Goal: Task Accomplishment & Management: Manage account settings

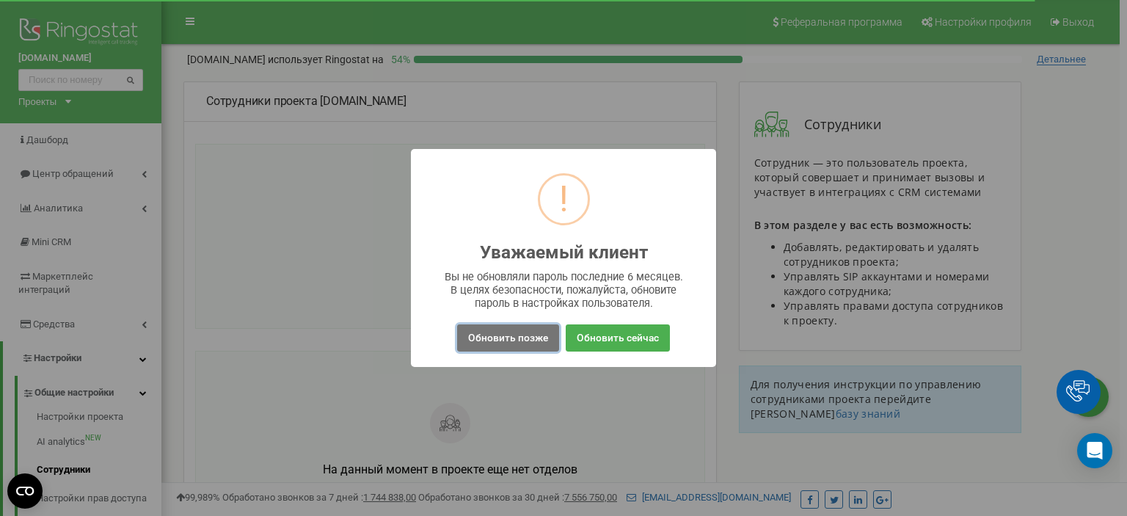
click at [494, 343] on button "Обновить позже" at bounding box center [508, 337] width 102 height 27
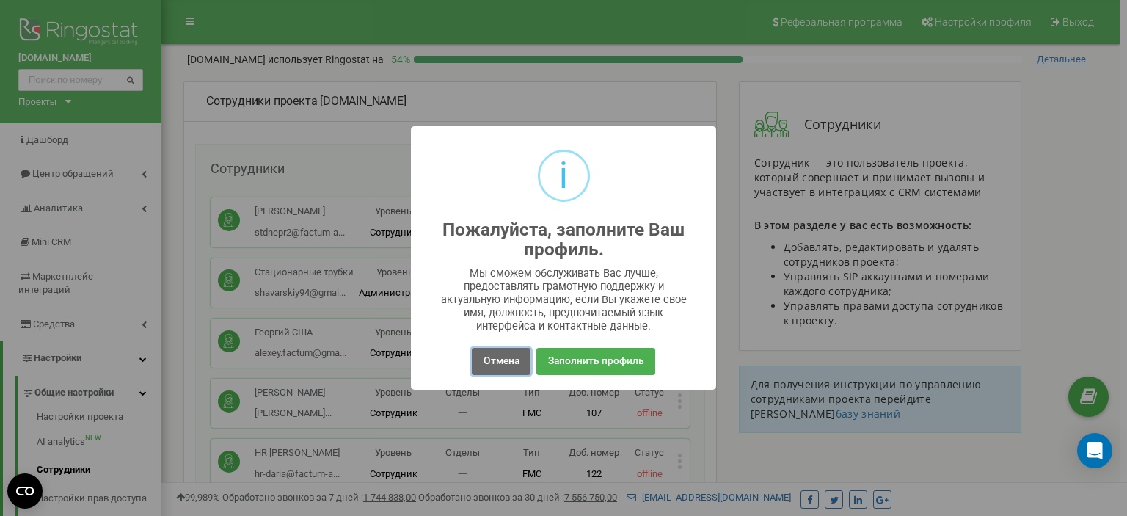
click at [493, 360] on button "Отмена" at bounding box center [501, 361] width 58 height 27
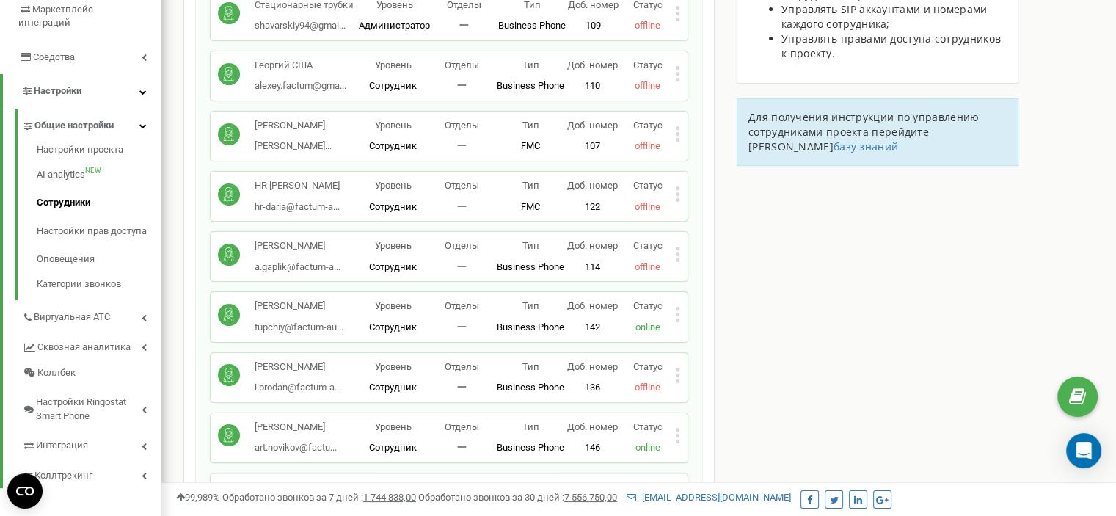
scroll to position [293, 0]
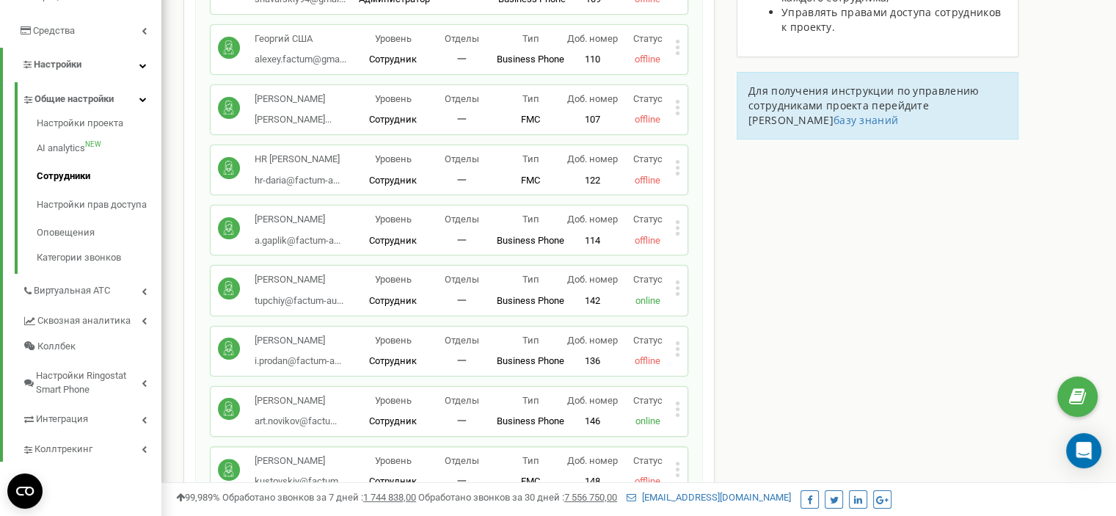
click at [680, 168] on div "HR Алена Палий hr-daria@factum-a... hr-daria@factum-auto.com Уровень Сотрудник …" at bounding box center [449, 169] width 477 height 49
click at [677, 164] on icon at bounding box center [677, 167] width 5 height 15
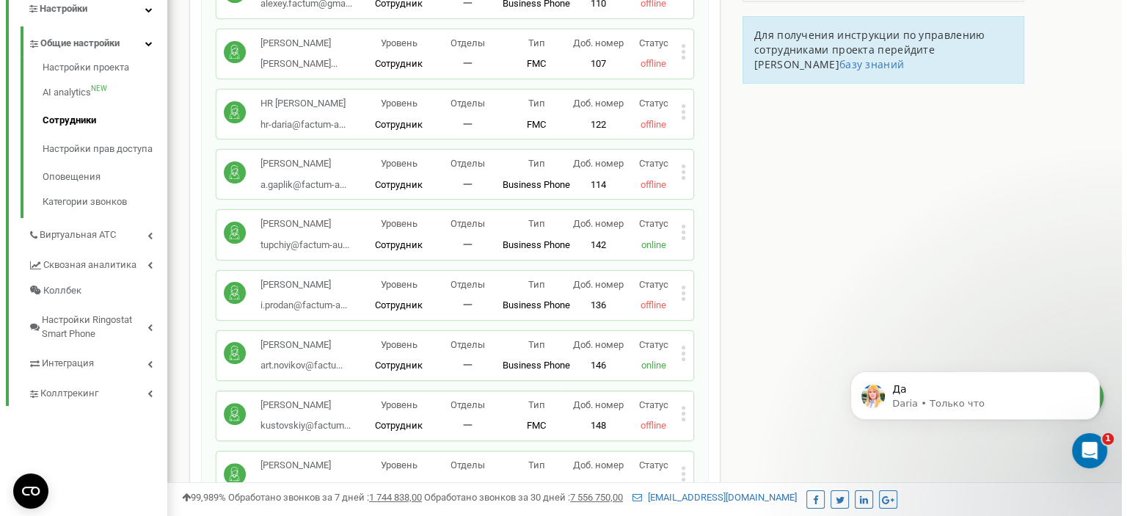
scroll to position [367, 0]
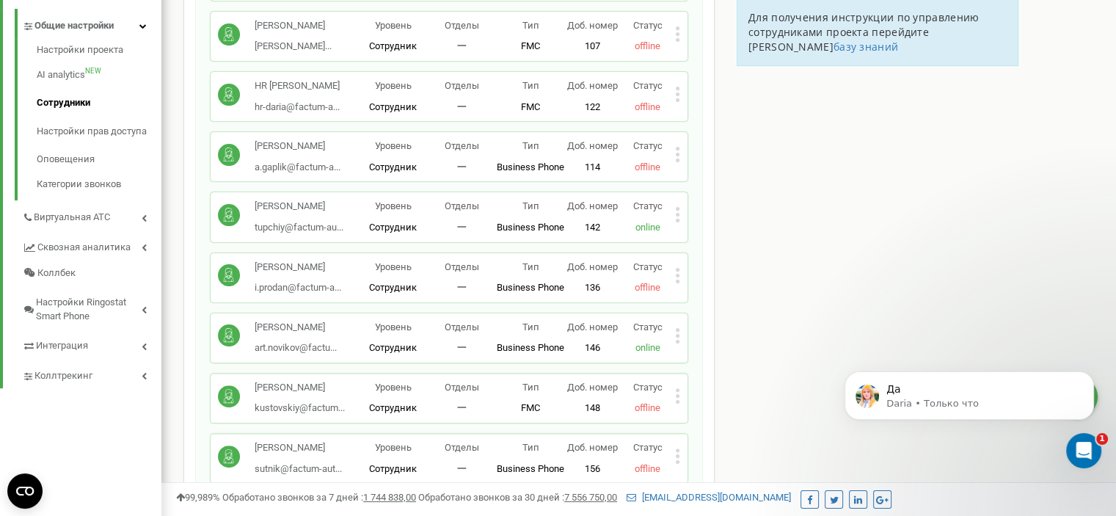
click at [679, 92] on icon at bounding box center [678, 94] width 4 height 4
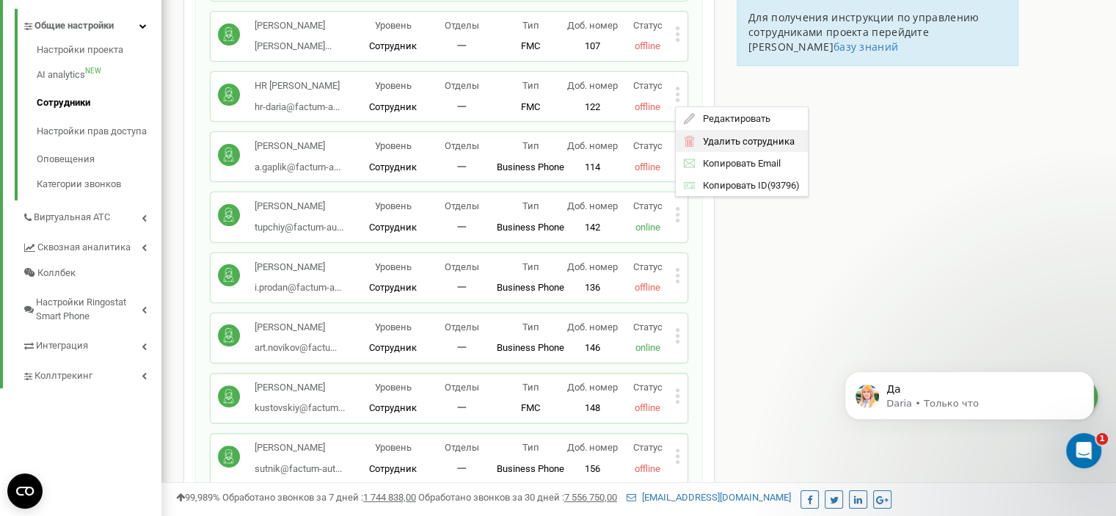
click at [720, 140] on span "Удалить сотрудника" at bounding box center [744, 141] width 99 height 10
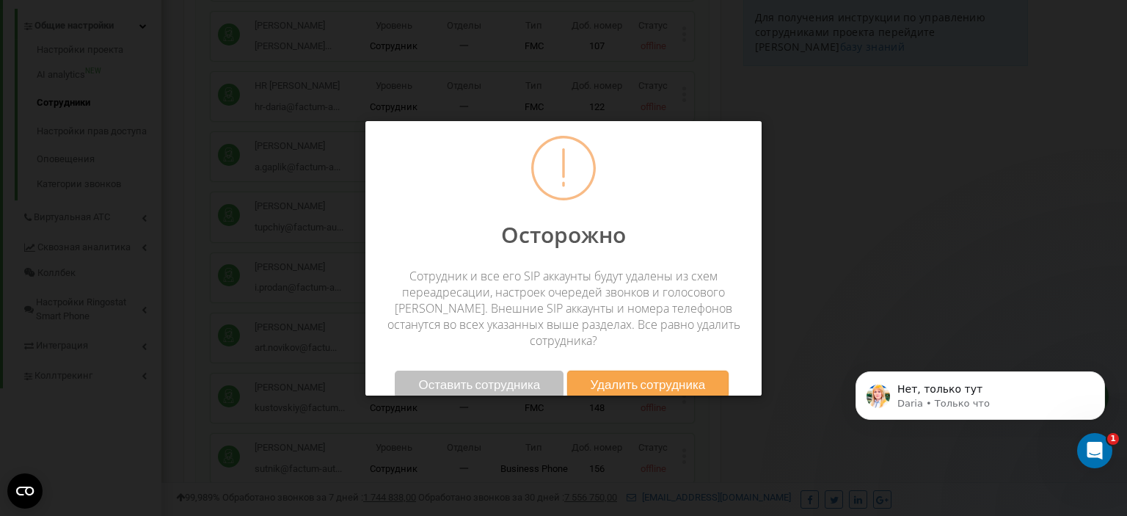
click at [651, 376] on span "Удалить сотрудника" at bounding box center [647, 383] width 115 height 15
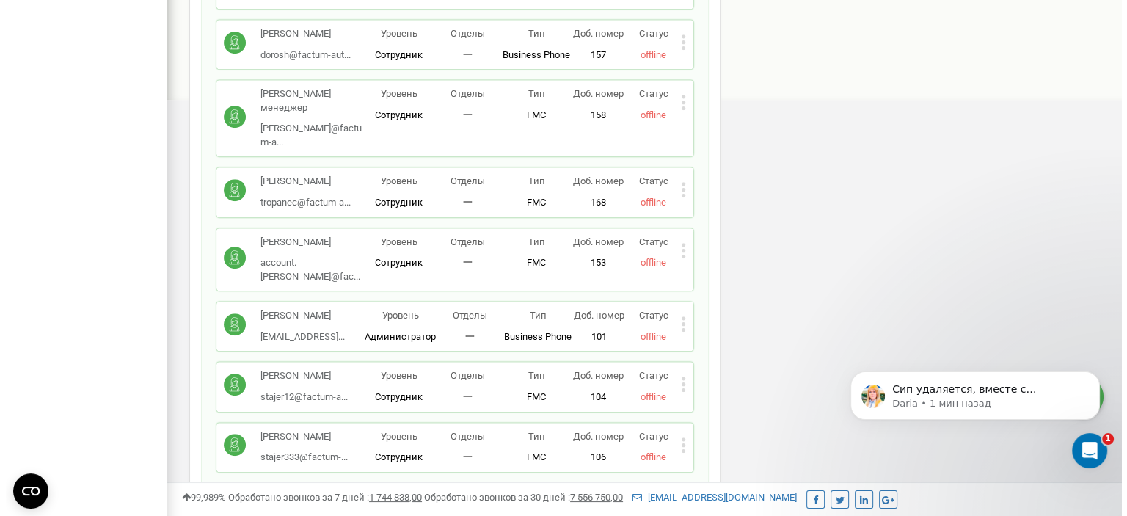
scroll to position [807, 0]
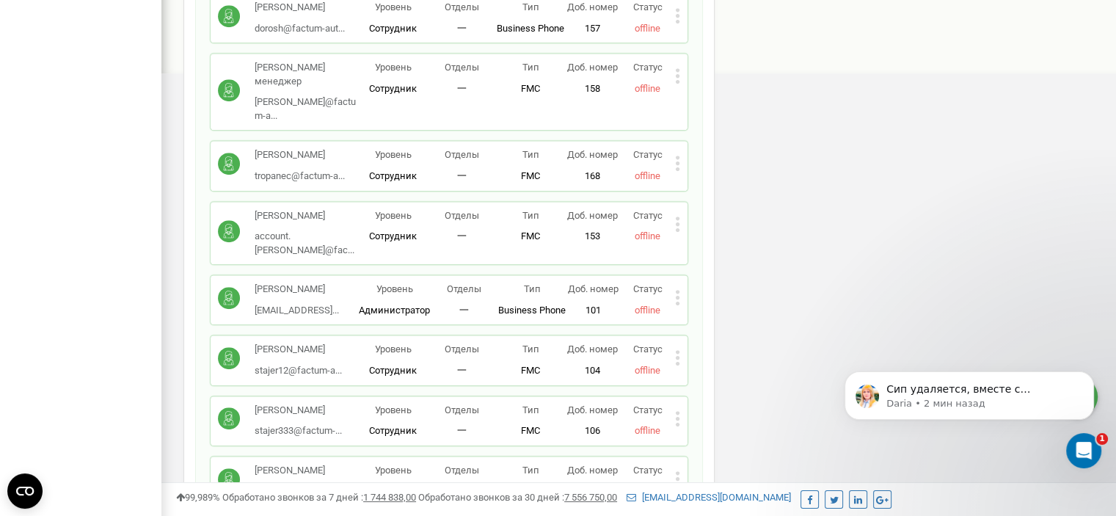
click at [676, 167] on icon at bounding box center [678, 169] width 4 height 4
click at [723, 205] on span "Удалить сотрудника" at bounding box center [744, 210] width 99 height 10
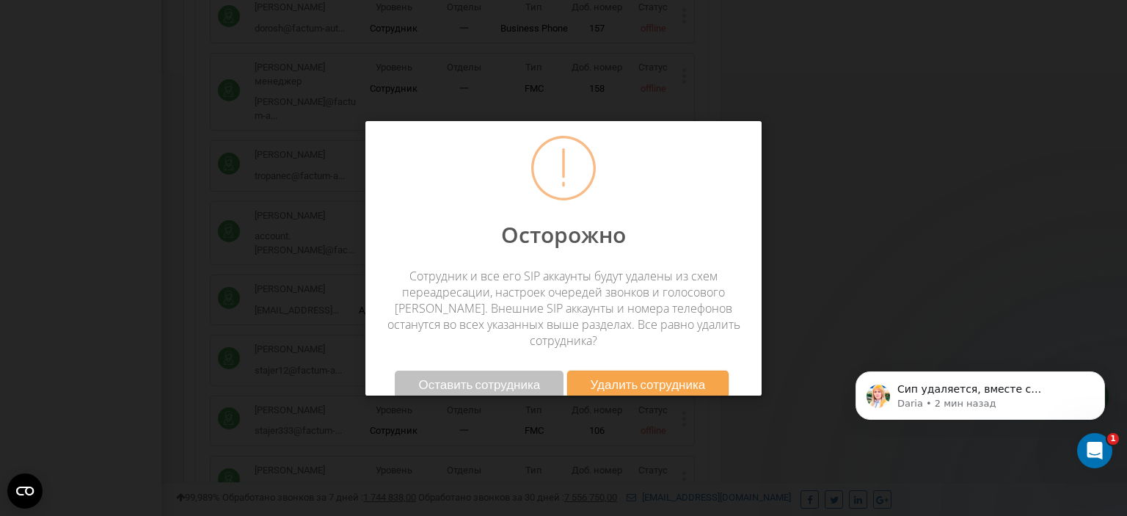
drag, startPoint x: 666, startPoint y: 369, endPoint x: 679, endPoint y: 363, distance: 14.4
click at [666, 376] on span "Удалить сотрудника" at bounding box center [647, 383] width 115 height 15
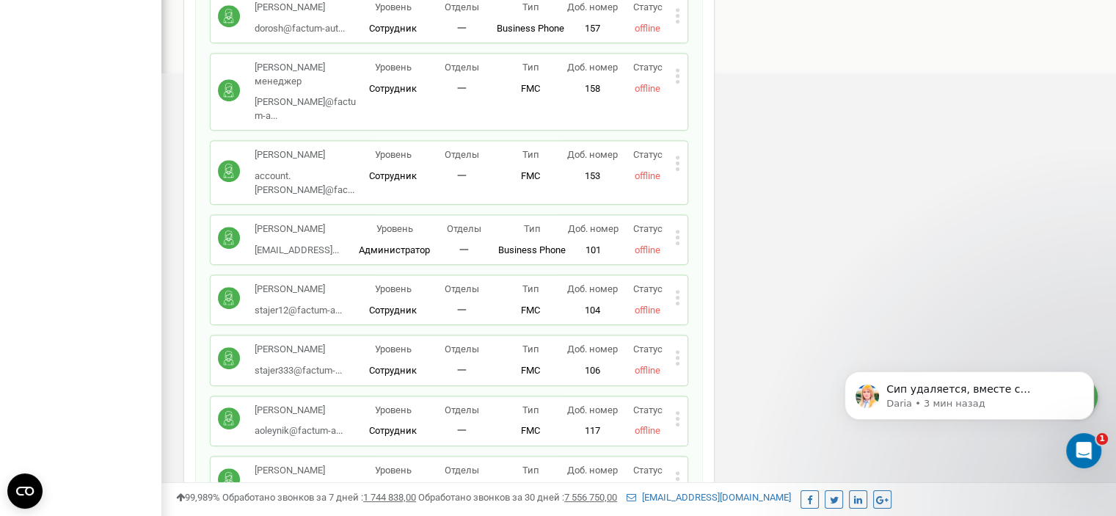
click at [679, 290] on icon at bounding box center [677, 297] width 5 height 15
click at [710, 339] on span "Удалить сотрудника" at bounding box center [744, 344] width 99 height 10
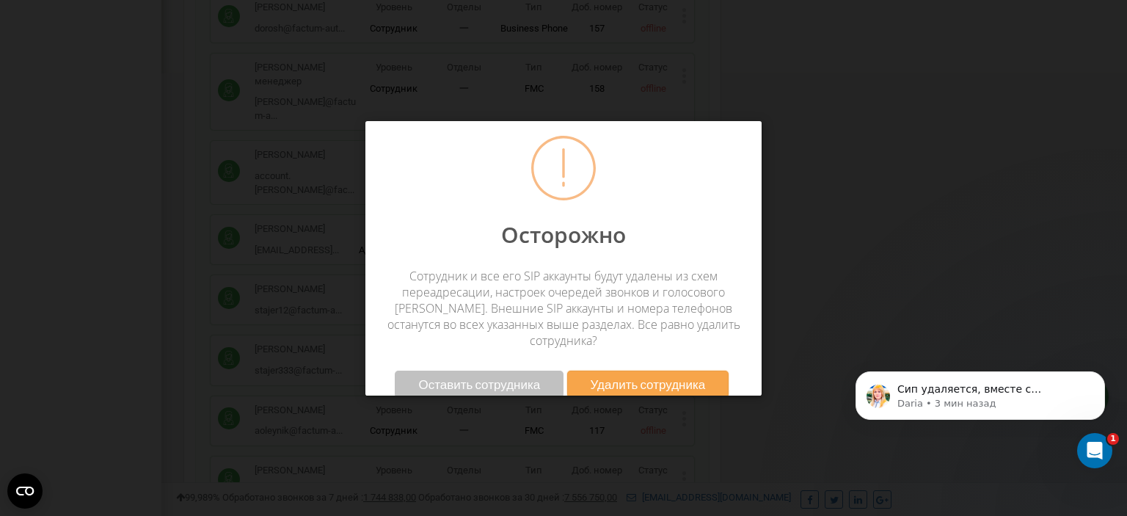
click at [681, 376] on span "Удалить сотрудника" at bounding box center [647, 383] width 115 height 15
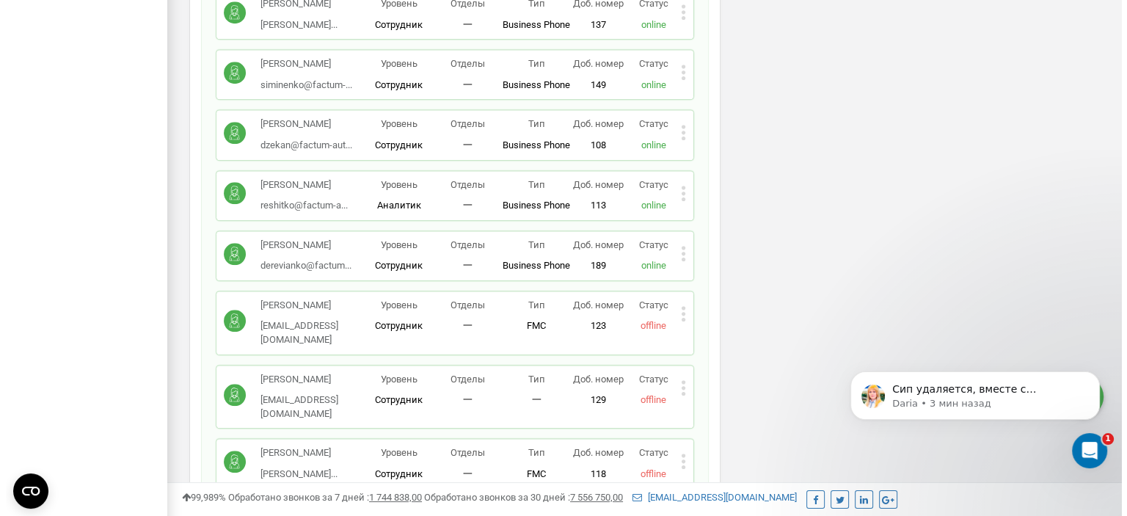
scroll to position [1467, 0]
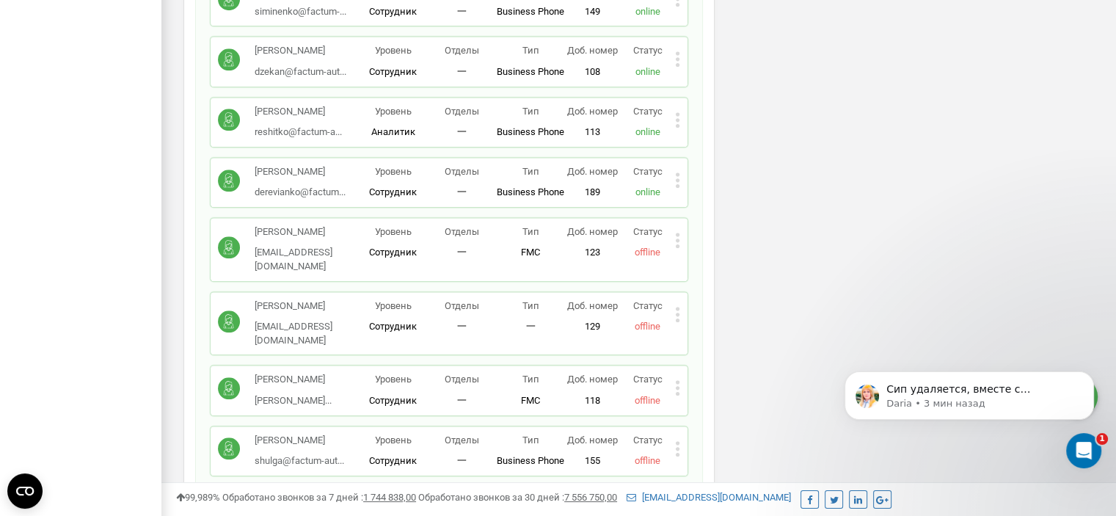
click at [679, 307] on icon at bounding box center [677, 314] width 5 height 15
click at [698, 349] on div "Удалить сотрудника" at bounding box center [744, 360] width 137 height 23
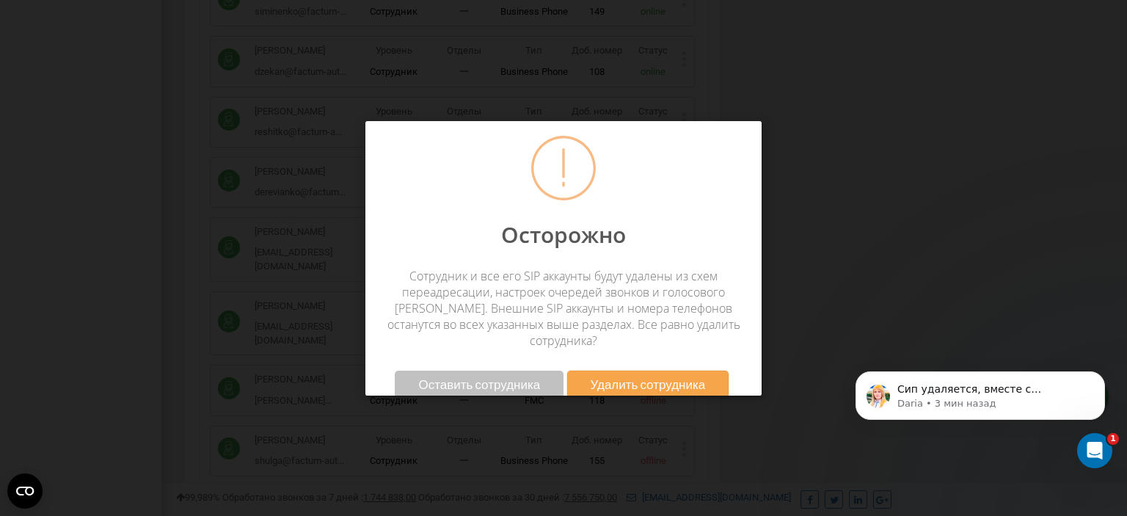
click at [675, 376] on span "Удалить сотрудника" at bounding box center [647, 383] width 115 height 15
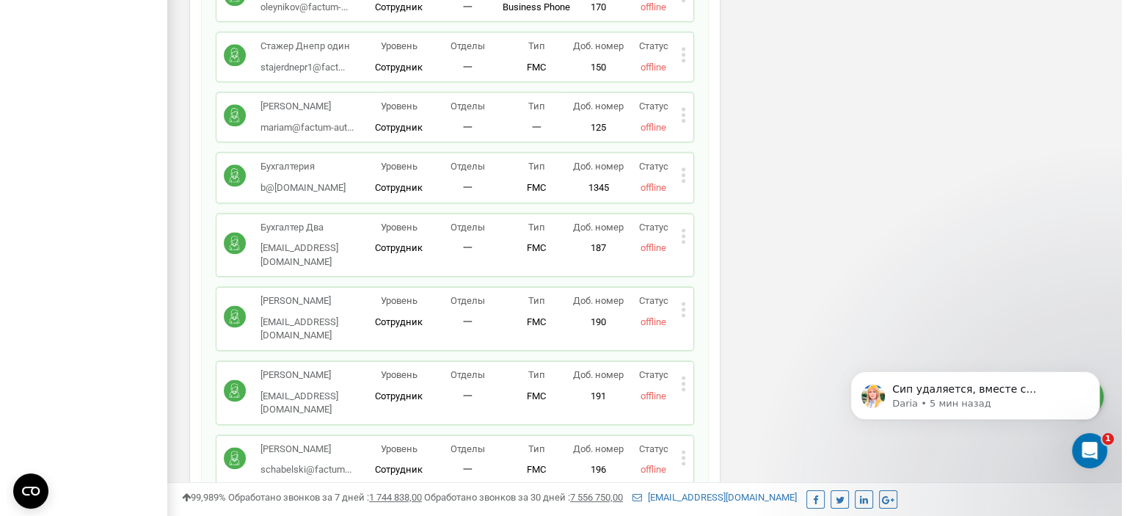
scroll to position [1534, 0]
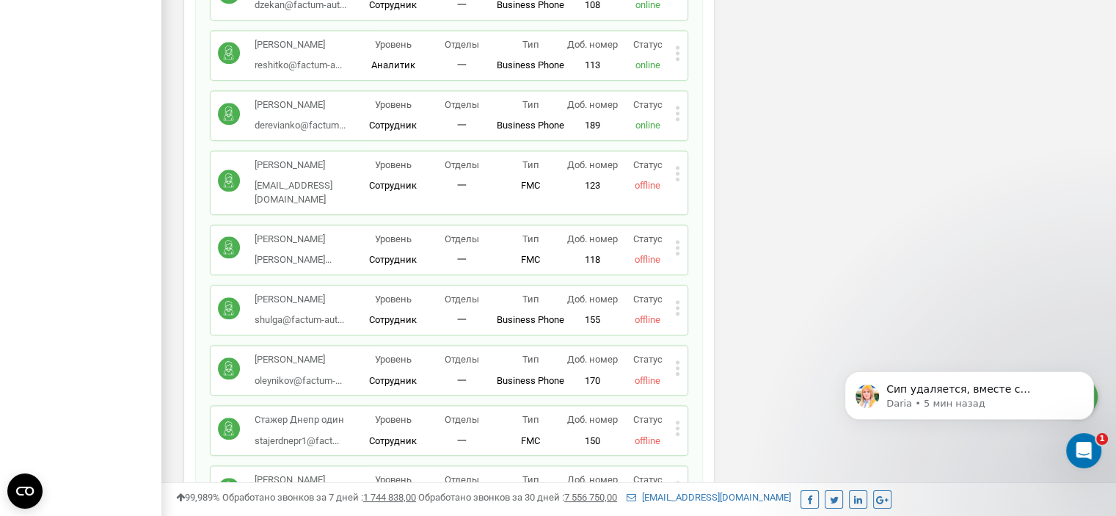
click at [679, 306] on icon at bounding box center [678, 308] width 4 height 4
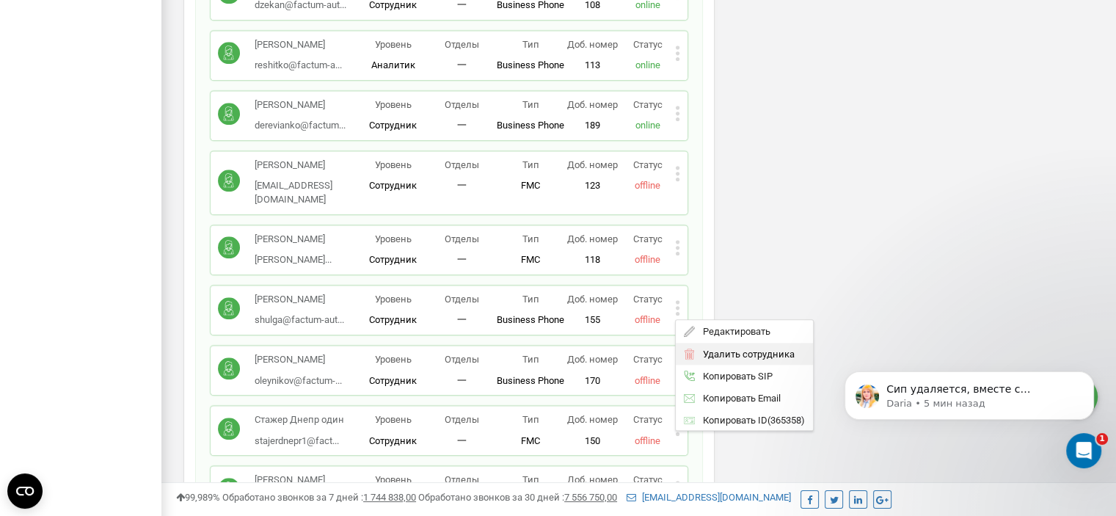
click at [699, 349] on span "Удалить сотрудника" at bounding box center [744, 354] width 99 height 10
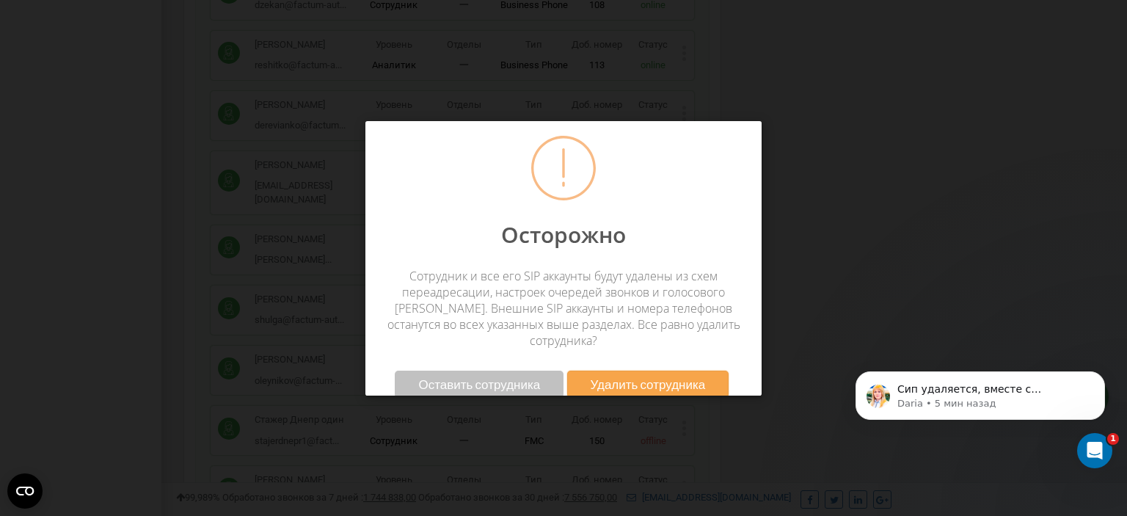
click at [691, 376] on span "Удалить сотрудника" at bounding box center [647, 383] width 115 height 15
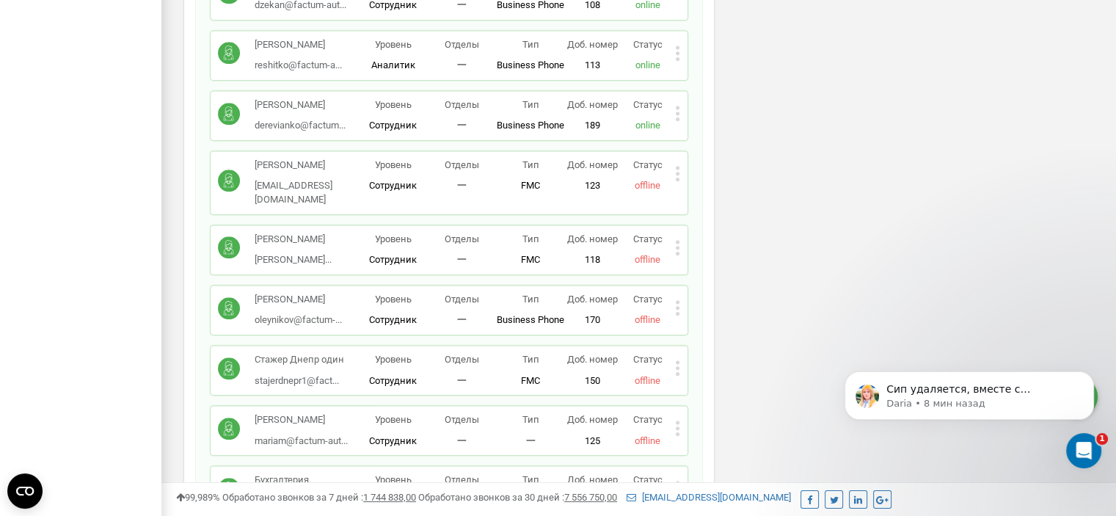
click at [677, 420] on icon at bounding box center [677, 427] width 5 height 15
click at [695, 469] on span "Удалить сотрудника" at bounding box center [744, 474] width 99 height 10
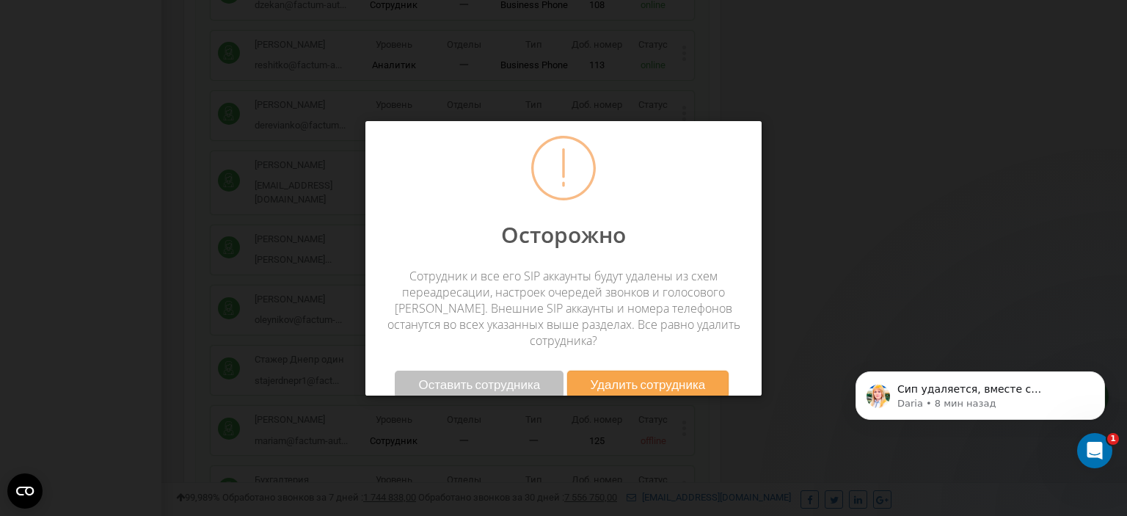
click at [679, 376] on span "Удалить сотрудника" at bounding box center [647, 383] width 115 height 15
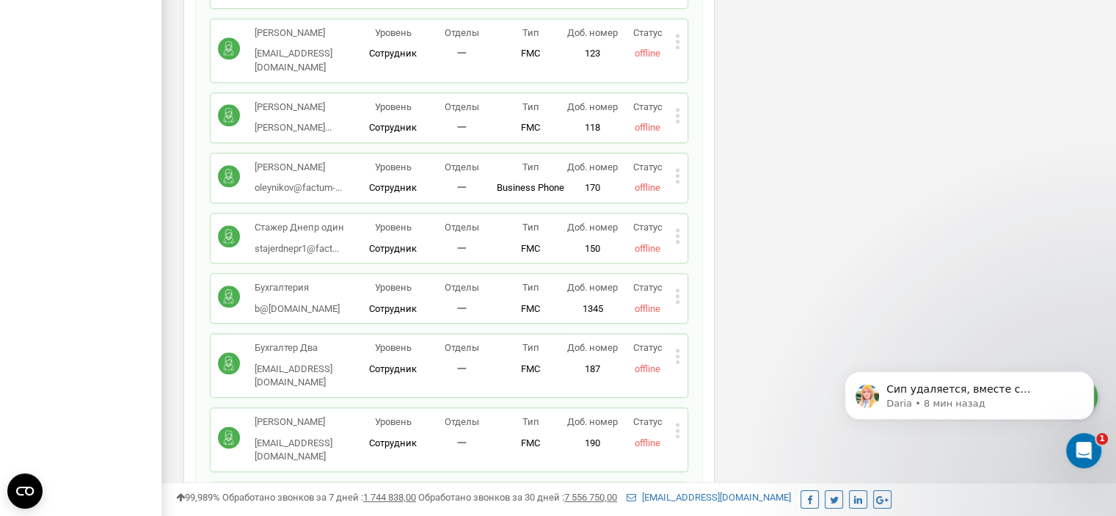
scroll to position [1680, 0]
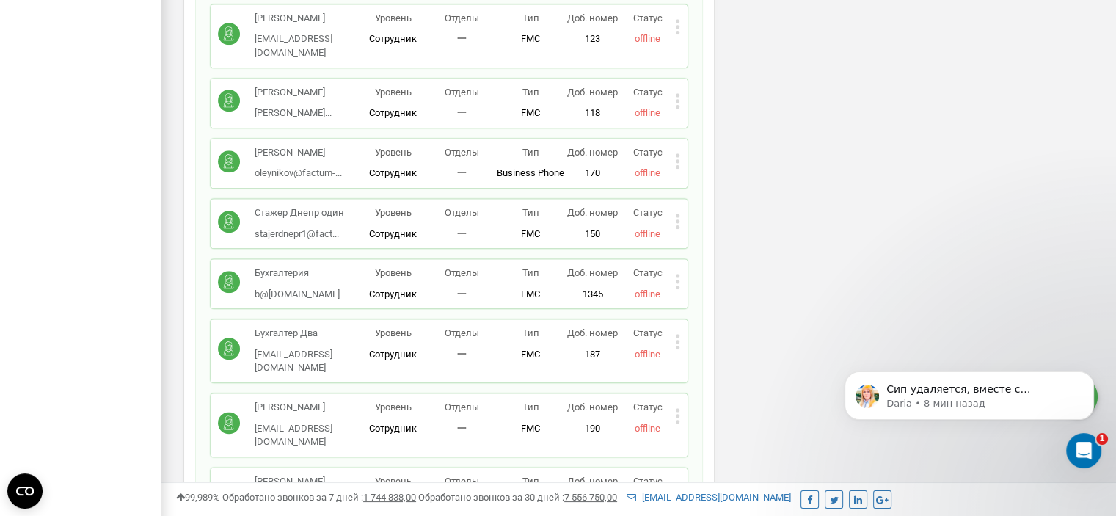
click at [679, 274] on icon at bounding box center [677, 281] width 5 height 15
click at [695, 294] on div "Редактировать" at bounding box center [744, 305] width 137 height 23
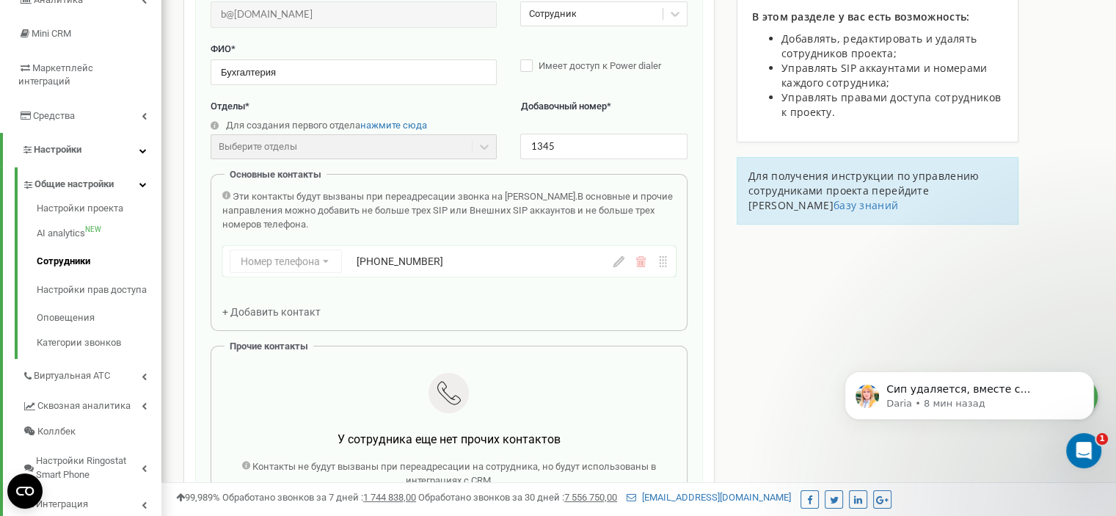
scroll to position [147, 0]
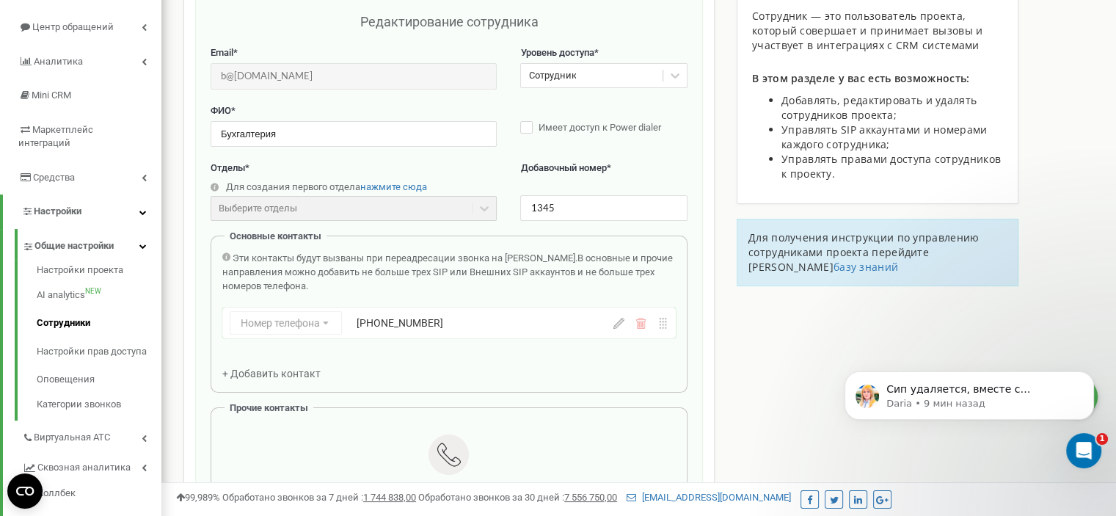
click at [433, 327] on div "+380632565022" at bounding box center [468, 322] width 224 height 15
click at [621, 321] on icon at bounding box center [618, 323] width 11 height 11
drag, startPoint x: 486, startPoint y: 319, endPoint x: 398, endPoint y: 317, distance: 88.0
click at [398, 317] on input "+380632565022" at bounding box center [468, 322] width 224 height 23
click at [294, 140] on input "Бухгалтерия" at bounding box center [354, 134] width 286 height 26
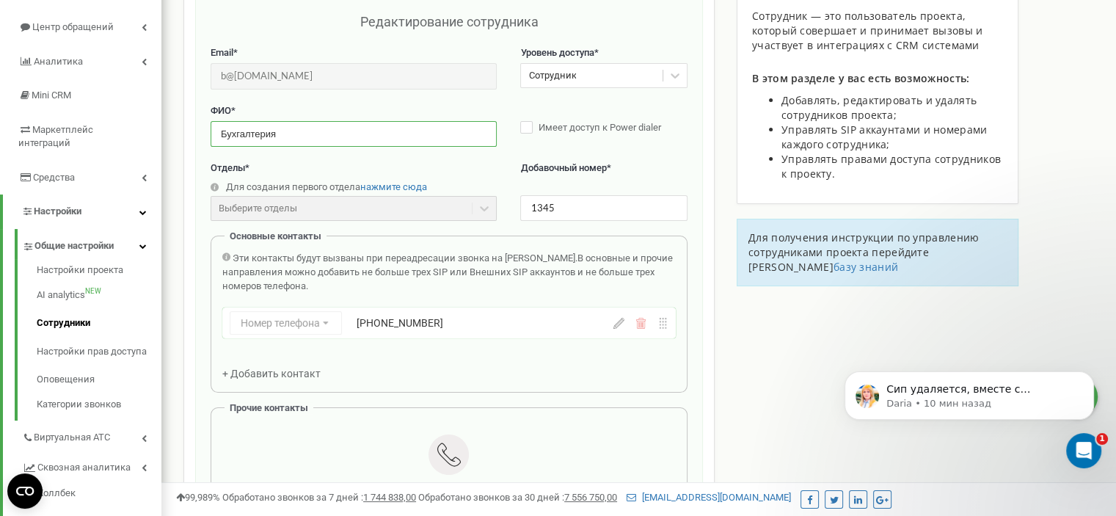
click at [294, 140] on input "Бухгалтерия" at bounding box center [354, 134] width 286 height 26
drag, startPoint x: 300, startPoint y: 133, endPoint x: 263, endPoint y: 133, distance: 36.7
click at [263, 133] on input "Телефон Юр лица Оператор" at bounding box center [354, 134] width 286 height 26
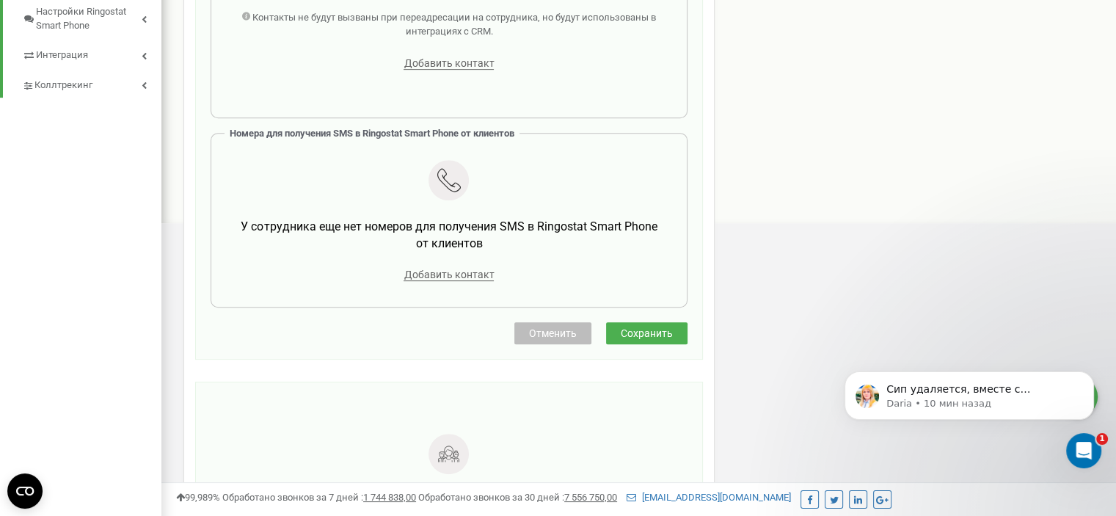
scroll to position [660, 0]
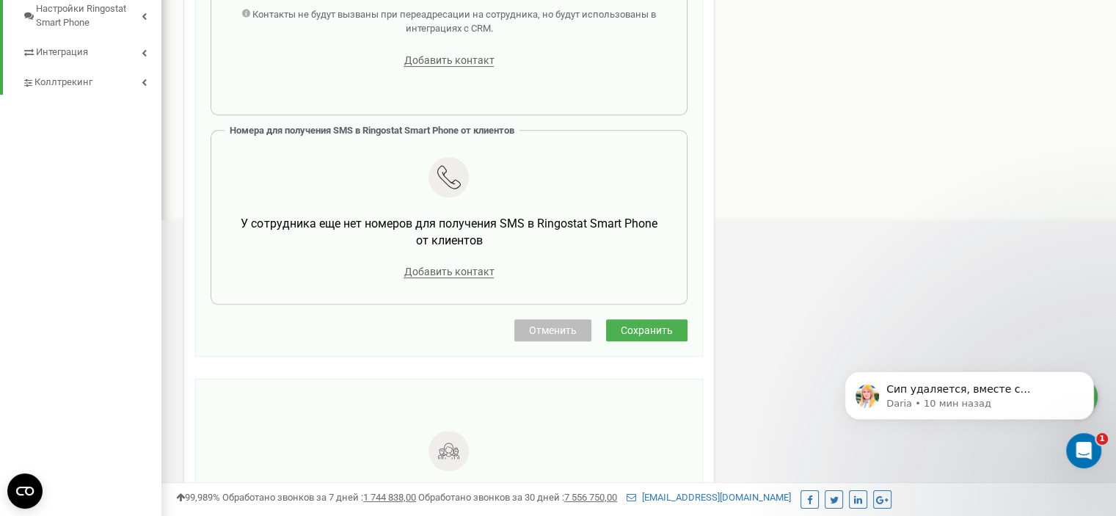
type input "Телефон ТОВ Оператор"
click at [660, 326] on span "Сохранить" at bounding box center [647, 330] width 52 height 12
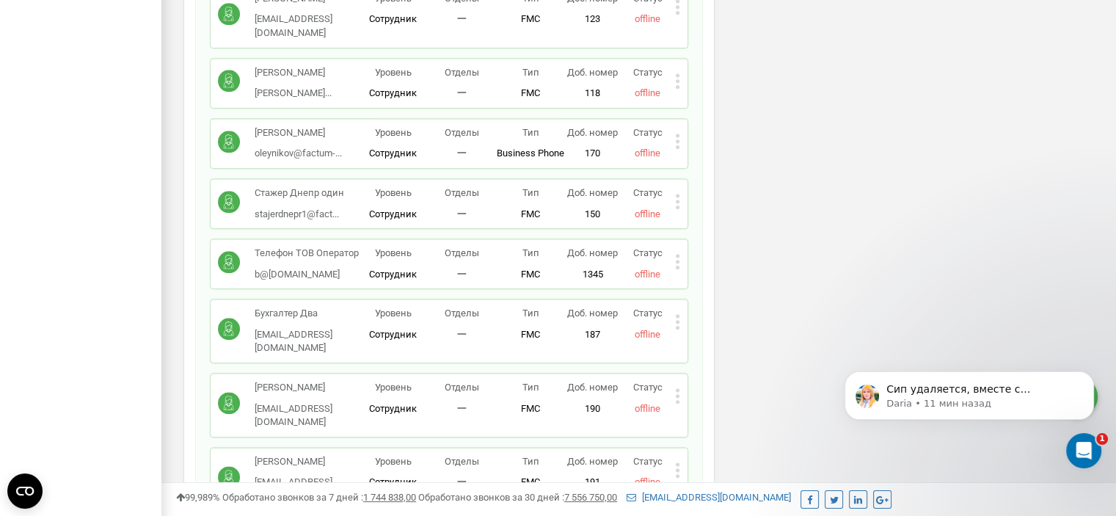
scroll to position [1614, 0]
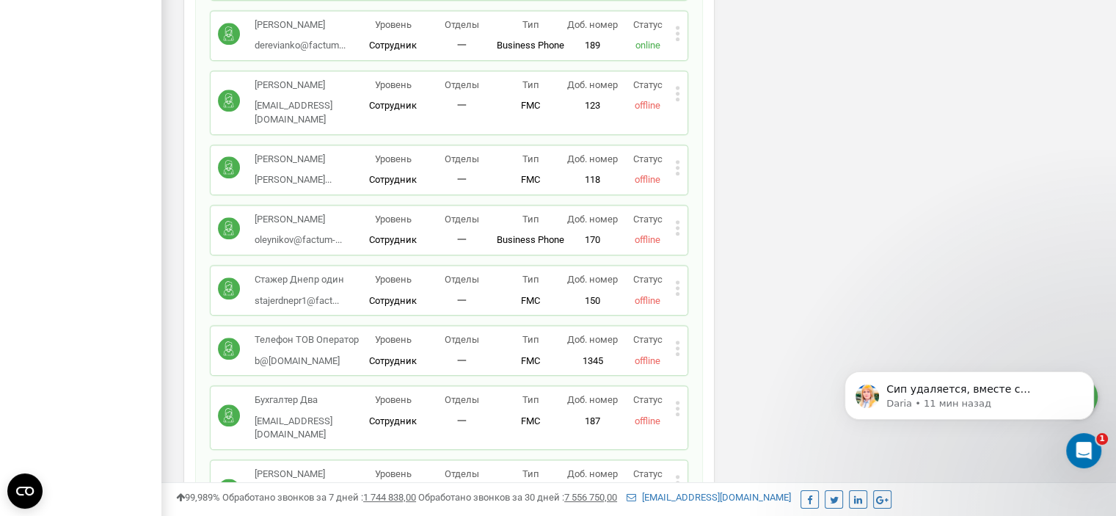
click at [679, 280] on icon at bounding box center [677, 287] width 5 height 15
click at [702, 301] on div "Редактировать" at bounding box center [744, 312] width 137 height 23
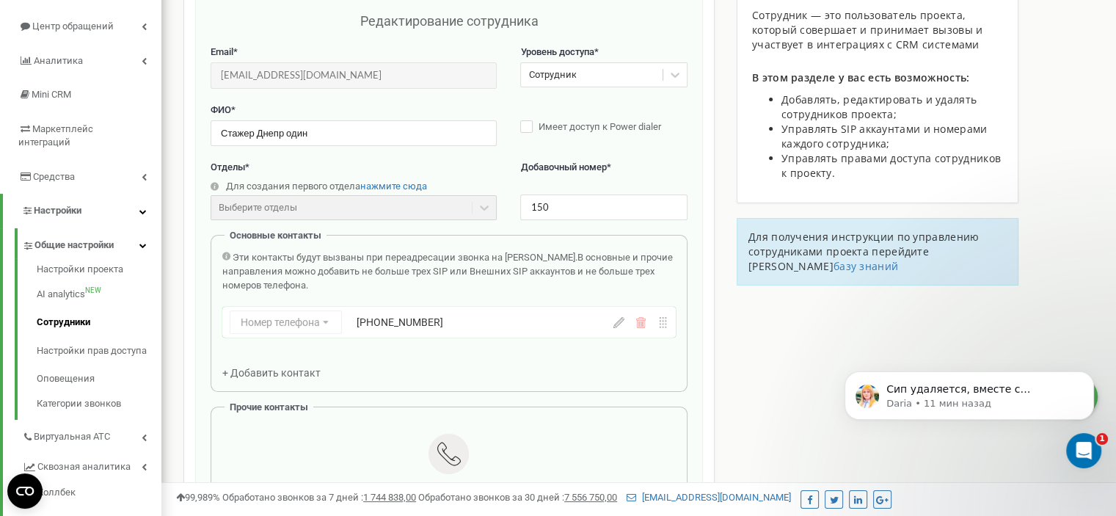
scroll to position [147, 0]
click at [619, 322] on icon at bounding box center [618, 323] width 11 height 11
click at [492, 323] on input "+380631005409" at bounding box center [468, 322] width 224 height 23
click at [402, 322] on div "+380631005409" at bounding box center [468, 322] width 224 height 15
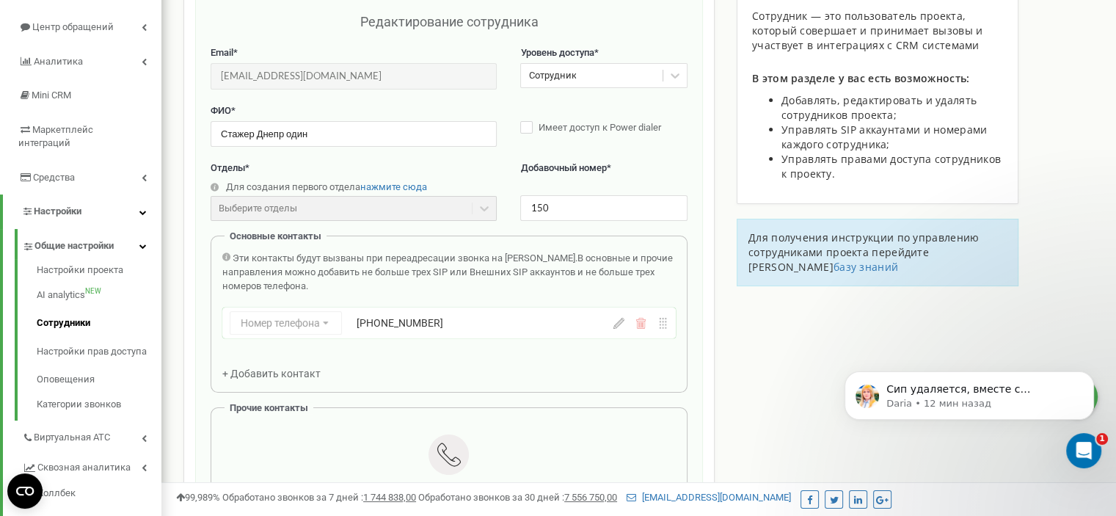
click at [619, 328] on div "Номер телефона Номер телефона SIP Внешний SIP +380631005409" at bounding box center [448, 322] width 453 height 31
click at [618, 323] on icon at bounding box center [618, 323] width 11 height 11
click at [466, 319] on input "+380631005409" at bounding box center [468, 322] width 224 height 23
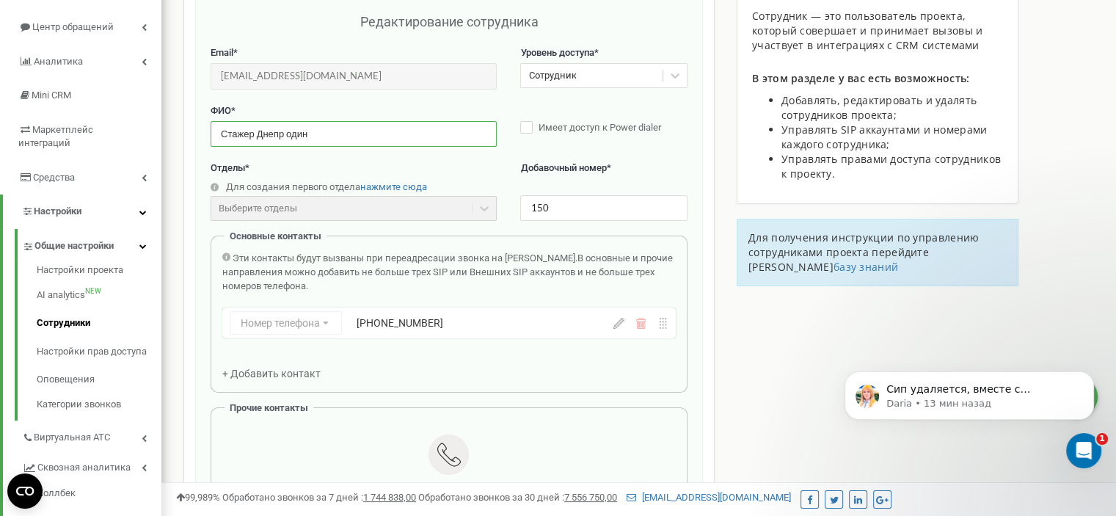
click at [300, 125] on input "Стажер Днепр один" at bounding box center [354, 134] width 286 height 26
paste input "анил Алхимов Днепр"
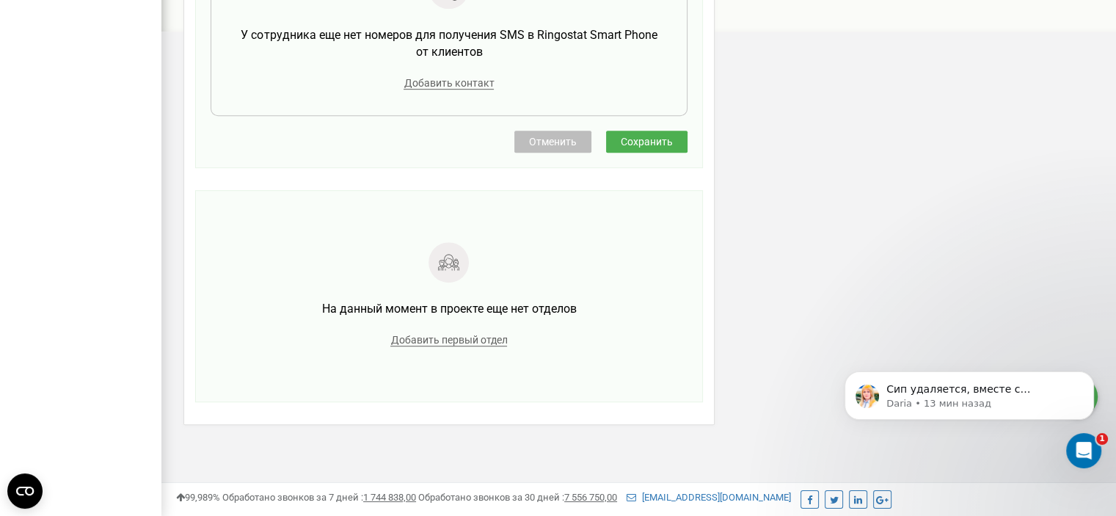
type input "[PERSON_NAME] Днепр"
click at [660, 146] on button "Сохранить" at bounding box center [646, 142] width 81 height 22
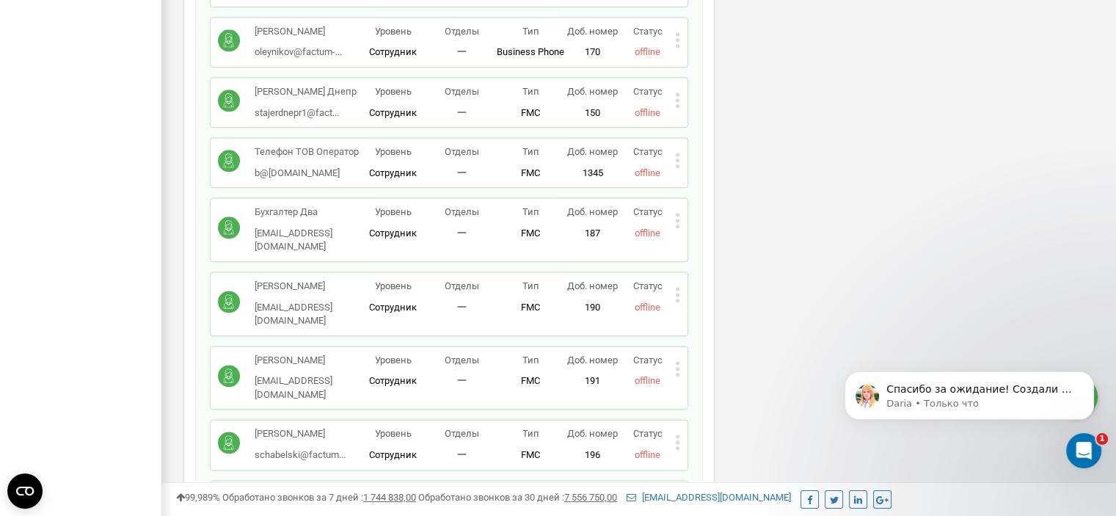
scroll to position [1802, 0]
click at [679, 218] on icon at bounding box center [678, 220] width 4 height 4
click at [692, 238] on icon at bounding box center [689, 243] width 11 height 11
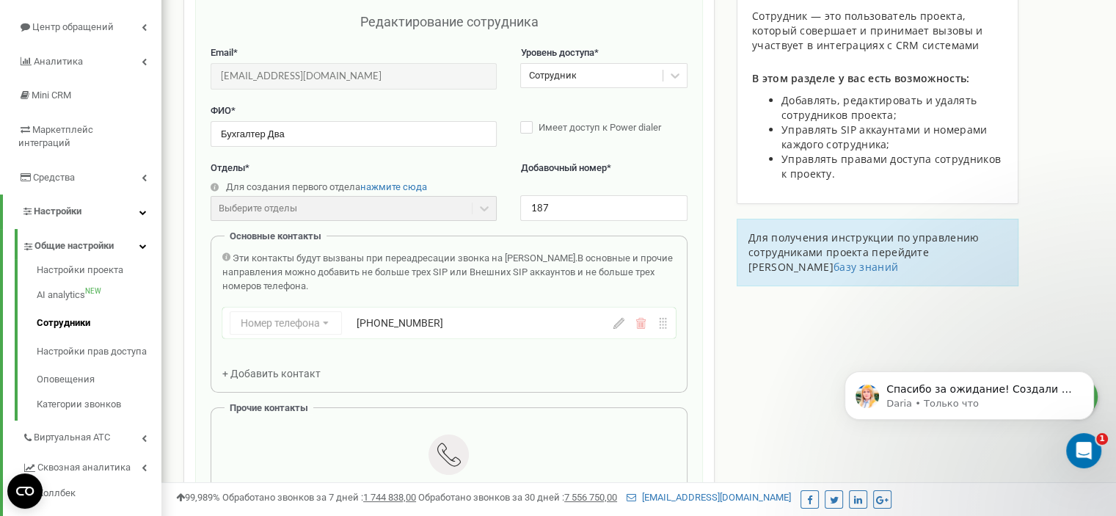
scroll to position [147, 0]
click at [392, 323] on div "+380632565065" at bounding box center [468, 322] width 224 height 15
click at [619, 320] on icon at bounding box center [618, 323] width 11 height 11
click at [472, 321] on input "+380632565065" at bounding box center [468, 322] width 224 height 23
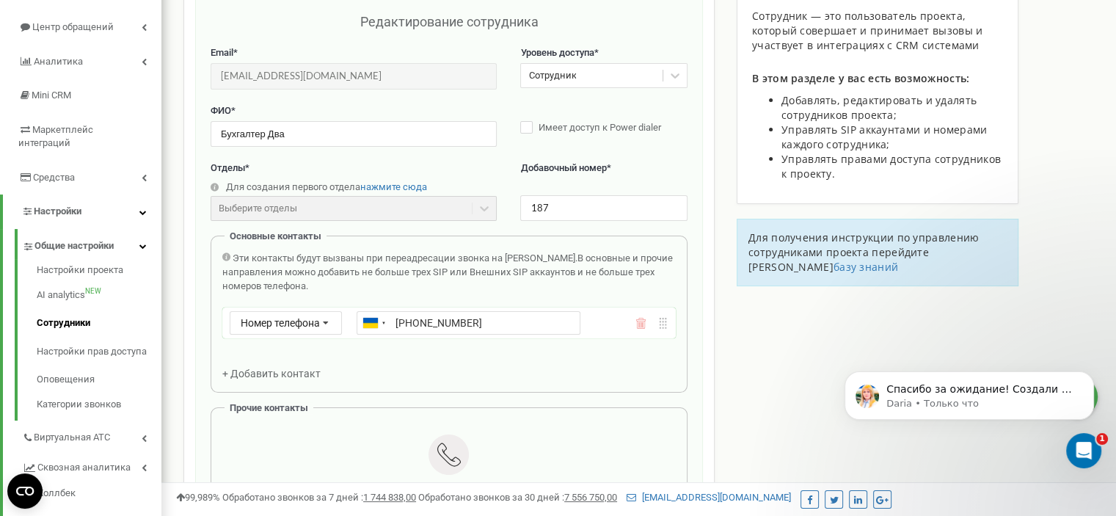
click at [472, 321] on input "+380632565065" at bounding box center [468, 322] width 224 height 23
click at [411, 326] on div "+380632565065" at bounding box center [468, 322] width 224 height 15
click at [618, 328] on div "Номер телефона Номер телефона SIP Внешний SIP +380632565065" at bounding box center [448, 322] width 453 height 31
click at [1088, 376] on icon "Dismiss notification" at bounding box center [1090, 375] width 8 height 8
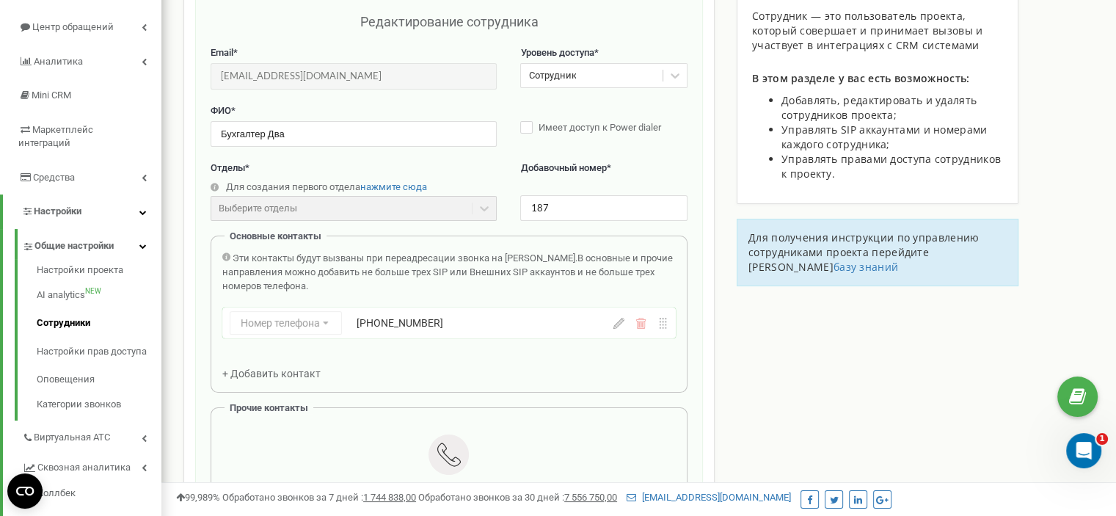
click at [692, 332] on div "Редактирование сотрудника Email * buh@factum.expert Email недоступен для редакт…" at bounding box center [449, 433] width 508 height 873
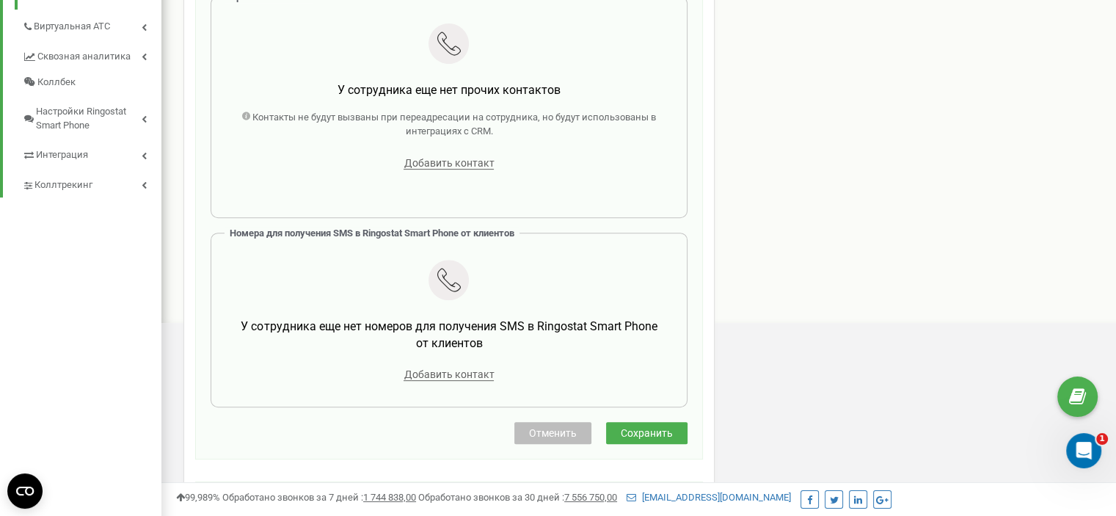
scroll to position [734, 0]
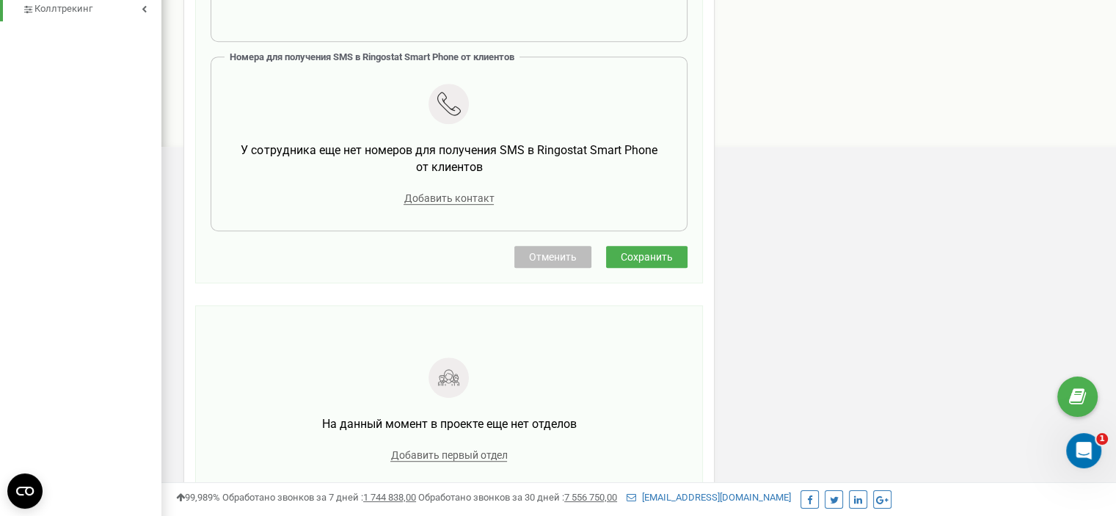
click at [566, 257] on span "Отменить" at bounding box center [553, 257] width 48 height 12
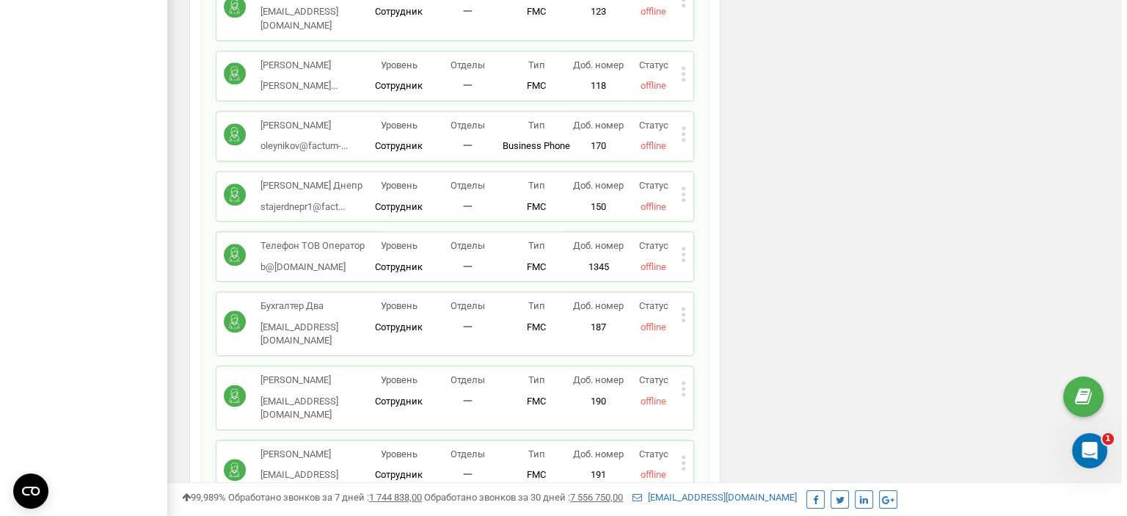
scroll to position [1760, 0]
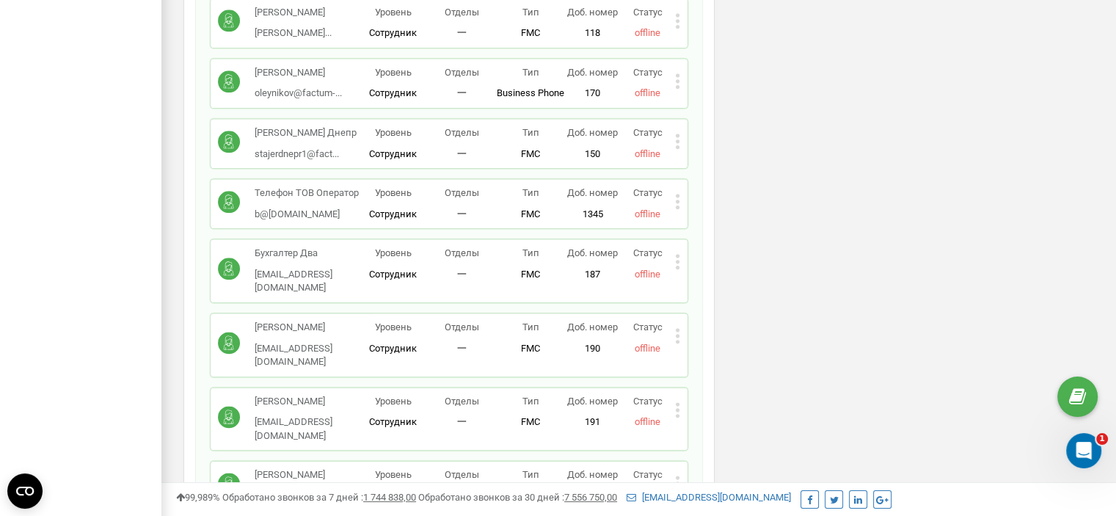
click at [676, 254] on icon at bounding box center [677, 261] width 5 height 15
click at [724, 303] on span "Удалить сотрудника" at bounding box center [744, 308] width 99 height 10
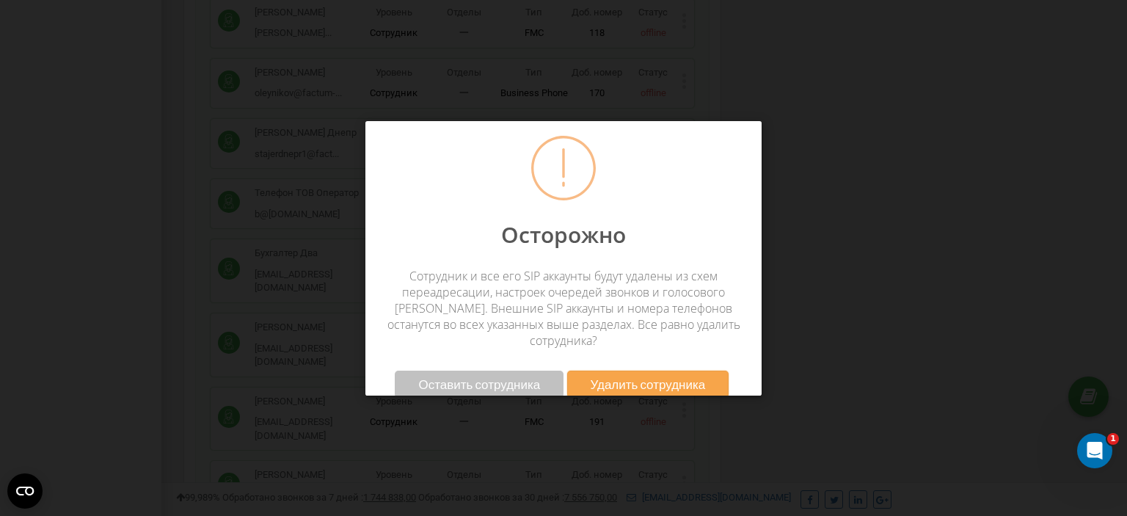
click at [692, 376] on span "Удалить сотрудника" at bounding box center [647, 383] width 115 height 15
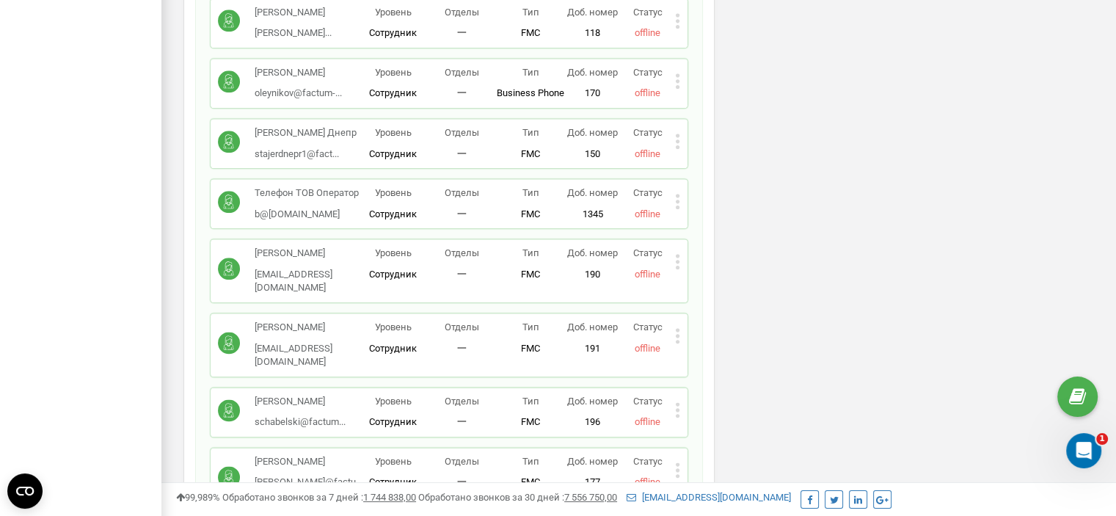
click at [678, 254] on icon at bounding box center [677, 261] width 5 height 15
click at [748, 303] on span "Удалить сотрудника" at bounding box center [744, 308] width 99 height 10
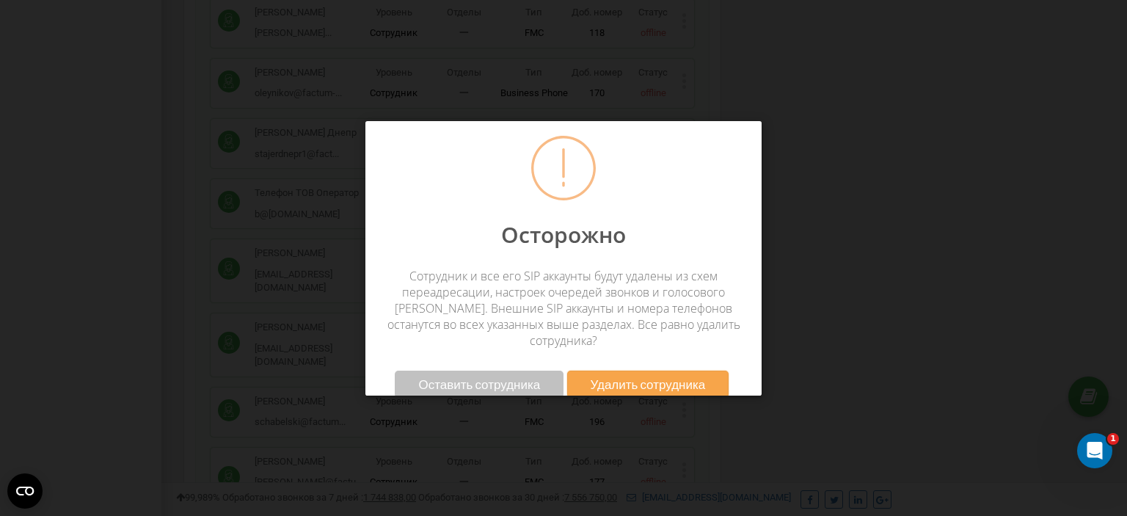
click at [622, 376] on span "Удалить сотрудника" at bounding box center [647, 383] width 115 height 15
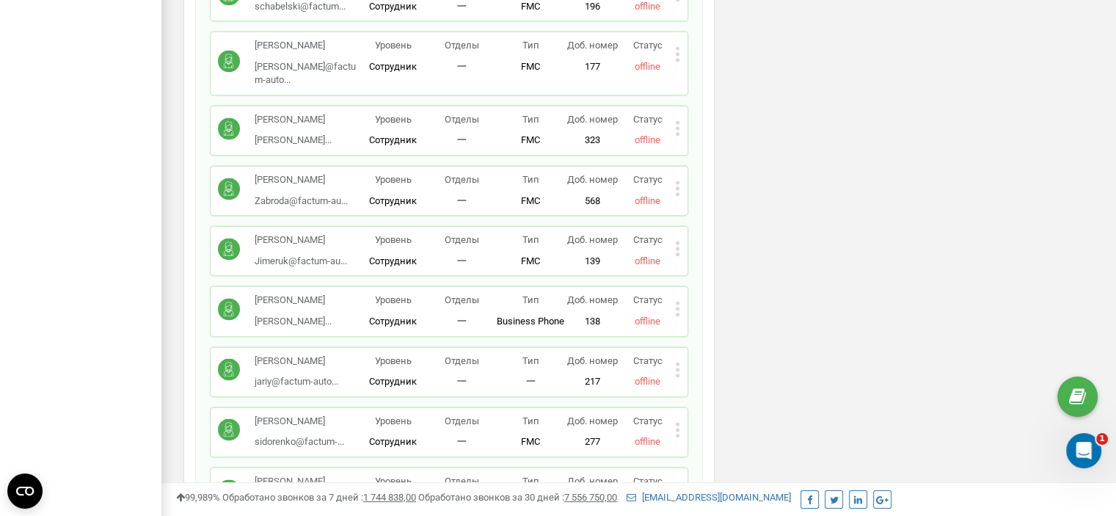
scroll to position [2127, 0]
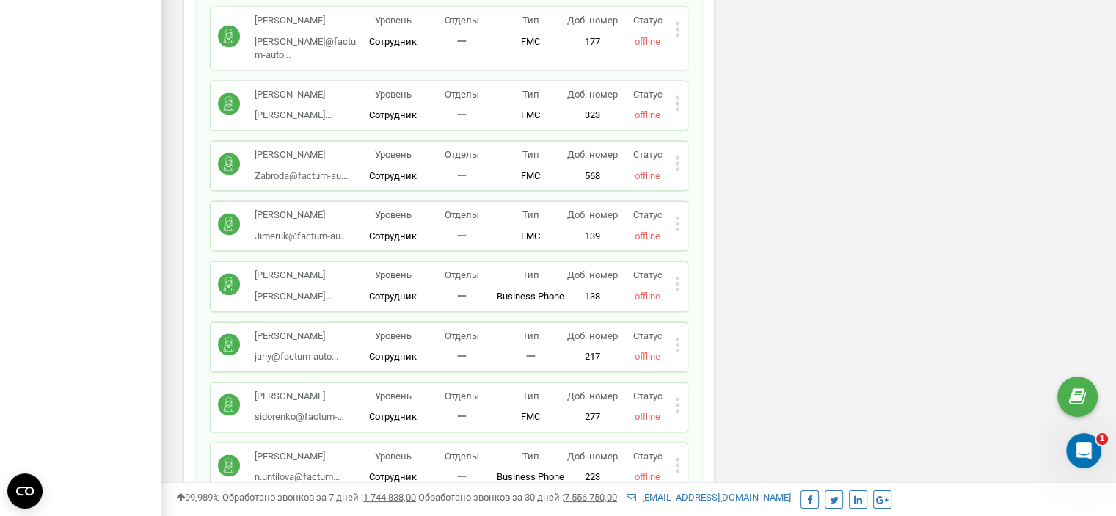
click at [678, 276] on icon at bounding box center [677, 283] width 5 height 15
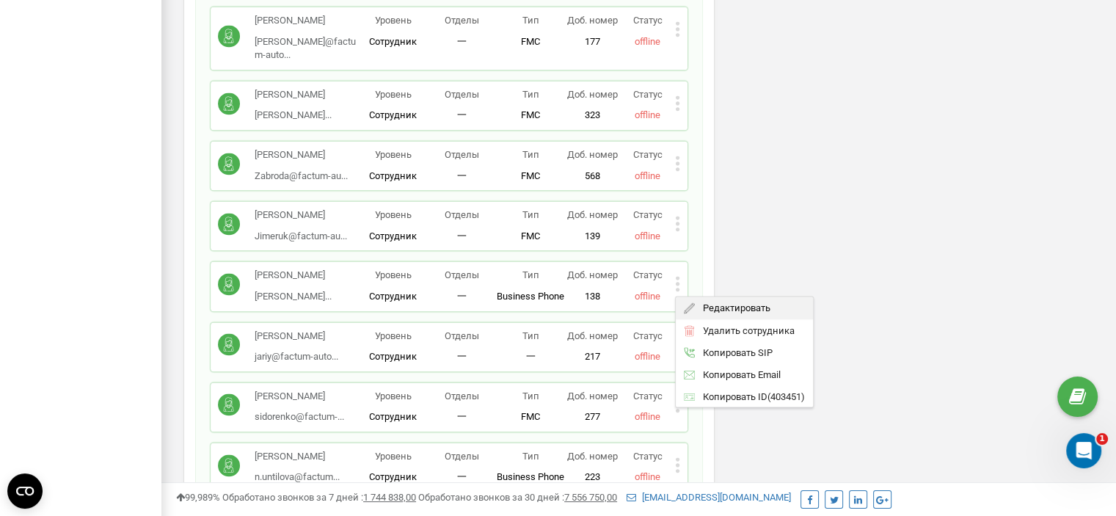
click at [716, 303] on span "Редактировать" at bounding box center [732, 308] width 75 height 10
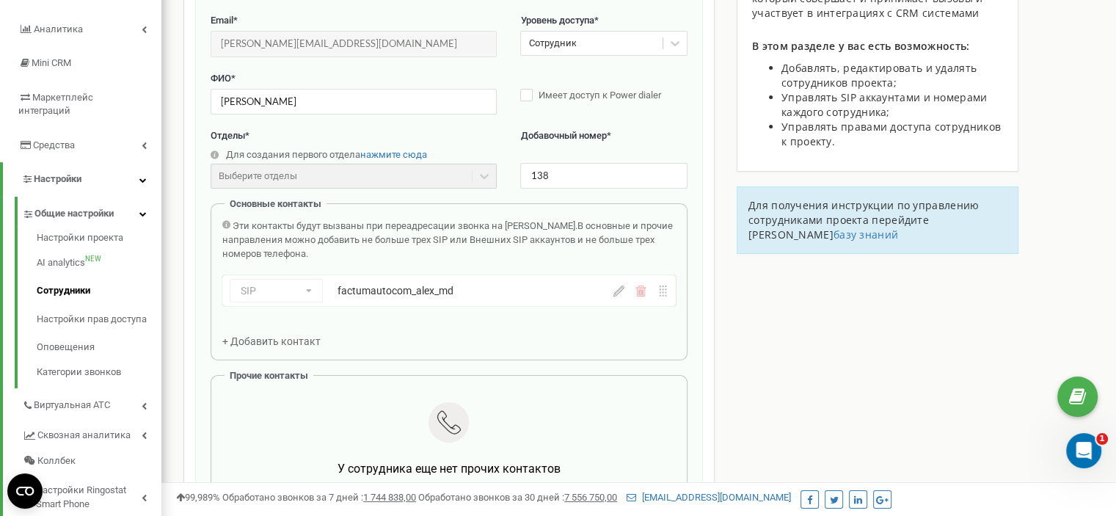
scroll to position [147, 0]
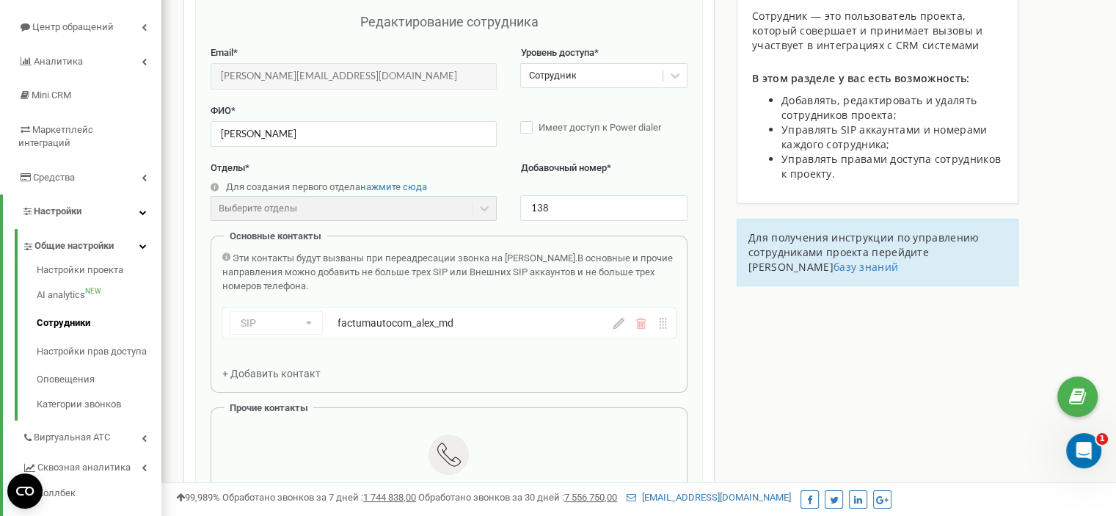
click at [414, 328] on div "factumautocom_alex_md" at bounding box center [449, 322] width 224 height 15
click at [615, 325] on icon at bounding box center [618, 323] width 11 height 11
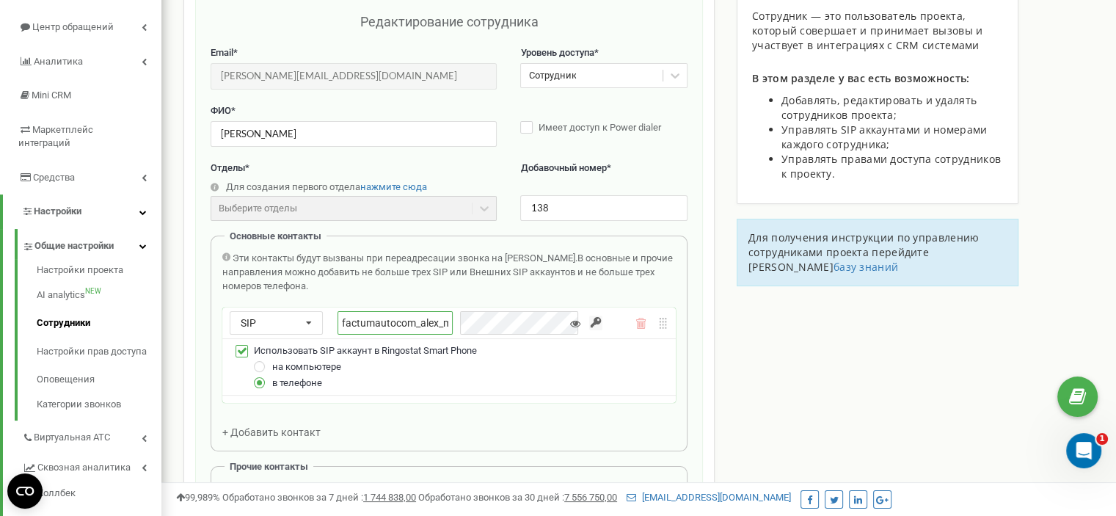
click at [406, 321] on input "factumautocom_alex_md" at bounding box center [394, 322] width 115 height 23
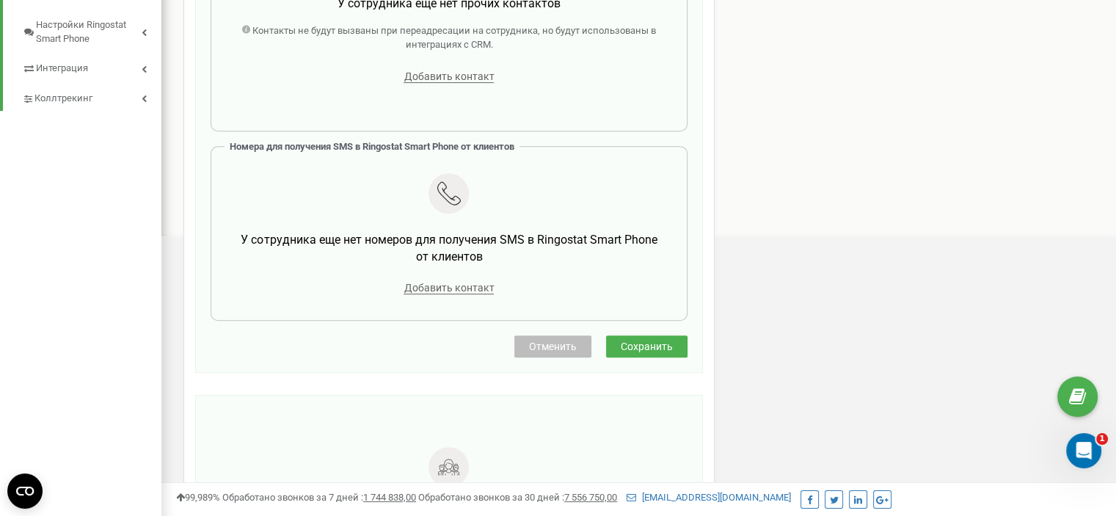
scroll to position [660, 0]
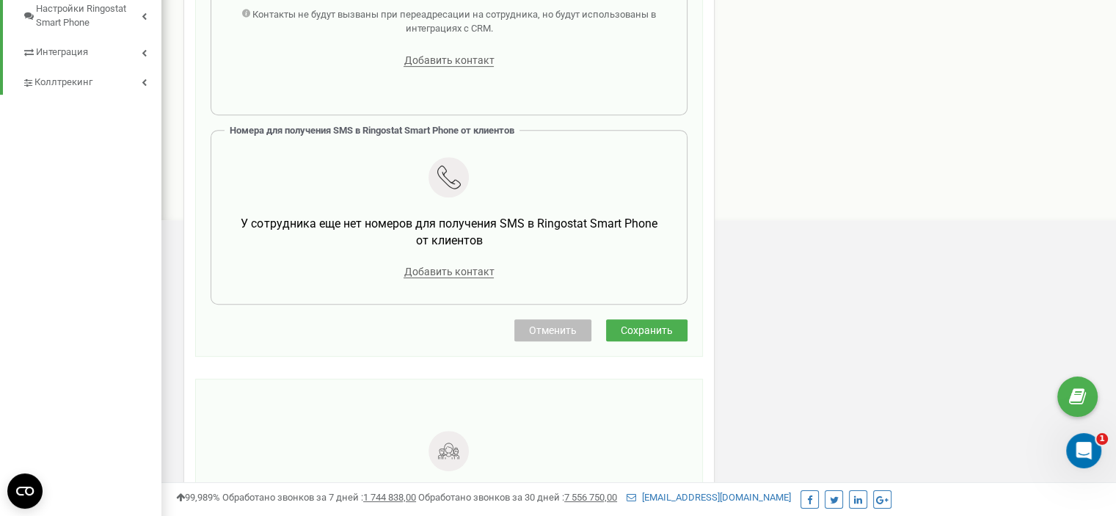
click at [555, 324] on span "Отменить" at bounding box center [553, 330] width 48 height 12
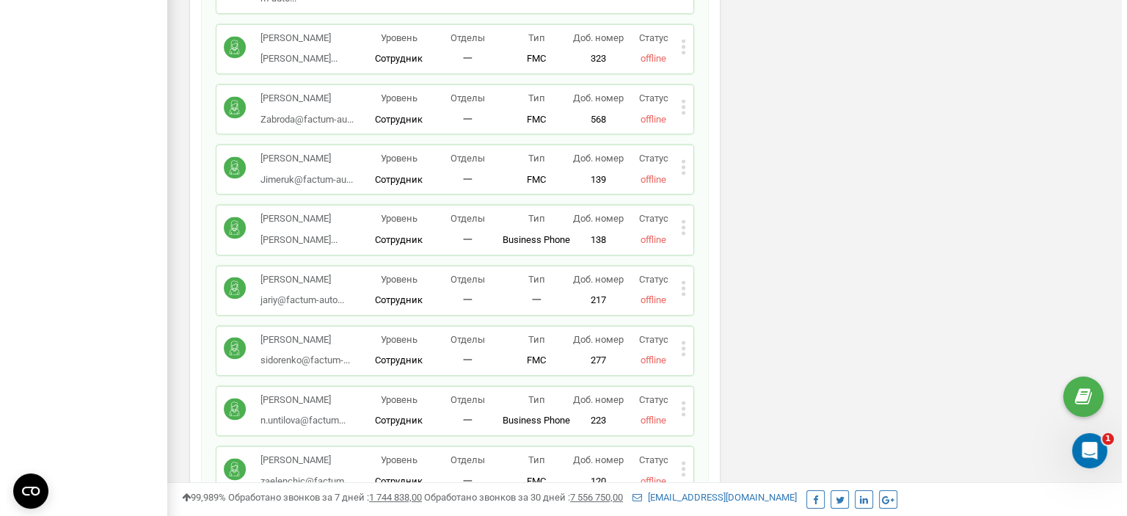
scroll to position [2201, 0]
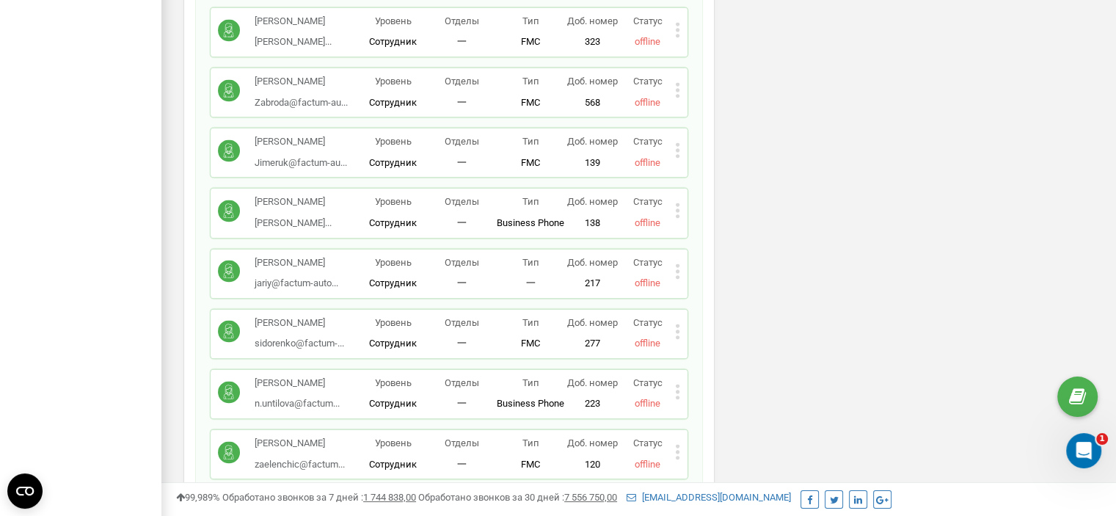
click at [676, 268] on icon at bounding box center [678, 270] width 4 height 4
click at [736, 312] on span "Удалить сотрудника" at bounding box center [744, 317] width 99 height 10
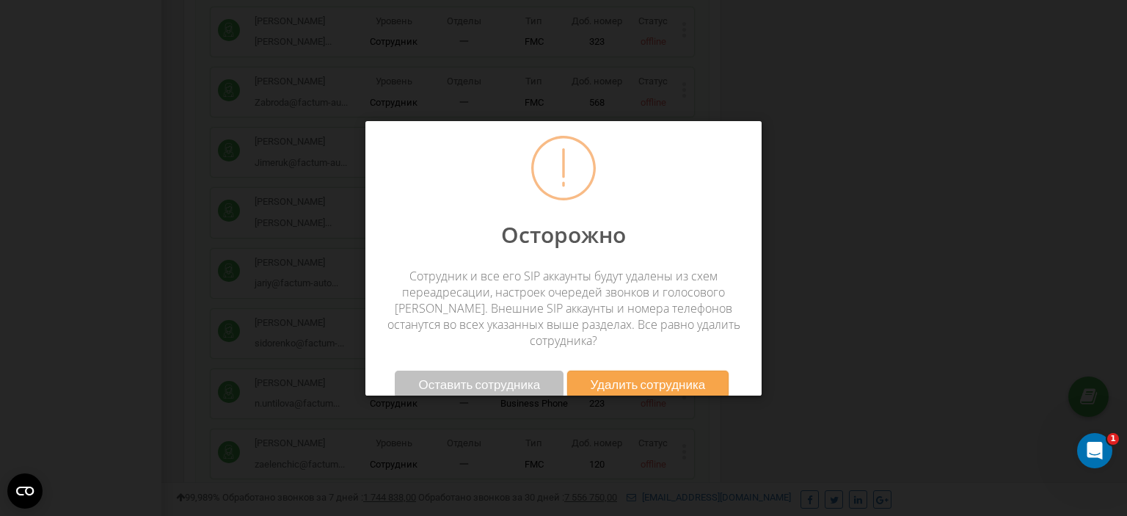
drag, startPoint x: 671, startPoint y: 378, endPoint x: 676, endPoint y: 369, distance: 10.5
click at [671, 378] on button "Удалить сотрудника" at bounding box center [648, 383] width 162 height 27
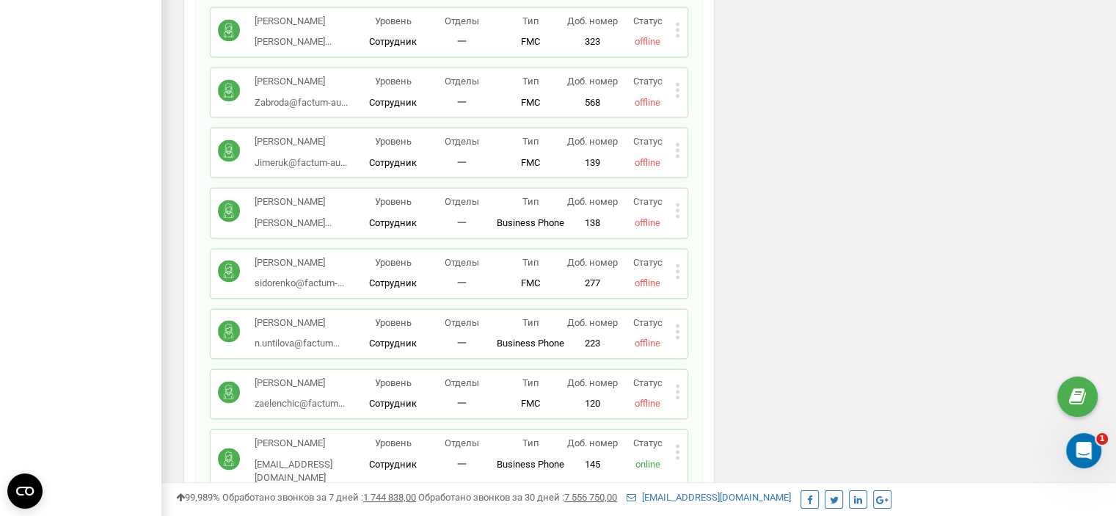
click at [678, 208] on icon at bounding box center [678, 210] width 4 height 4
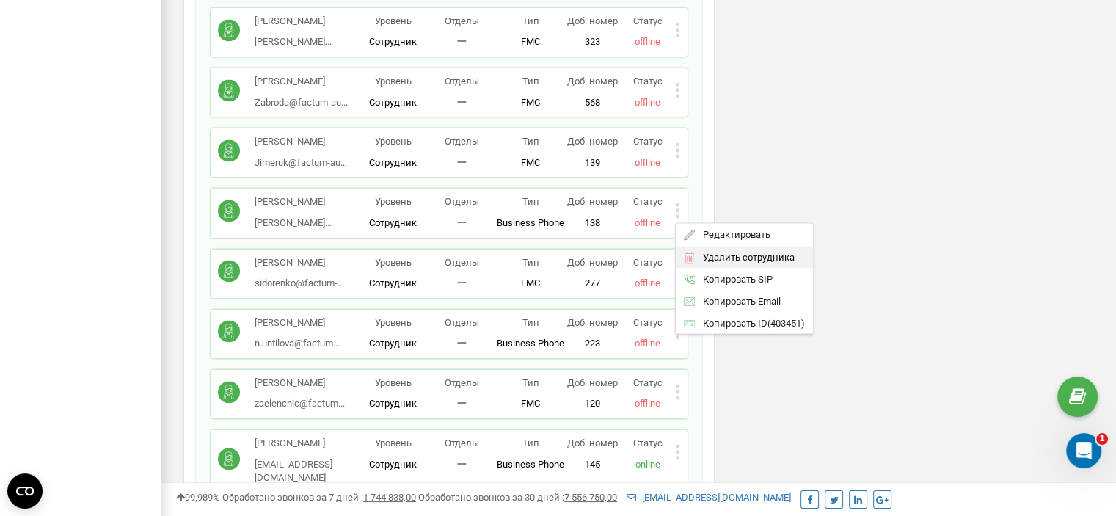
click at [704, 246] on div "Удалить сотрудника" at bounding box center [744, 257] width 137 height 23
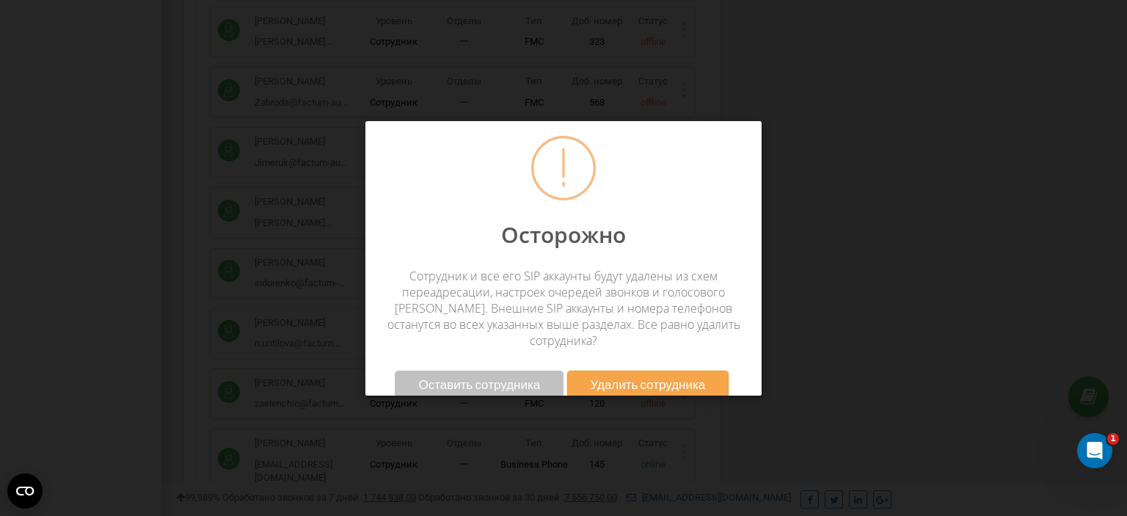
click at [657, 376] on span "Удалить сотрудника" at bounding box center [647, 383] width 115 height 15
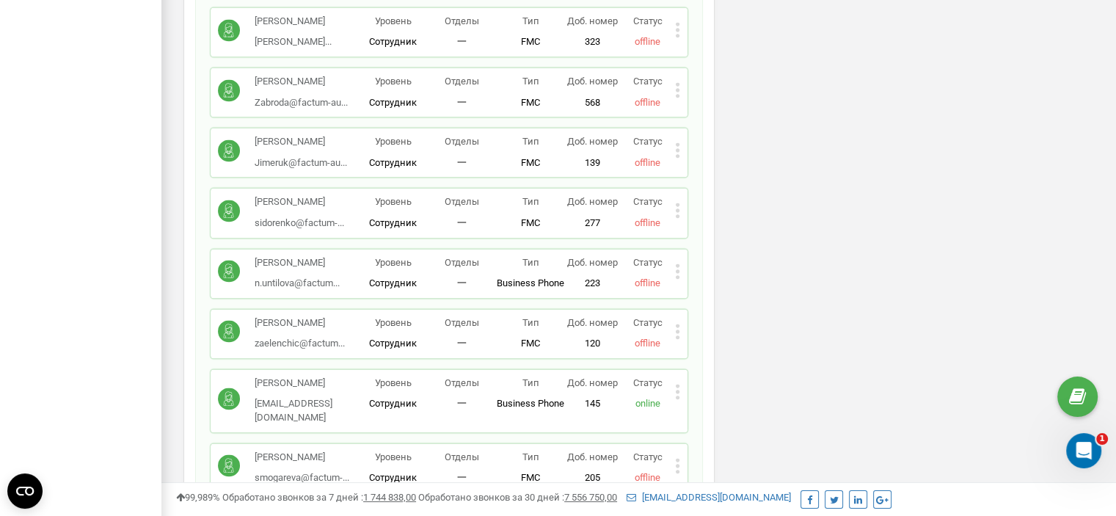
click at [679, 202] on icon at bounding box center [677, 209] width 5 height 15
click at [719, 252] on span "Удалить сотрудника" at bounding box center [744, 257] width 99 height 10
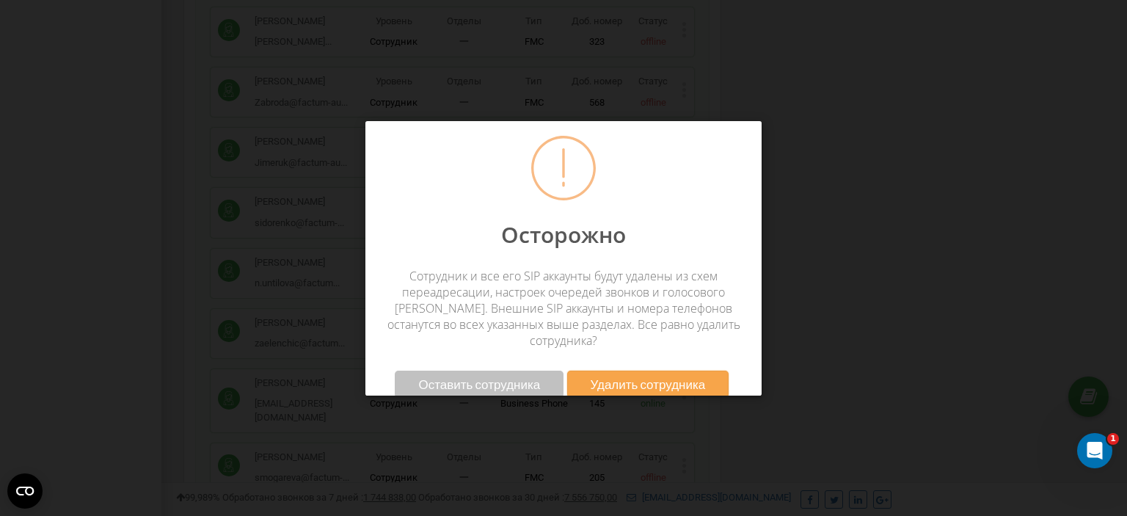
click at [636, 376] on span "Удалить сотрудника" at bounding box center [647, 383] width 115 height 15
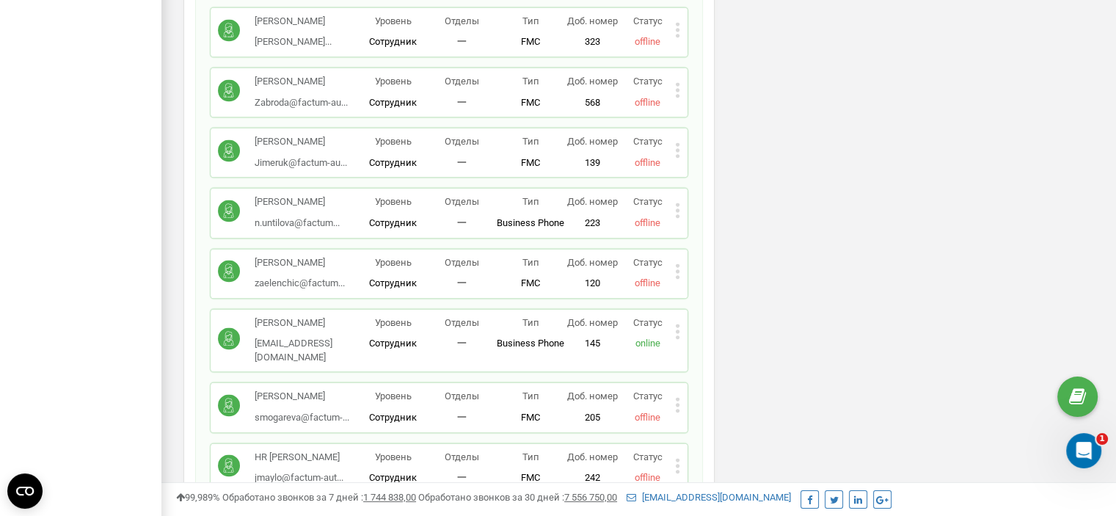
click at [677, 268] on icon at bounding box center [678, 270] width 4 height 4
click at [690, 312] on icon at bounding box center [689, 317] width 11 height 11
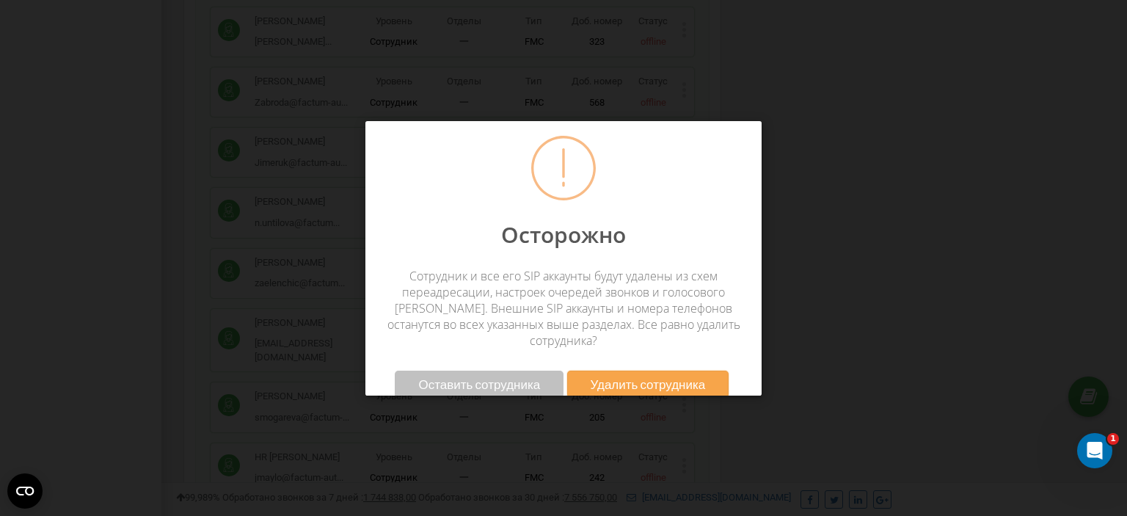
click at [663, 376] on span "Удалить сотрудника" at bounding box center [647, 383] width 115 height 15
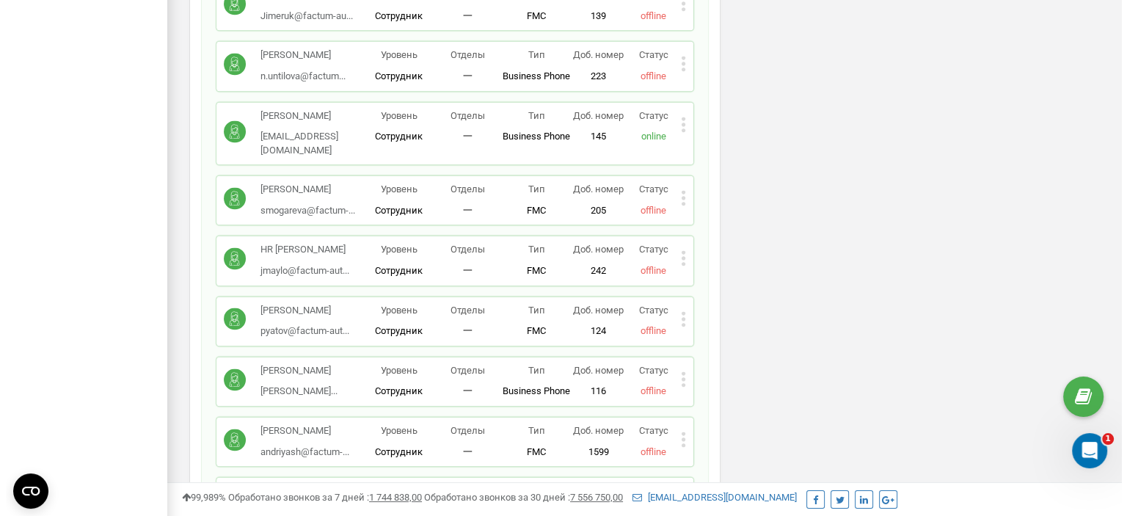
scroll to position [2421, 0]
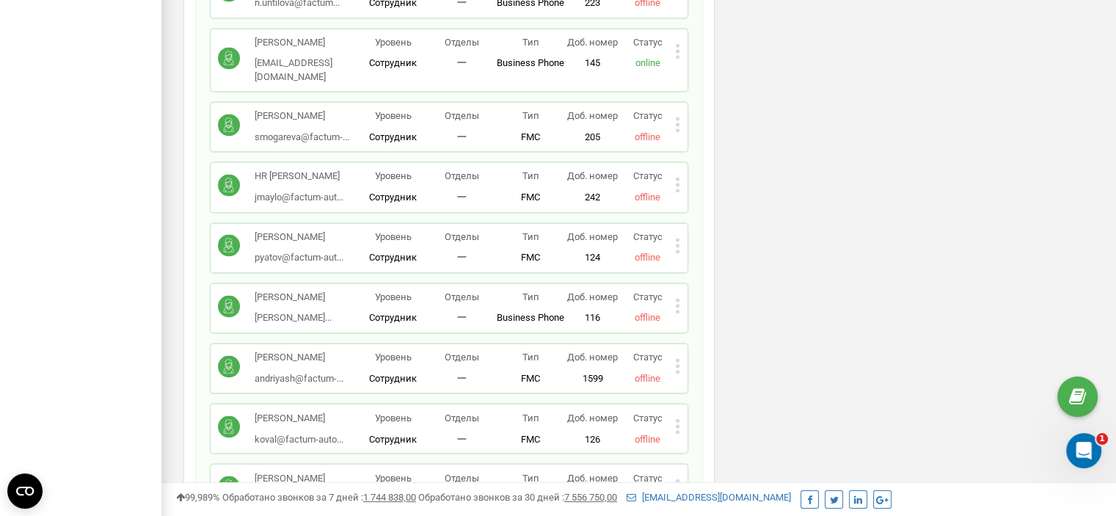
click at [678, 243] on icon at bounding box center [678, 245] width 4 height 4
click at [725, 287] on span "Удалить сотрудника" at bounding box center [744, 292] width 99 height 10
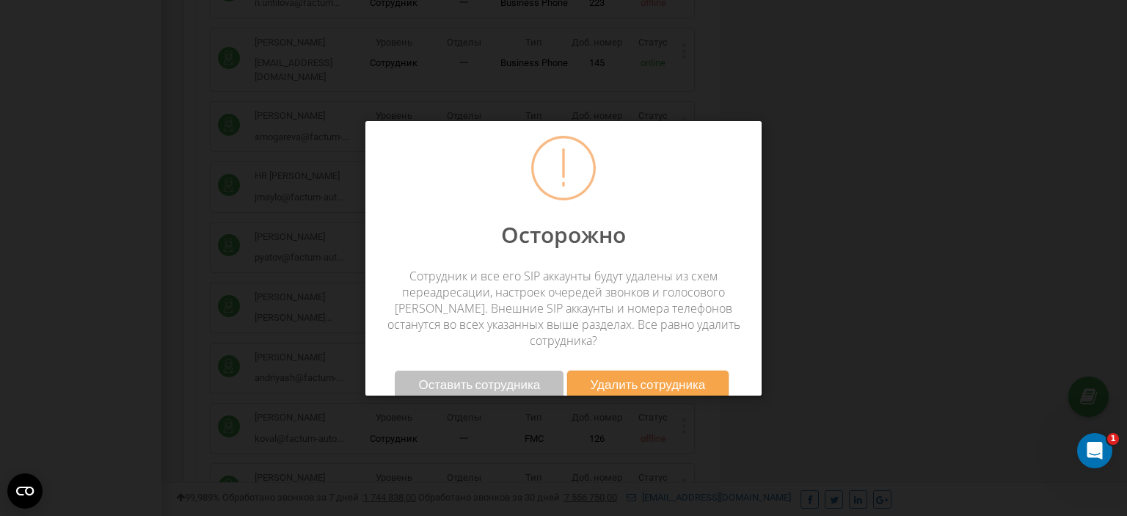
click at [670, 378] on button "Удалить сотрудника" at bounding box center [648, 383] width 162 height 27
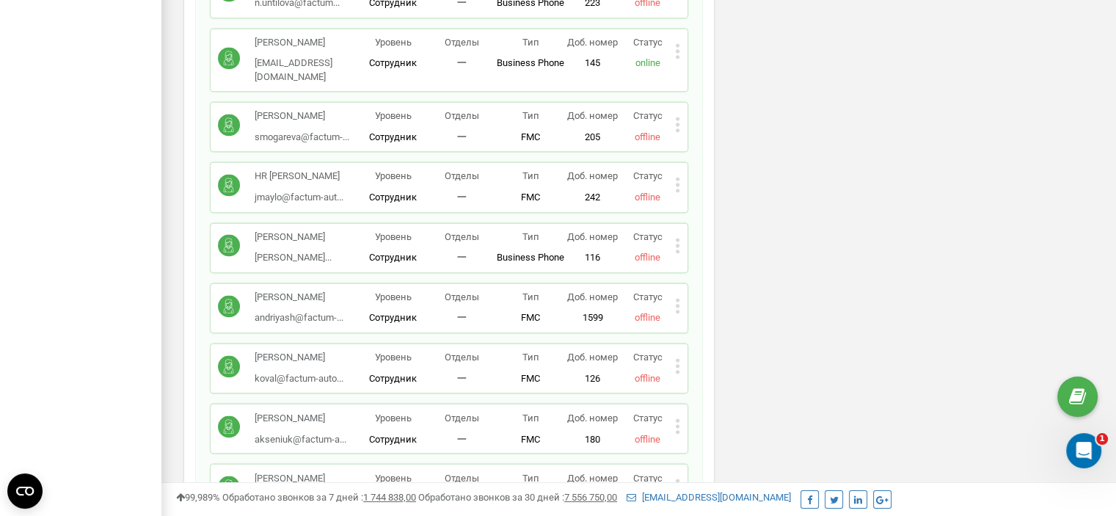
click at [679, 298] on icon at bounding box center [677, 305] width 5 height 15
click at [731, 347] on span "Удалить сотрудника" at bounding box center [744, 352] width 99 height 10
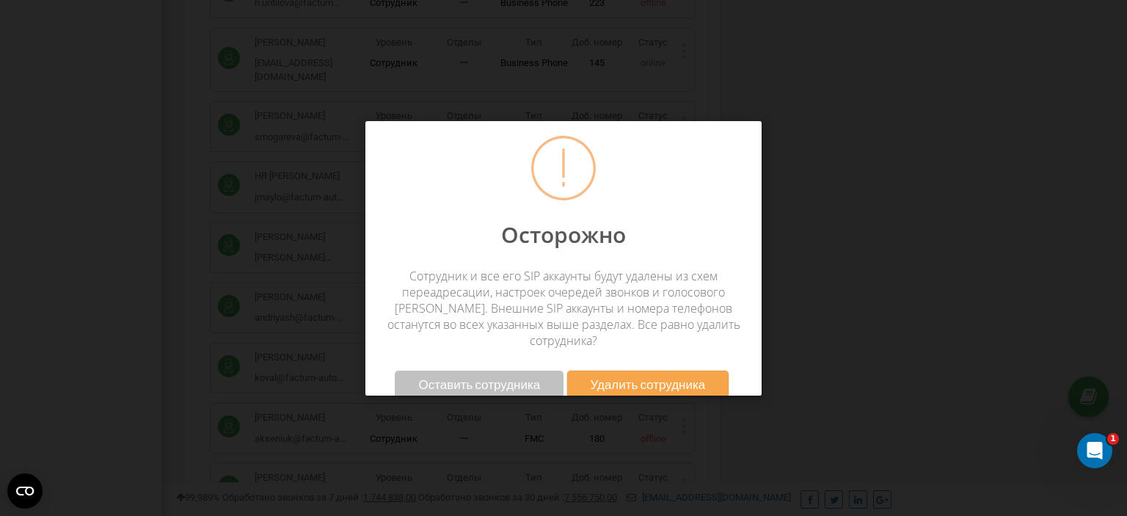
click at [635, 376] on span "Удалить сотрудника" at bounding box center [647, 383] width 115 height 15
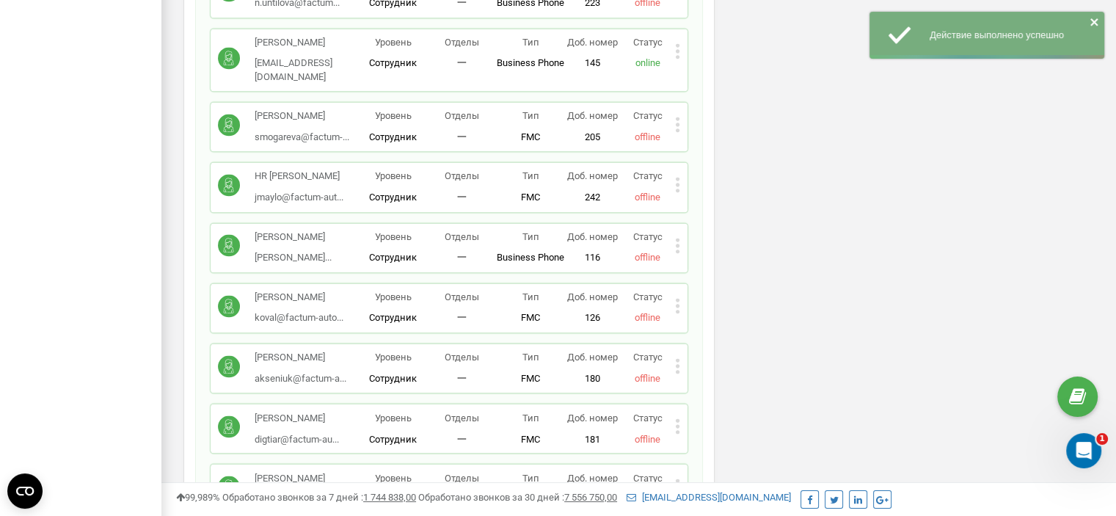
click at [677, 304] on icon at bounding box center [678, 306] width 4 height 4
click at [710, 347] on span "Удалить сотрудника" at bounding box center [744, 352] width 99 height 10
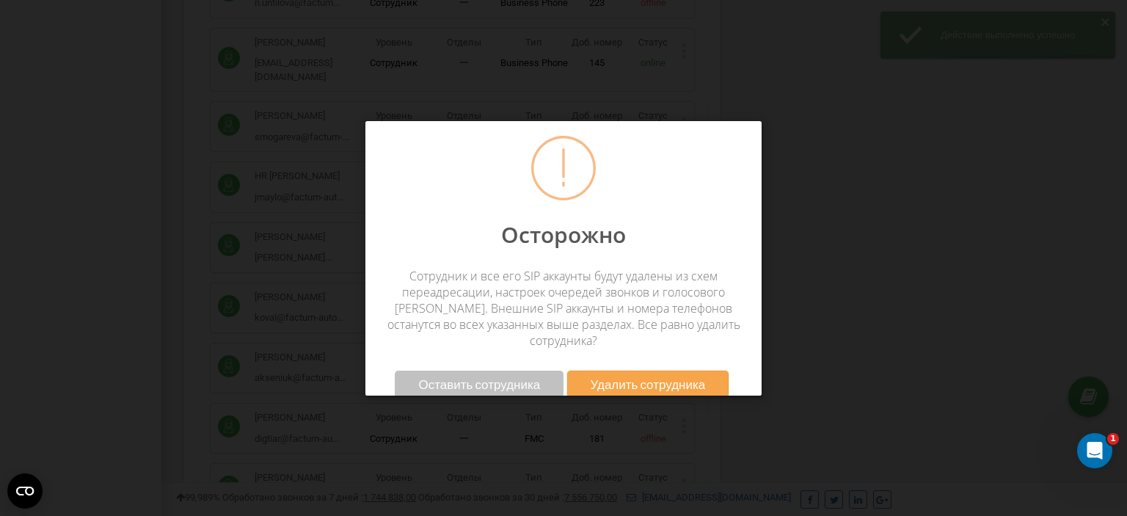
click at [711, 370] on button "Удалить сотрудника" at bounding box center [648, 383] width 162 height 27
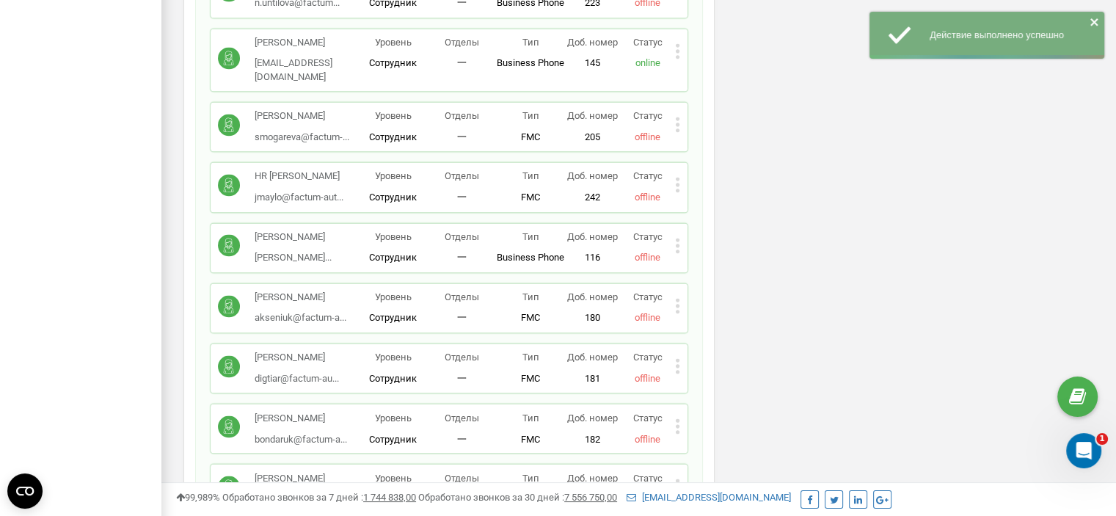
click at [679, 298] on icon at bounding box center [677, 305] width 5 height 15
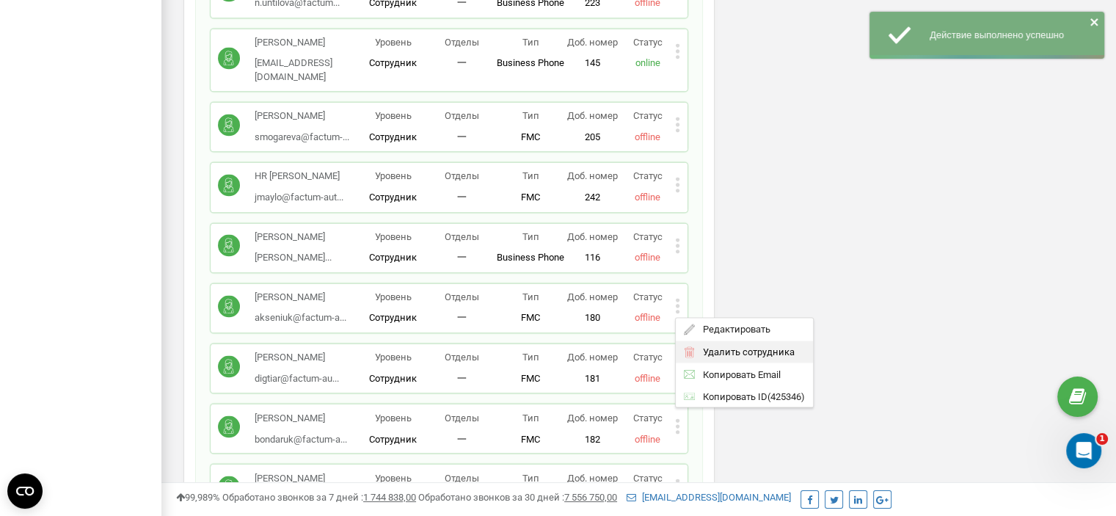
click at [724, 347] on span "Удалить сотрудника" at bounding box center [744, 352] width 99 height 10
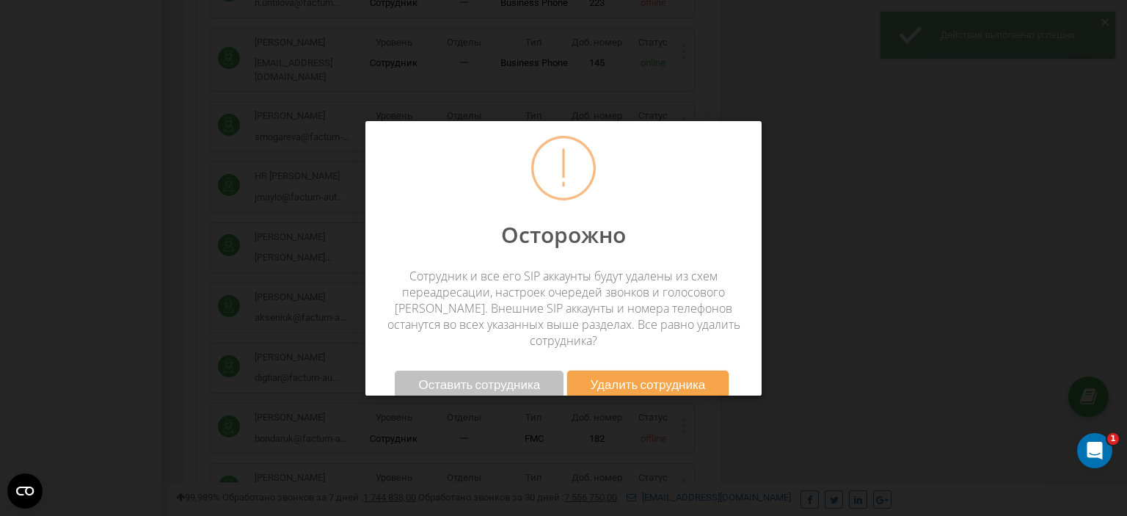
click at [692, 376] on span "Удалить сотрудника" at bounding box center [647, 383] width 115 height 15
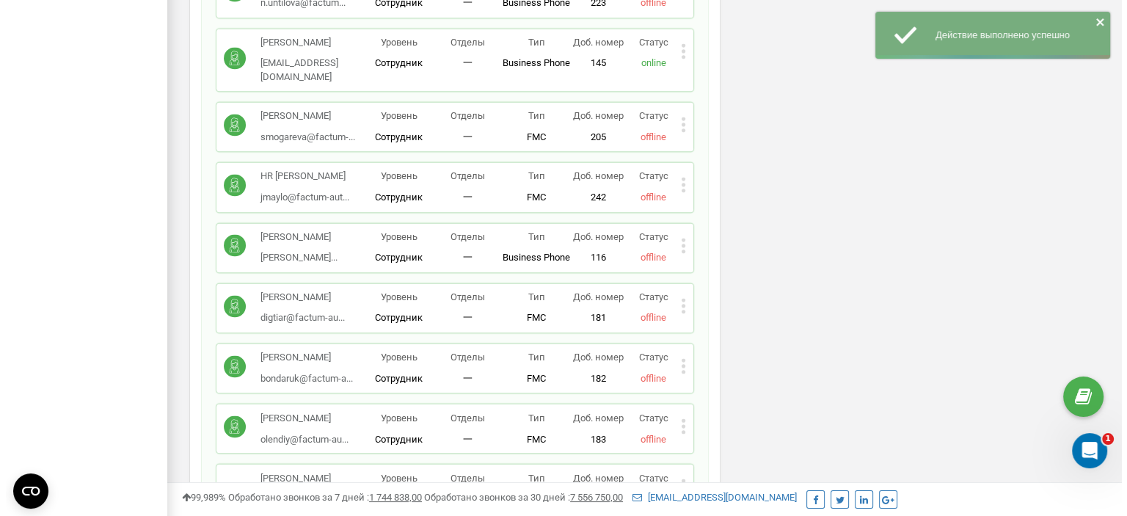
scroll to position [2494, 0]
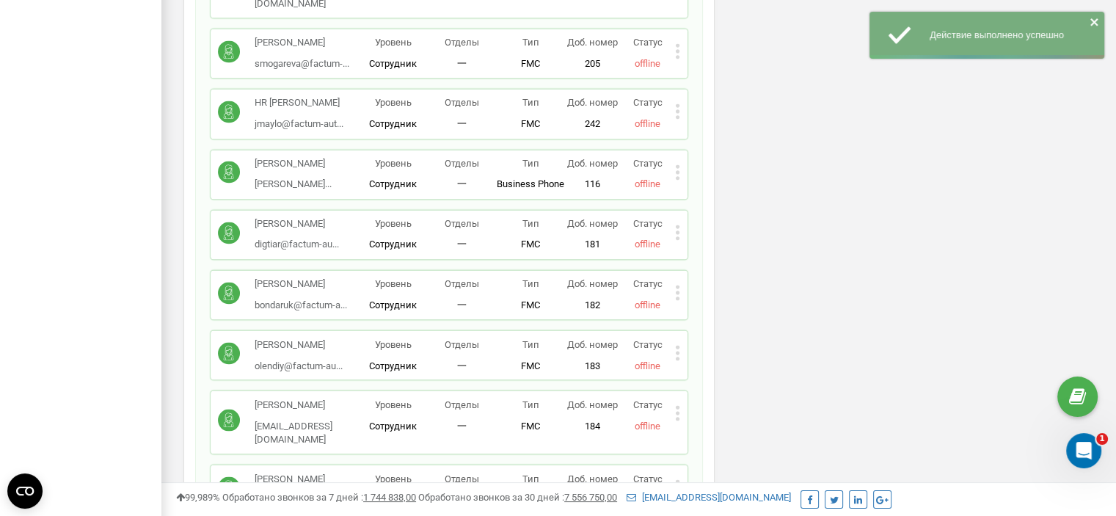
click at [678, 285] on icon at bounding box center [677, 292] width 5 height 15
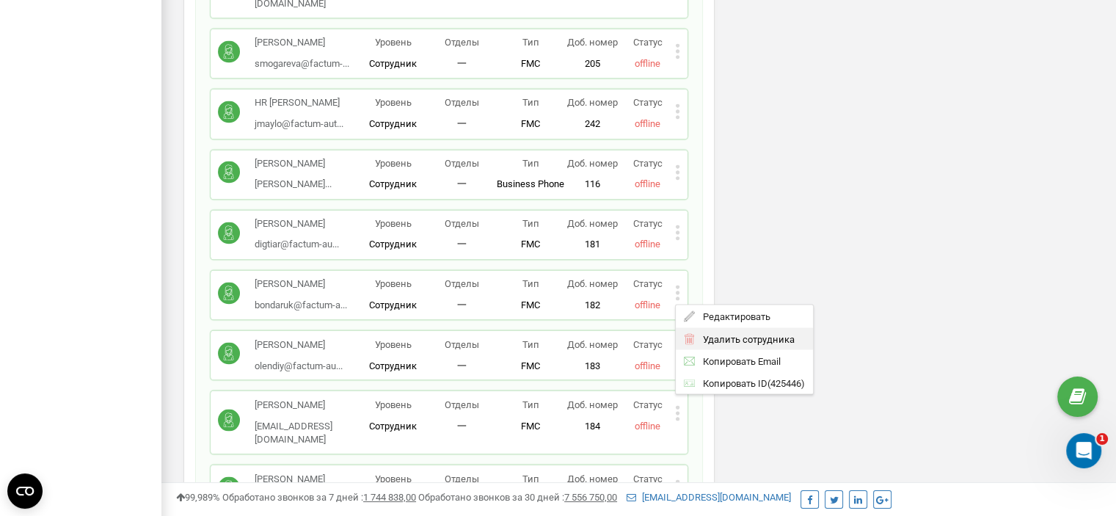
click at [719, 334] on span "Удалить сотрудника" at bounding box center [744, 339] width 99 height 10
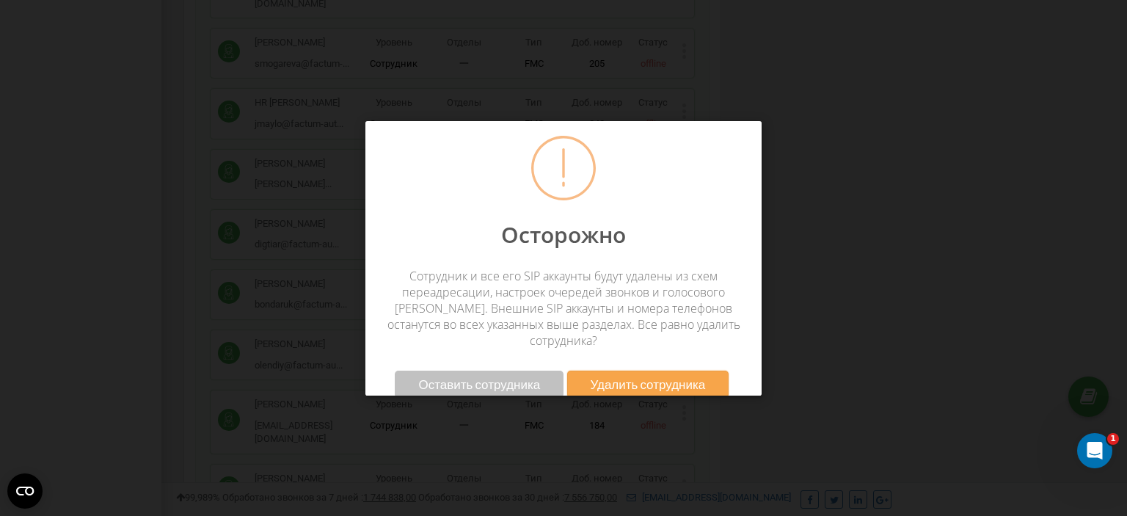
click at [695, 376] on span "Удалить сотрудника" at bounding box center [647, 383] width 115 height 15
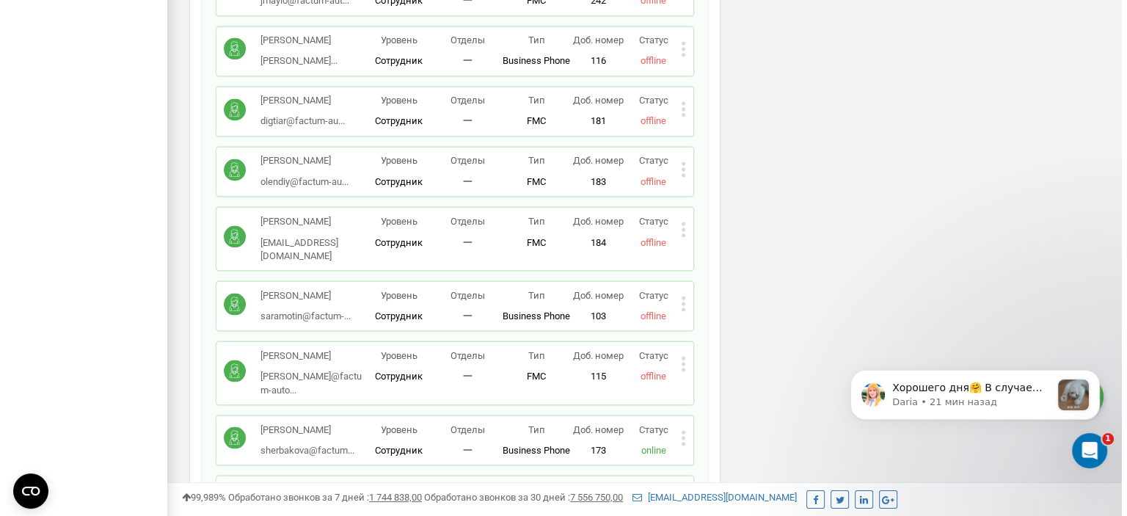
scroll to position [2641, 0]
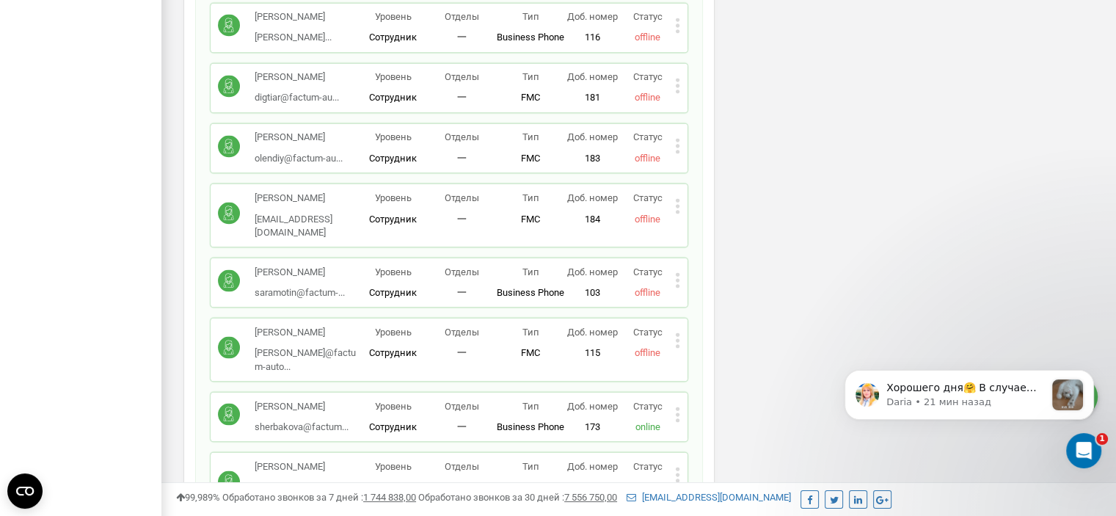
click at [676, 338] on icon at bounding box center [678, 340] width 4 height 4
click at [707, 381] on span "Удалить сотрудника" at bounding box center [744, 386] width 99 height 10
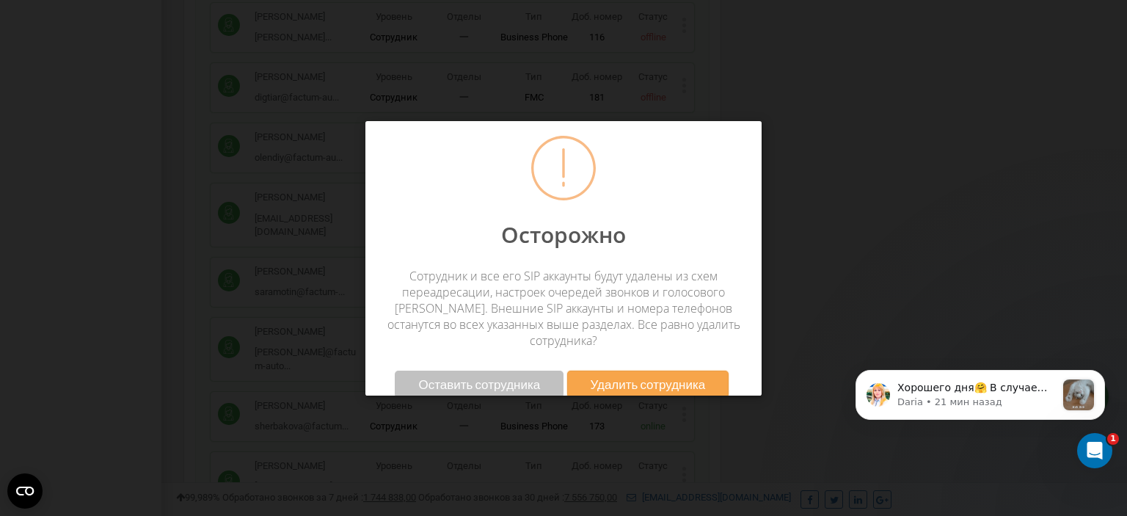
click at [654, 376] on span "Удалить сотрудника" at bounding box center [647, 383] width 115 height 15
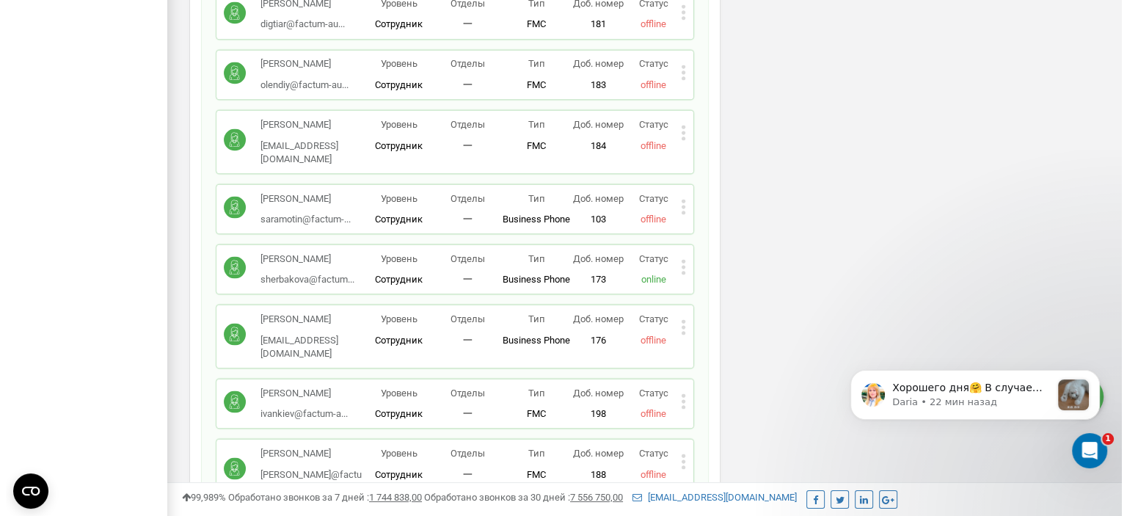
scroll to position [2787, 0]
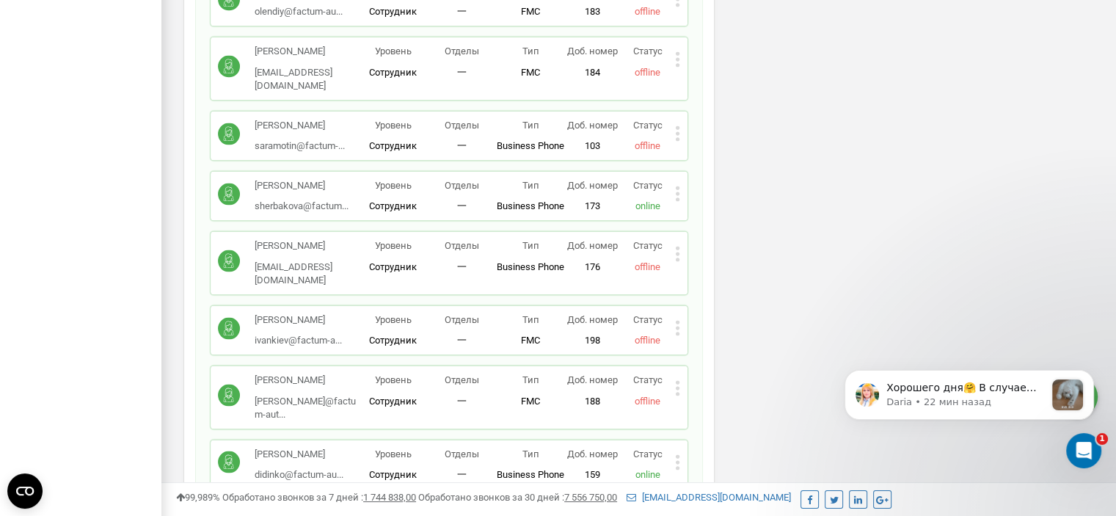
click at [676, 386] on icon at bounding box center [678, 388] width 4 height 4
click at [706, 429] on span "Удалить сотрудника" at bounding box center [744, 434] width 99 height 10
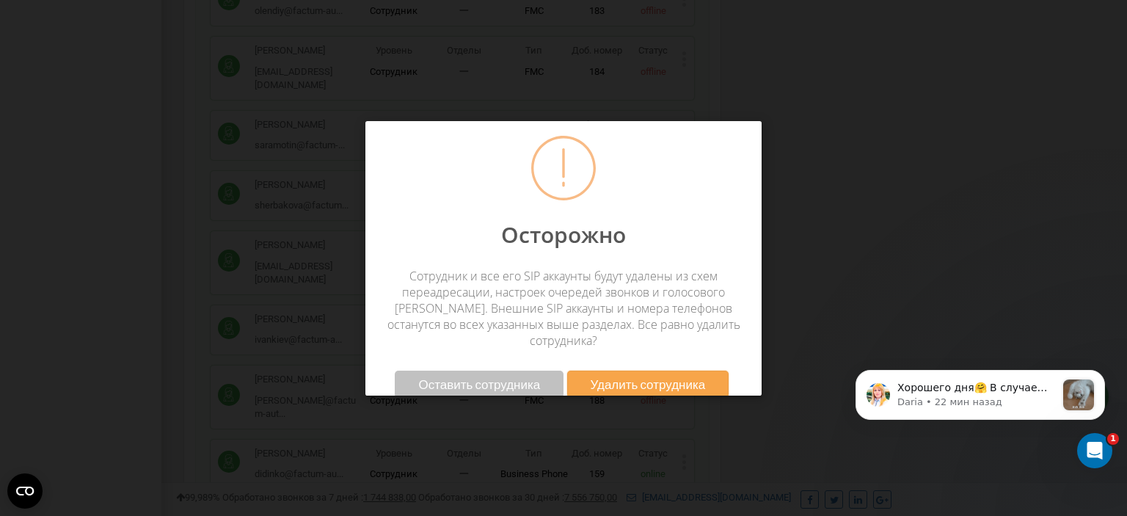
click at [704, 376] on span "Удалить сотрудника" at bounding box center [647, 383] width 115 height 15
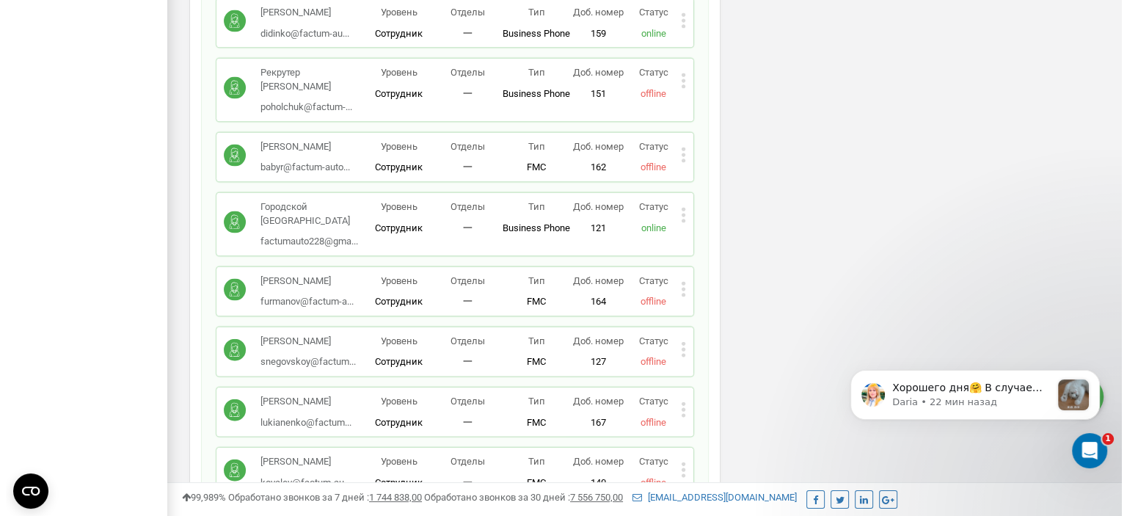
scroll to position [3227, 0]
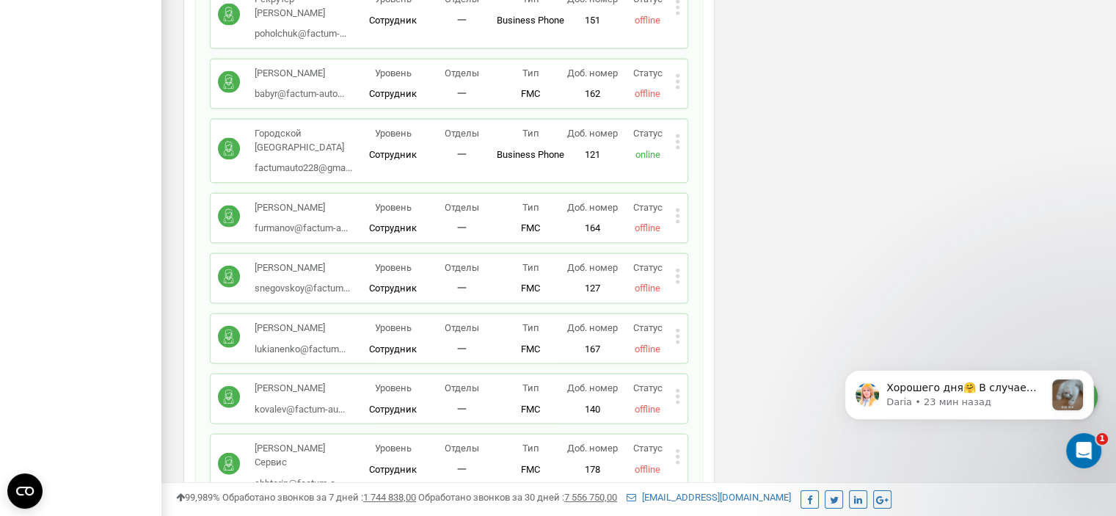
click at [678, 389] on icon at bounding box center [677, 396] width 5 height 15
click at [695, 438] on span "Удалить сотрудника" at bounding box center [744, 443] width 99 height 10
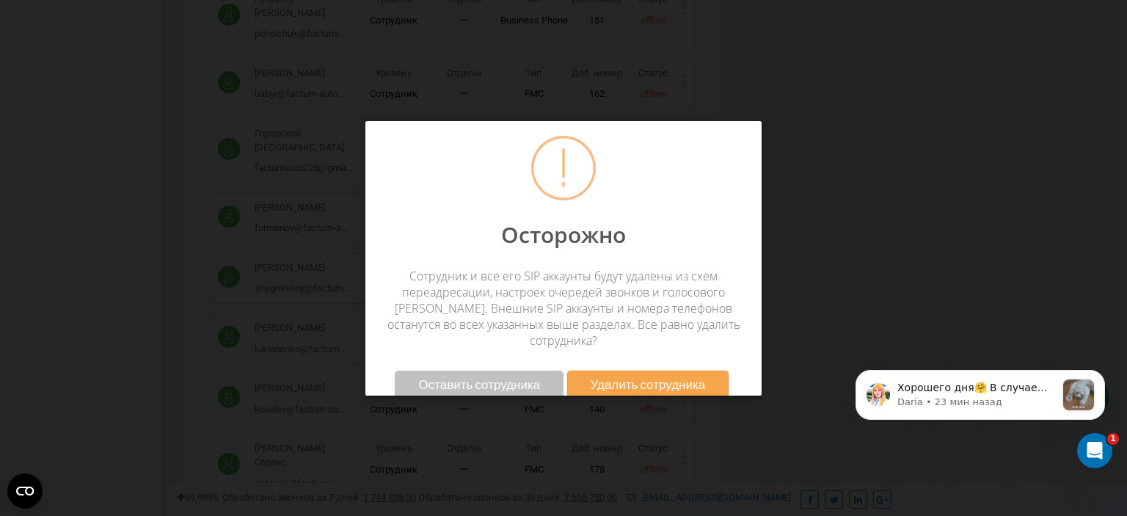
click at [680, 376] on span "Удалить сотрудника" at bounding box center [647, 383] width 115 height 15
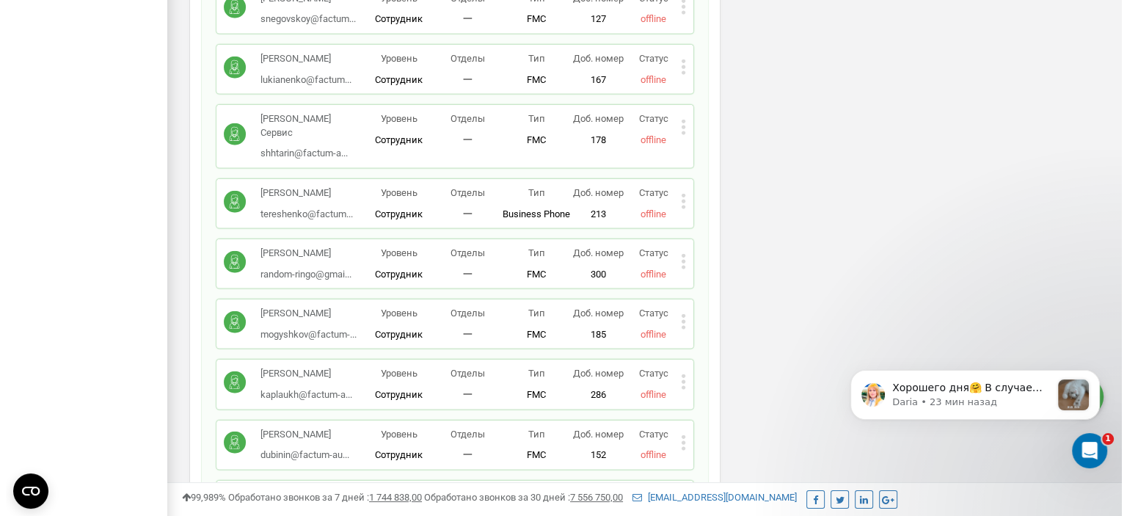
scroll to position [3521, 0]
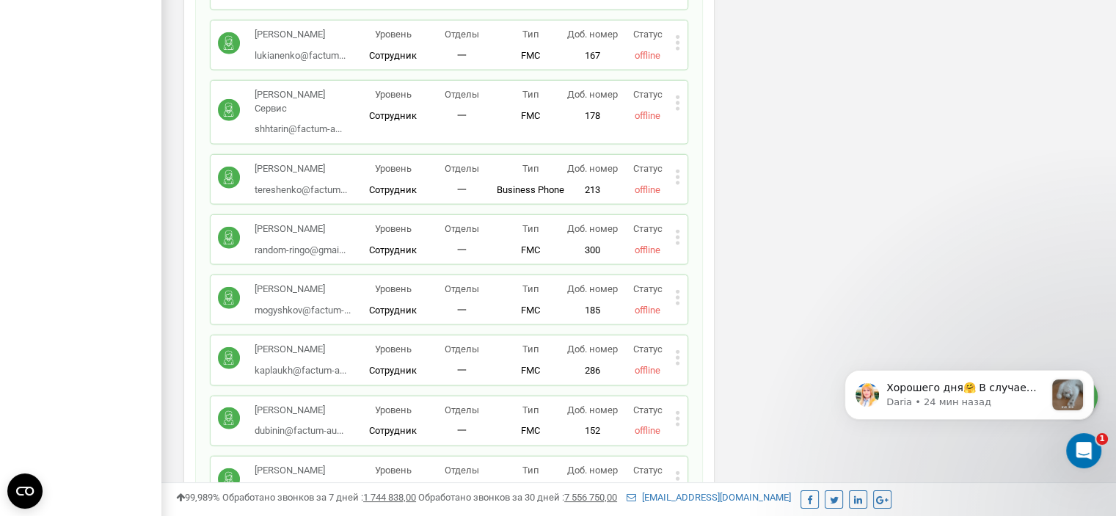
click at [677, 296] on icon at bounding box center [678, 298] width 4 height 4
click at [690, 338] on icon at bounding box center [689, 343] width 11 height 11
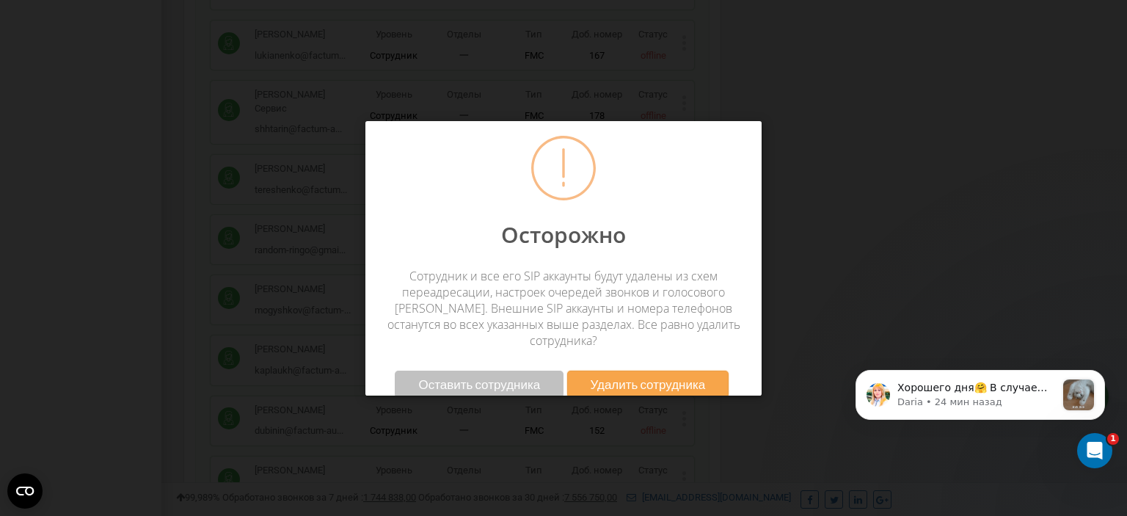
click at [657, 376] on span "Удалить сотрудника" at bounding box center [647, 383] width 115 height 15
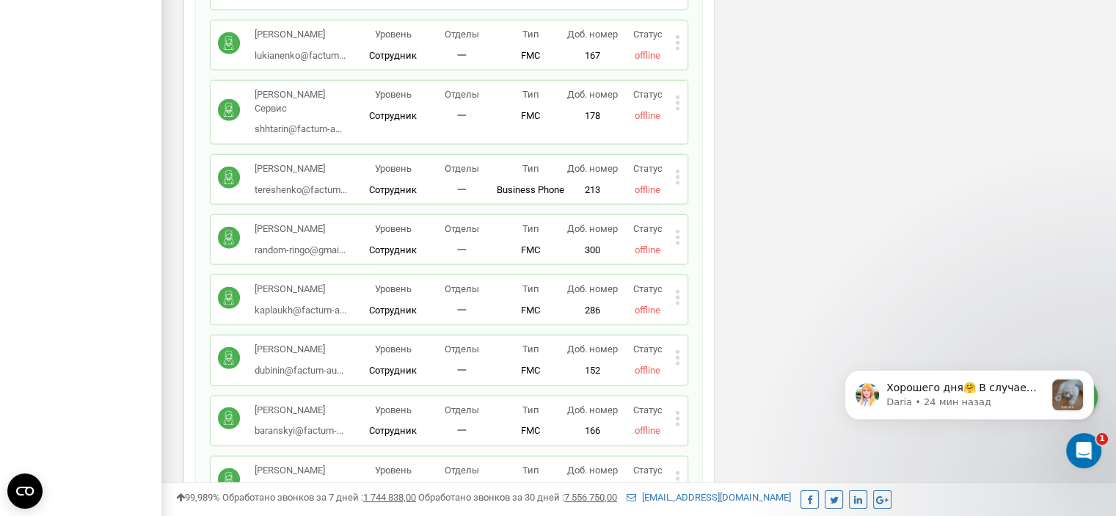
click at [679, 296] on icon at bounding box center [678, 298] width 4 height 4
click at [714, 339] on span "Удалить сотрудника" at bounding box center [744, 344] width 99 height 10
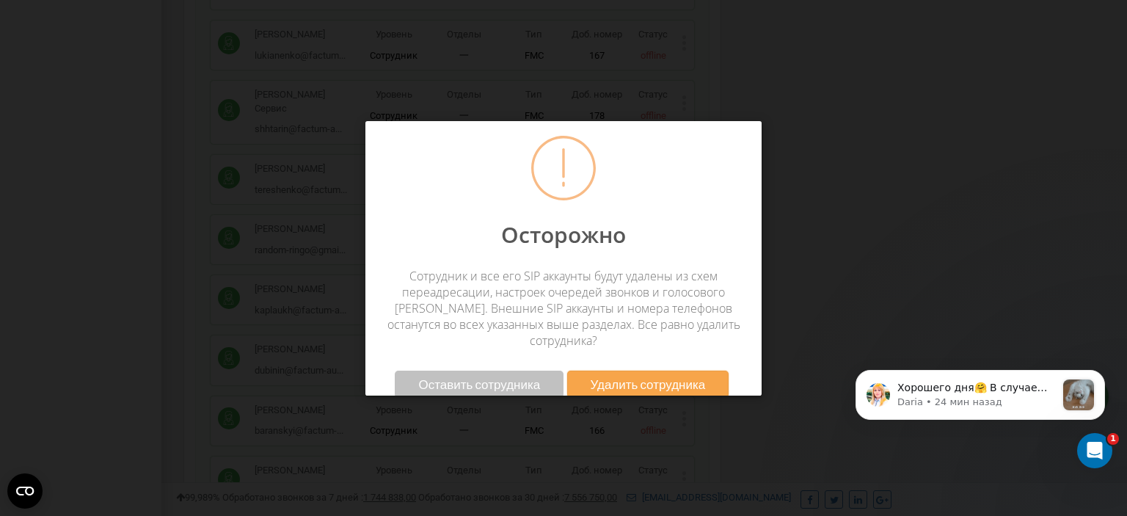
click at [664, 376] on span "Удалить сотрудника" at bounding box center [647, 383] width 115 height 15
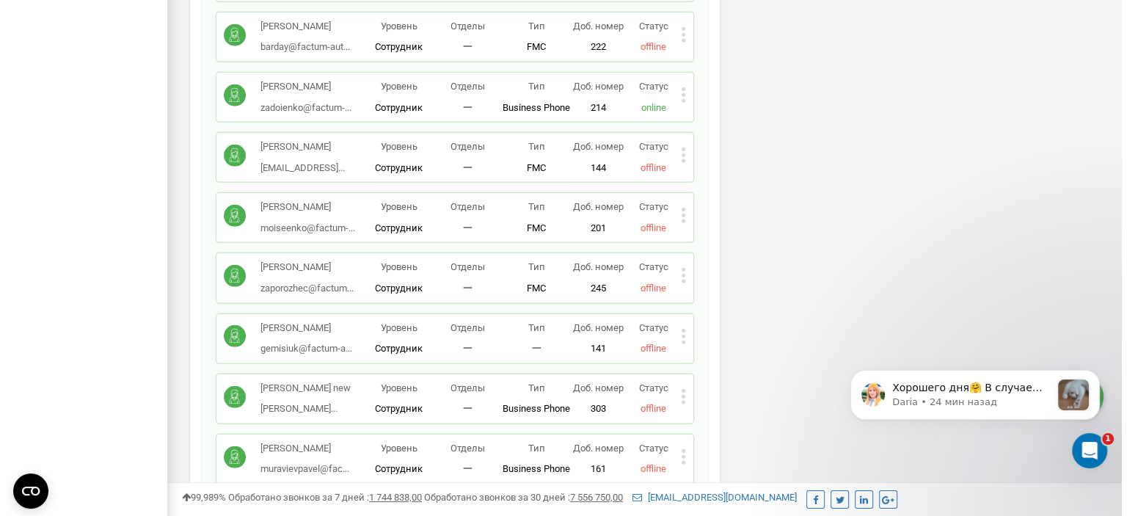
scroll to position [4181, 0]
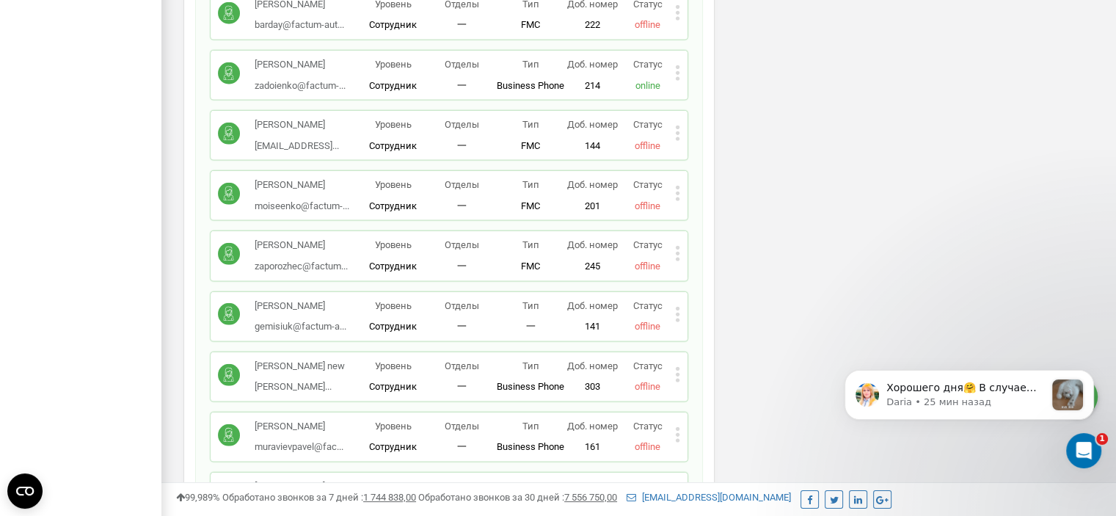
click at [676, 307] on icon at bounding box center [677, 314] width 5 height 15
click at [709, 356] on span "Удалить сотрудника" at bounding box center [744, 361] width 99 height 10
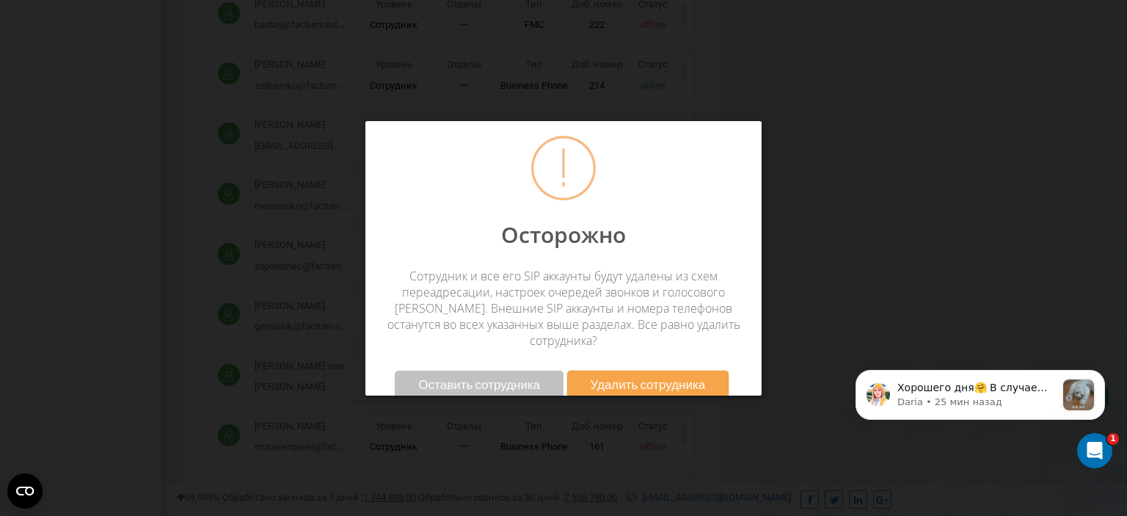
click at [670, 376] on button "Удалить сотрудника" at bounding box center [648, 383] width 162 height 27
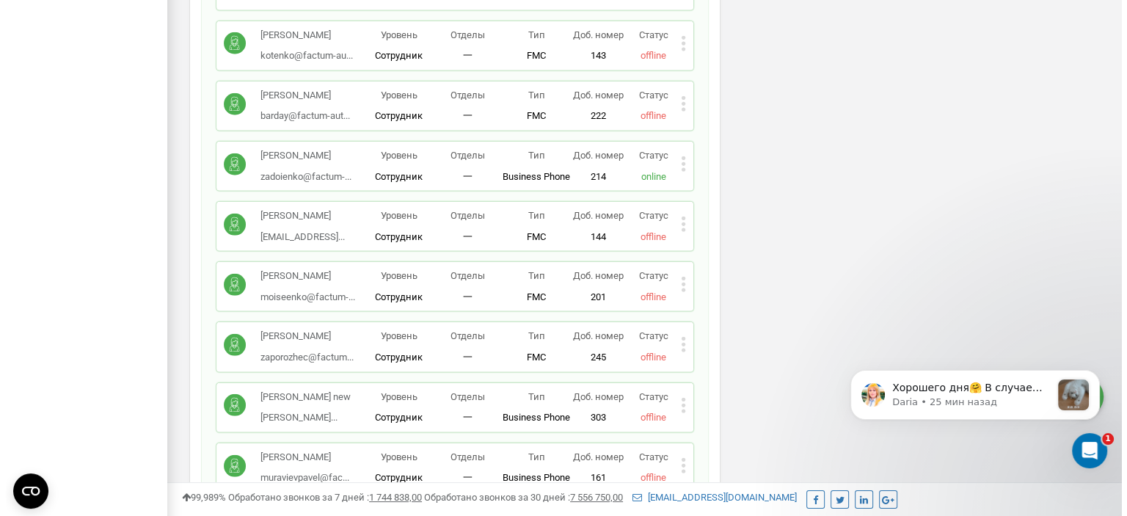
scroll to position [4251, 0]
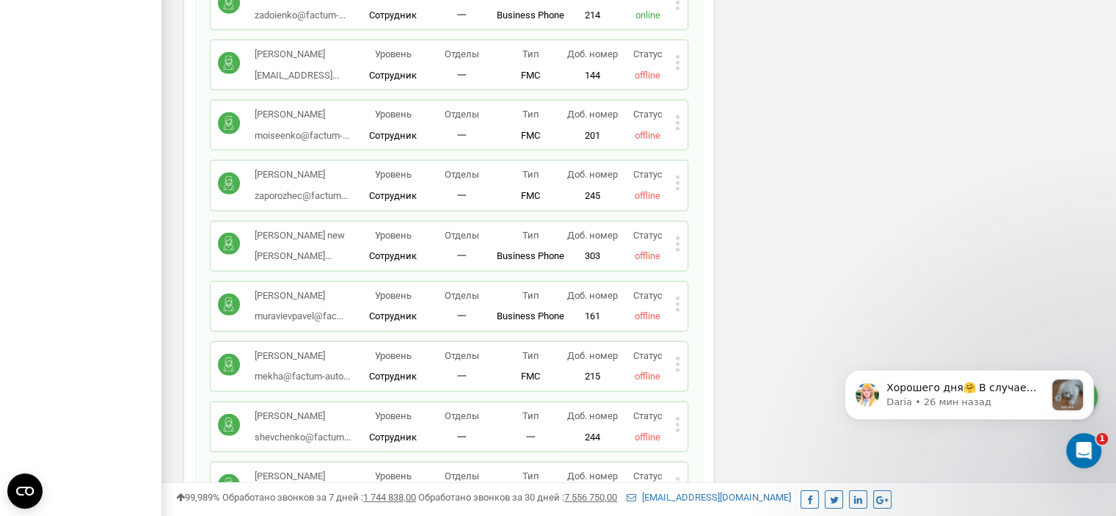
click at [675, 356] on icon at bounding box center [677, 363] width 5 height 15
click at [727, 406] on span "Удалить сотрудника" at bounding box center [744, 411] width 99 height 10
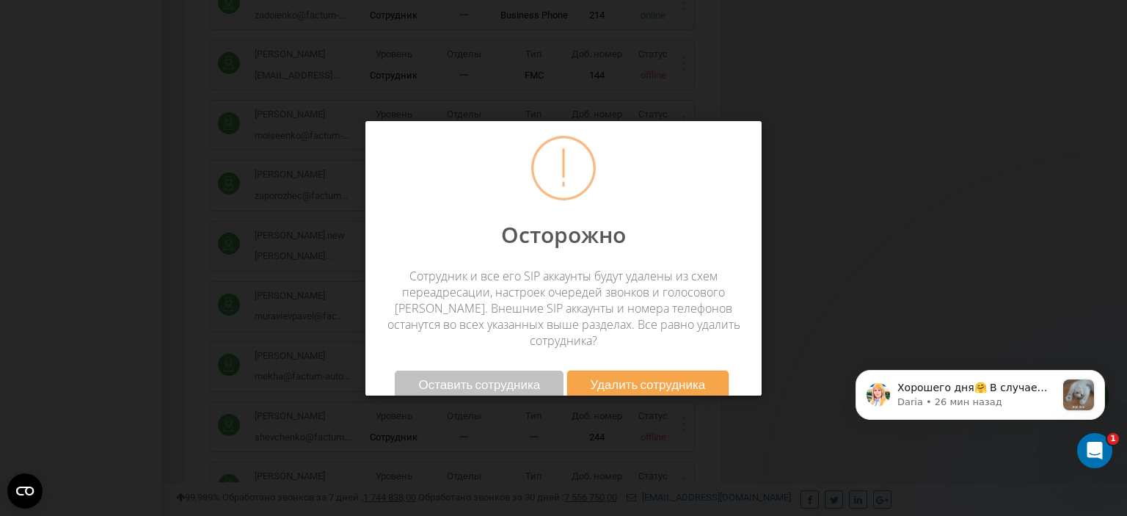
click at [692, 376] on span "Удалить сотрудника" at bounding box center [647, 383] width 115 height 15
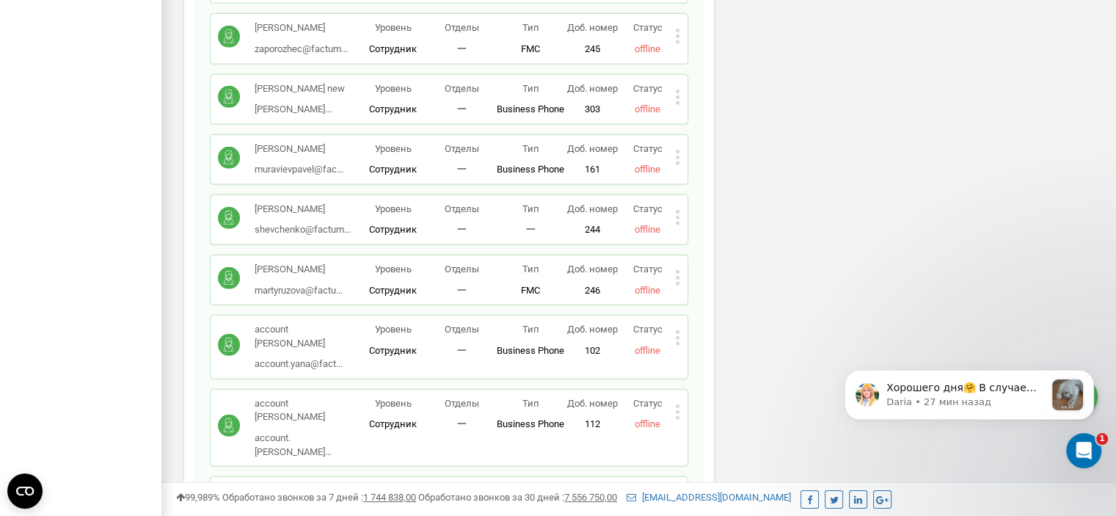
scroll to position [4398, 0]
click at [678, 330] on icon at bounding box center [677, 337] width 5 height 15
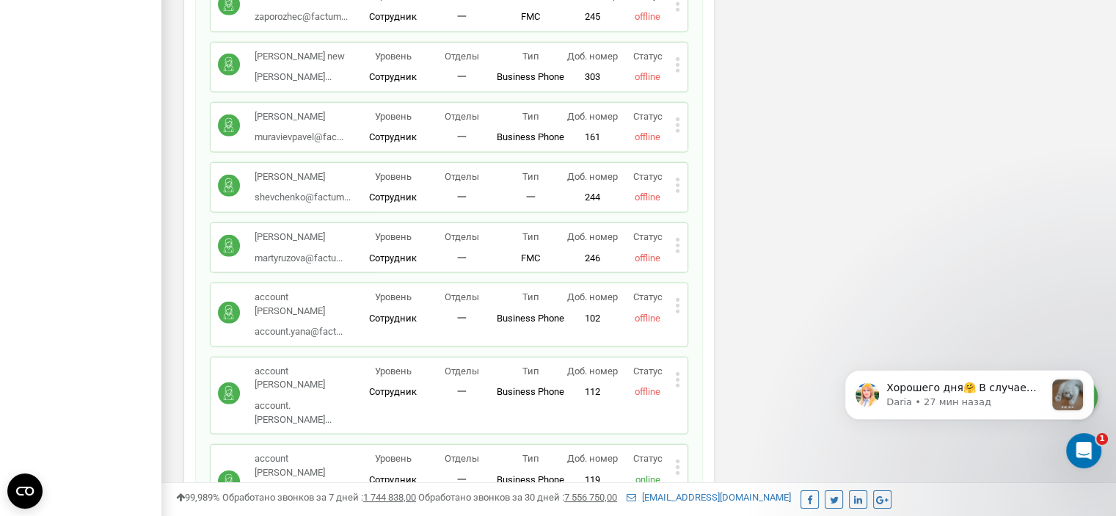
scroll to position [4455, 0]
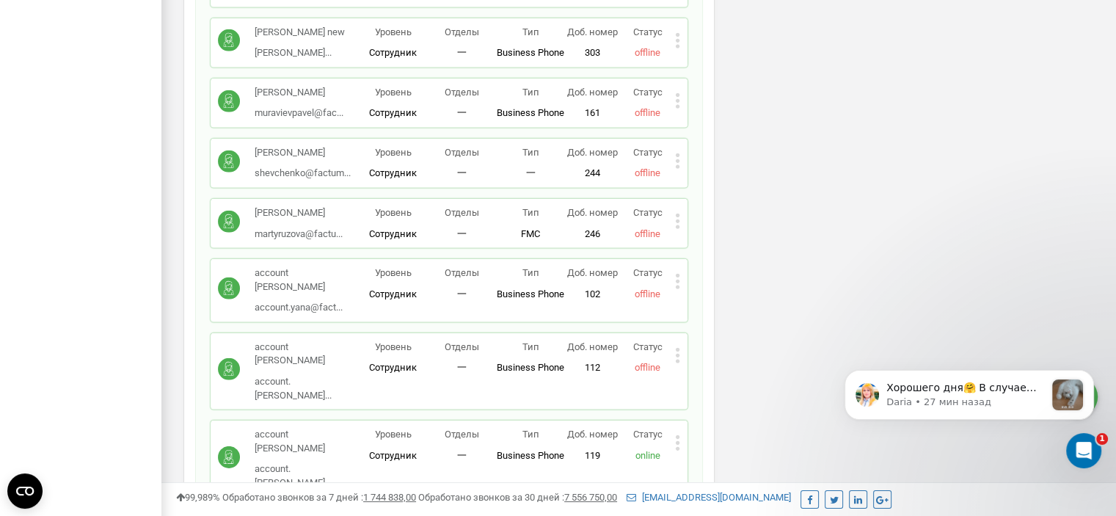
click at [678, 279] on icon at bounding box center [678, 281] width 4 height 4
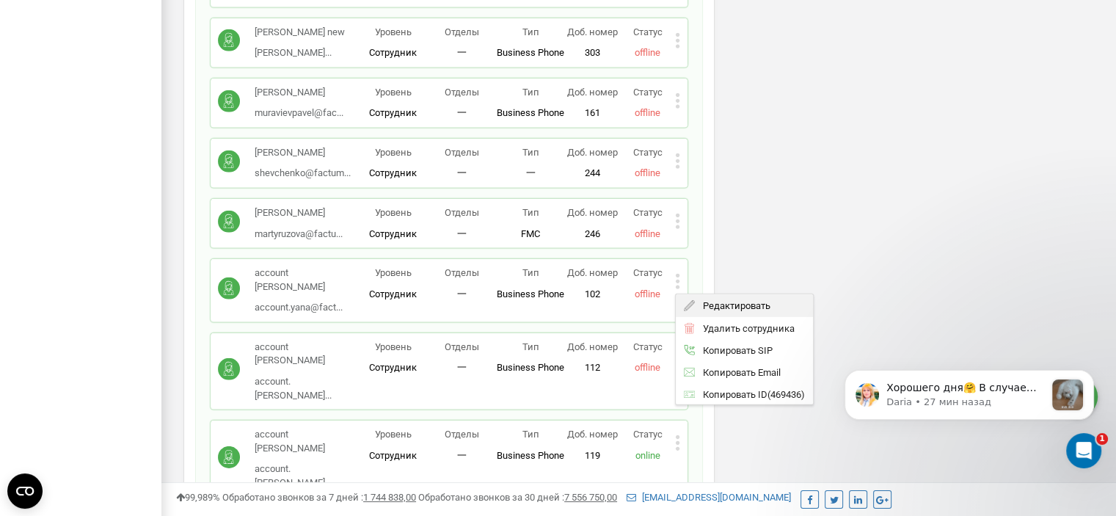
click at [705, 301] on span "Редактировать" at bounding box center [732, 306] width 75 height 10
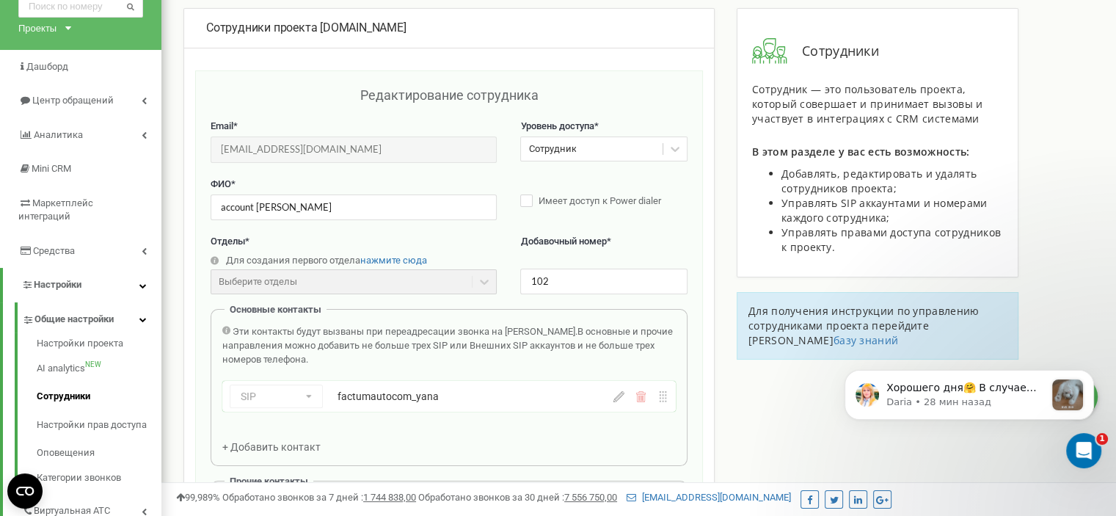
scroll to position [0, 0]
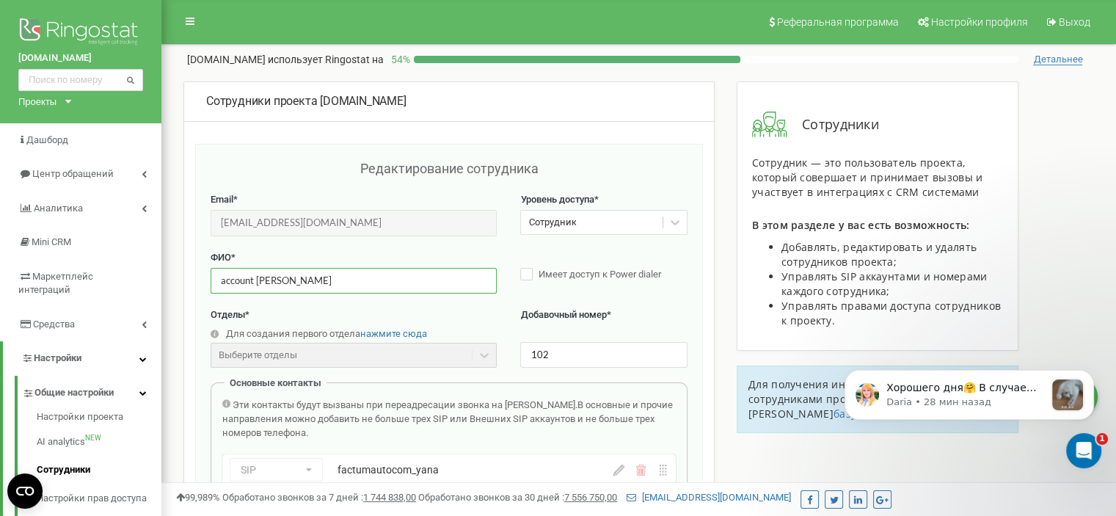
click at [314, 286] on input "account yana" at bounding box center [354, 281] width 286 height 26
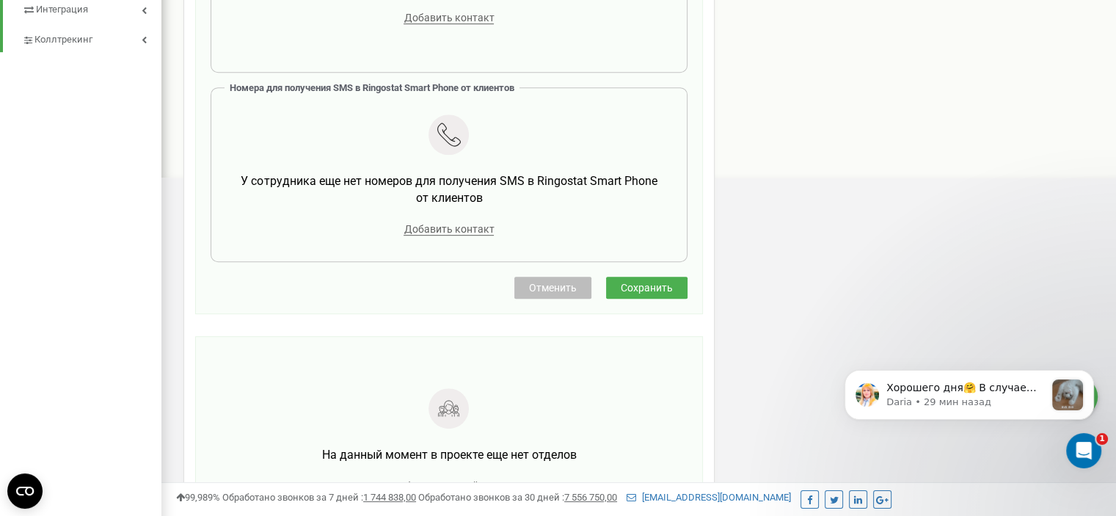
scroll to position [734, 0]
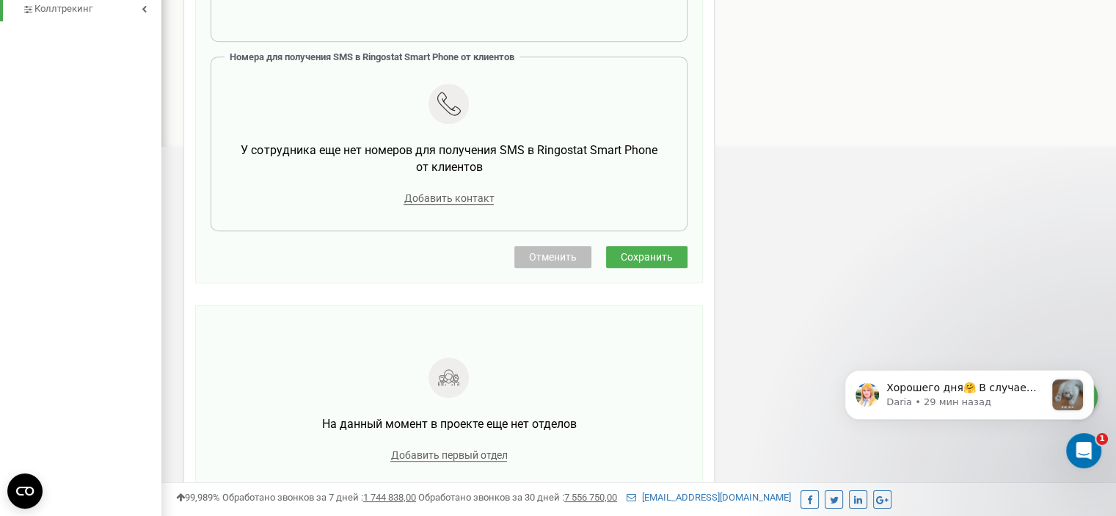
click at [555, 253] on span "Отменить" at bounding box center [553, 257] width 48 height 12
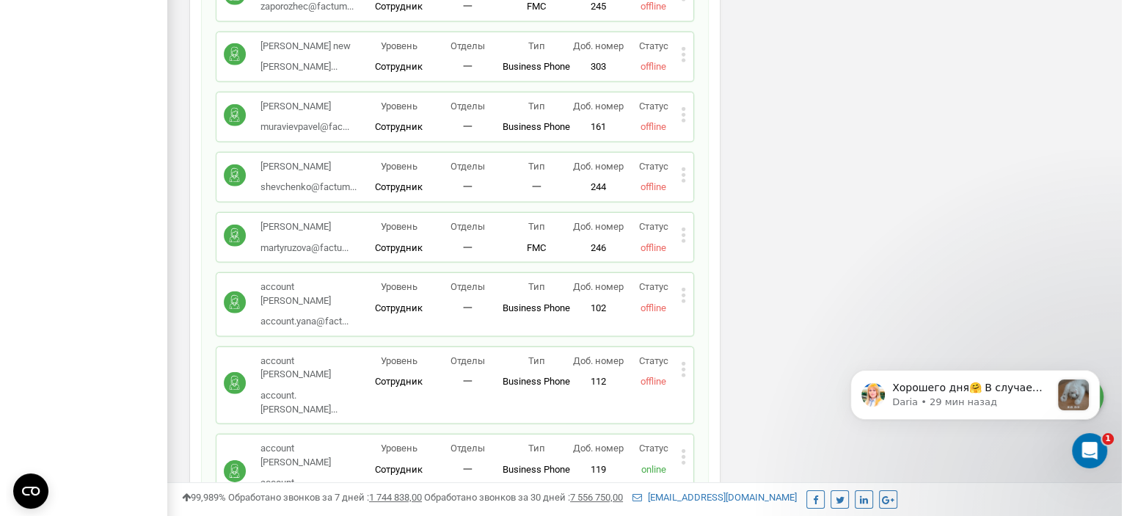
scroll to position [4548, 0]
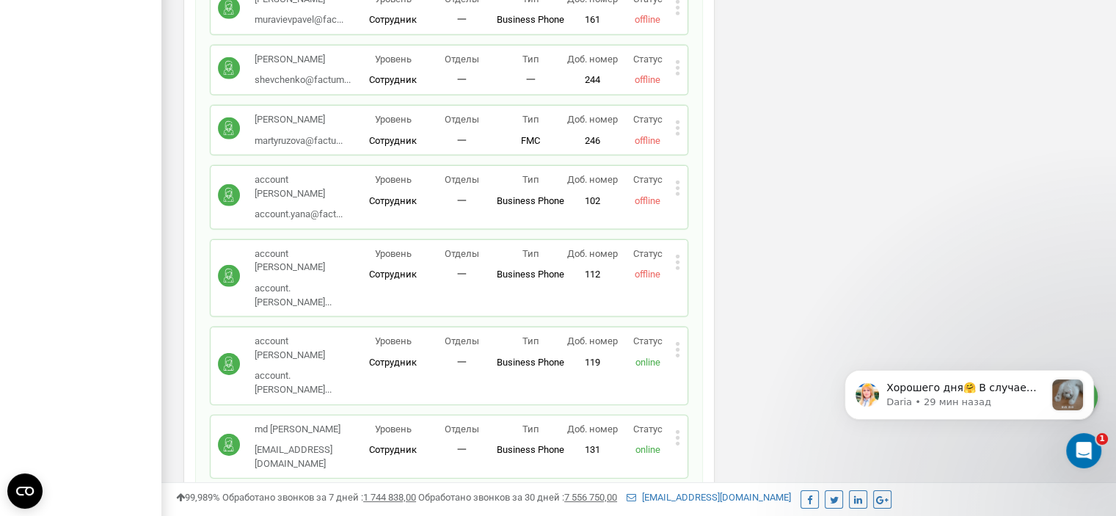
click at [676, 186] on icon at bounding box center [678, 188] width 4 height 4
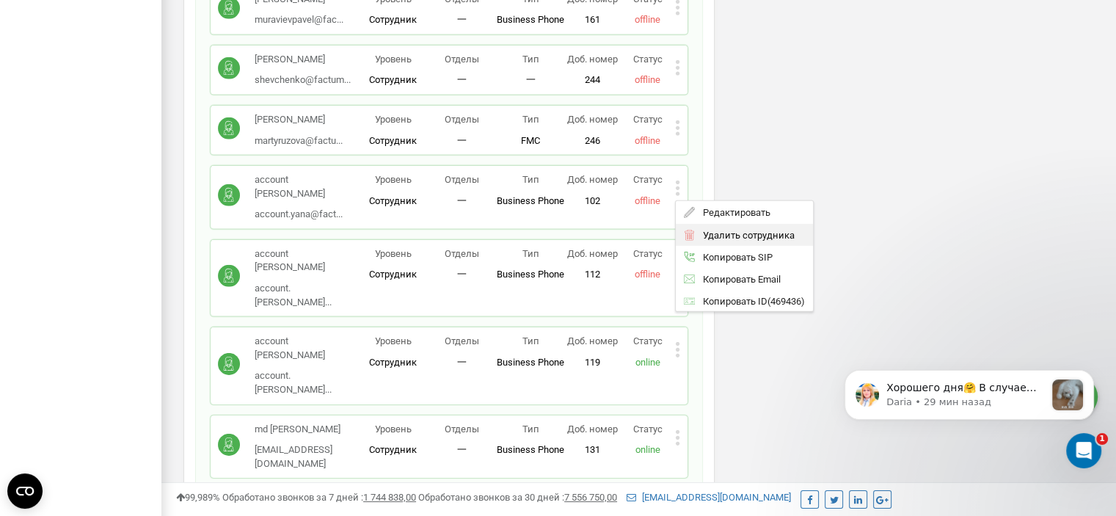
click at [702, 223] on div "Удалить сотрудника" at bounding box center [744, 234] width 137 height 23
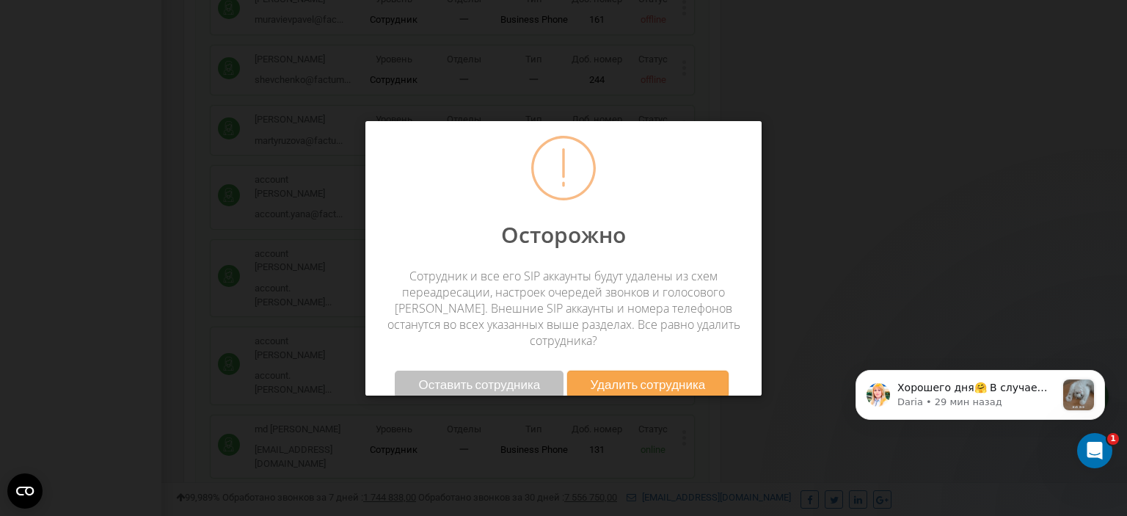
click at [682, 376] on span "Удалить сотрудника" at bounding box center [647, 383] width 115 height 15
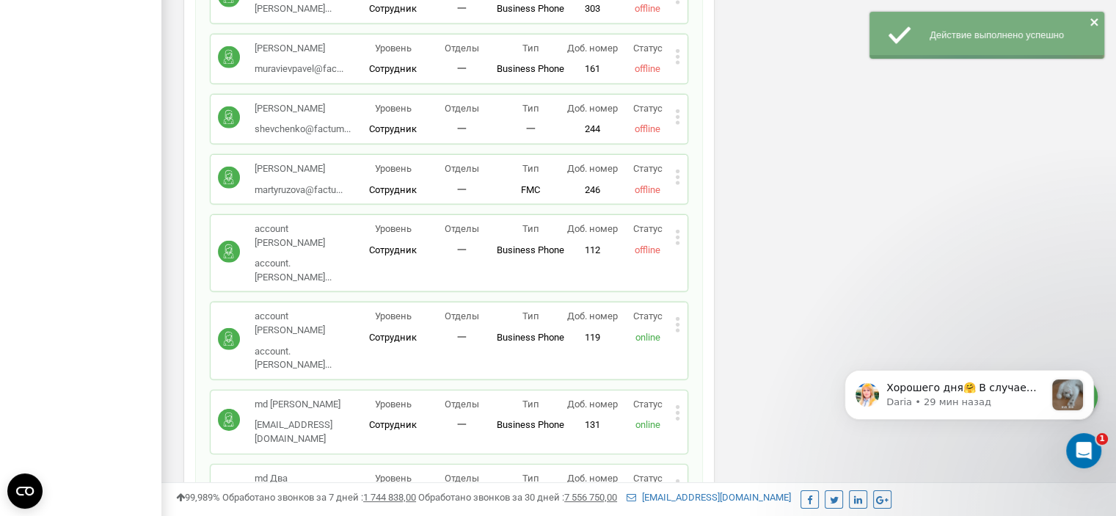
scroll to position [4474, 0]
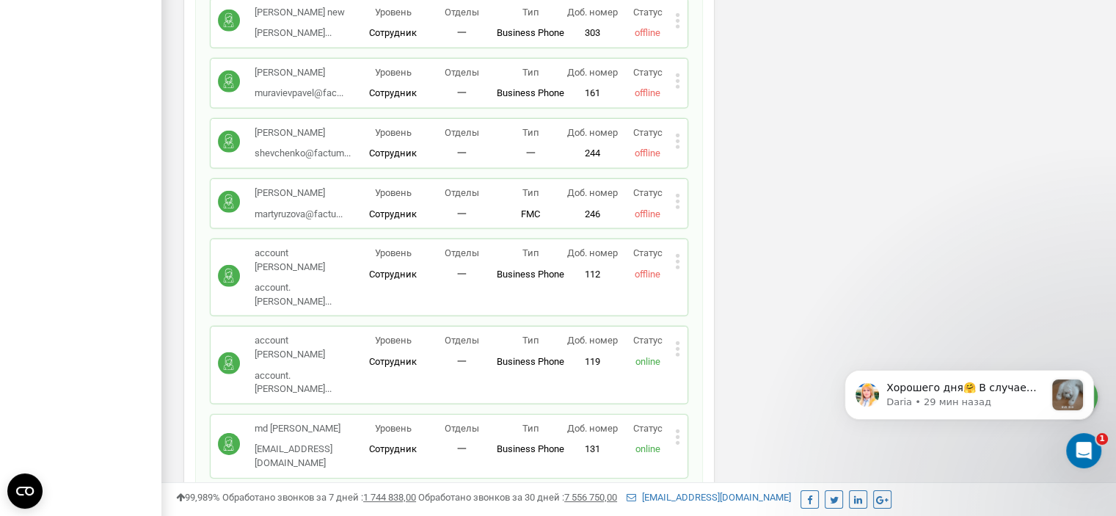
click at [680, 239] on div "account elizaveta account.elizaveta... account.elizaveta@factum-auto.com Уровен…" at bounding box center [449, 277] width 477 height 76
click at [677, 254] on icon at bounding box center [677, 261] width 5 height 15
click at [704, 281] on span "Редактировать" at bounding box center [732, 286] width 75 height 10
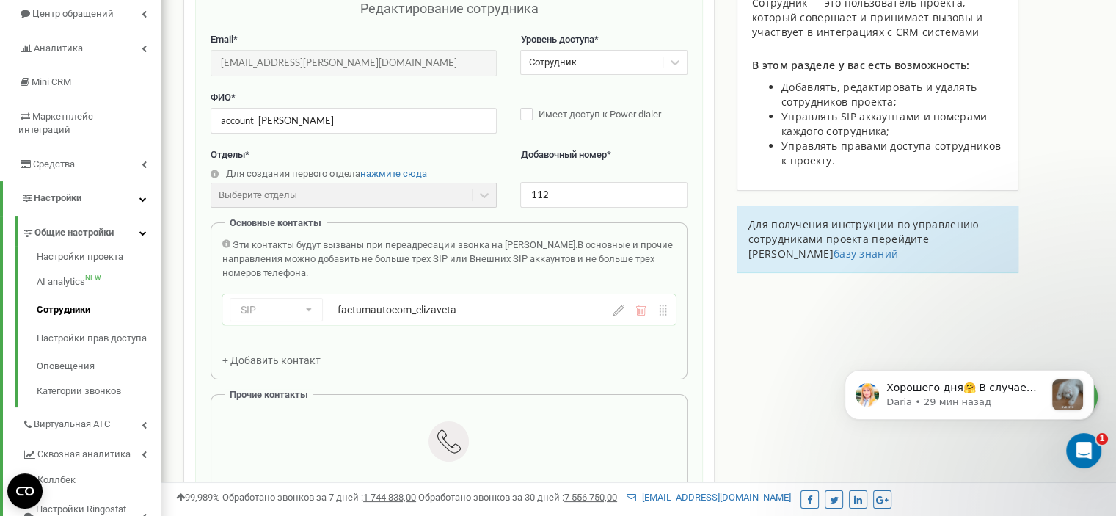
scroll to position [147, 0]
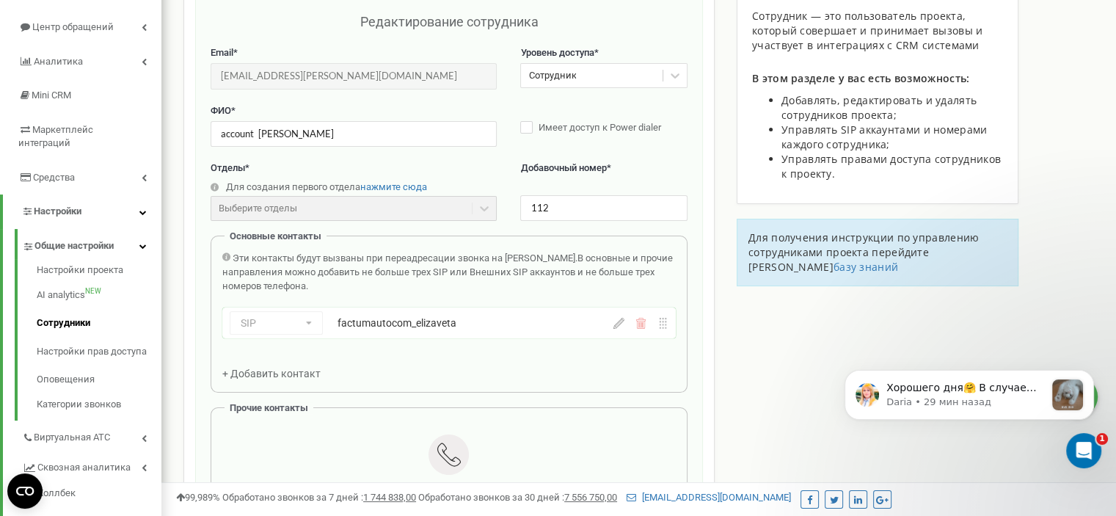
click at [497, 313] on div "SIP Номер телефона SIP Внешний SIP factumautocom_elizaveta" at bounding box center [416, 322] width 373 height 23
click at [496, 315] on div "factumautocom_elizaveta" at bounding box center [449, 322] width 224 height 15
click at [491, 325] on div "factumautocom_elizaveta" at bounding box center [449, 322] width 224 height 15
click at [491, 326] on div "factumautocom_elizaveta" at bounding box center [449, 322] width 224 height 15
click at [620, 328] on div "SIP Номер телефона SIP Внешний SIP factumautocom_elizaveta" at bounding box center [448, 322] width 453 height 31
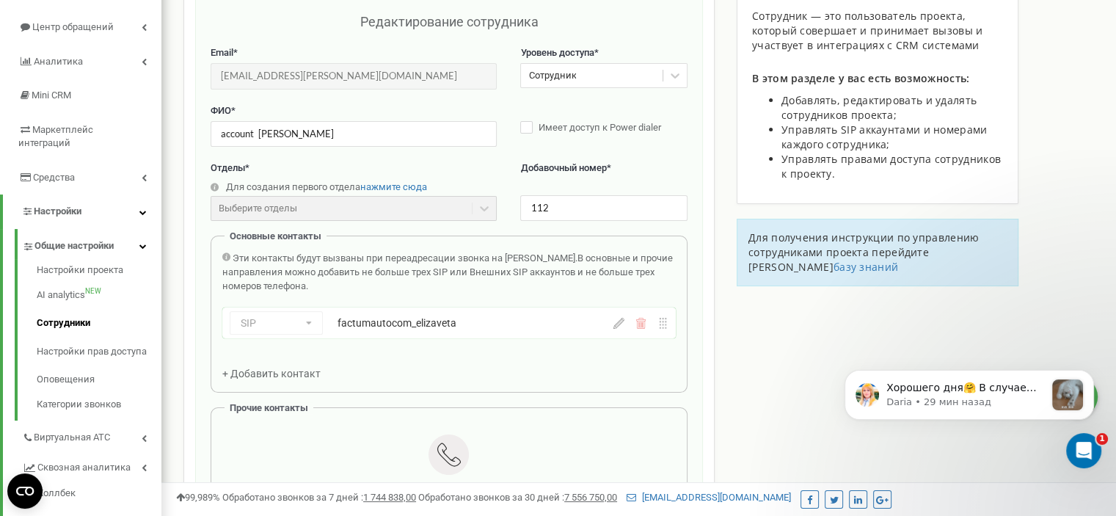
click at [619, 318] on icon at bounding box center [618, 323] width 11 height 11
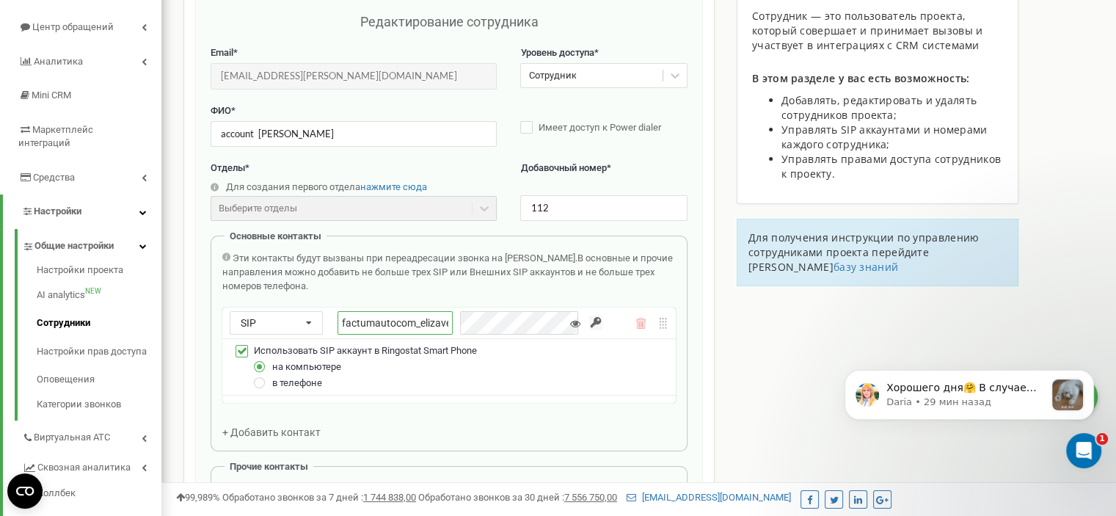
click at [395, 325] on input "factumautocom_elizaveta" at bounding box center [394, 322] width 115 height 23
click at [394, 325] on input "factumautocom_elizaveta" at bounding box center [394, 322] width 115 height 23
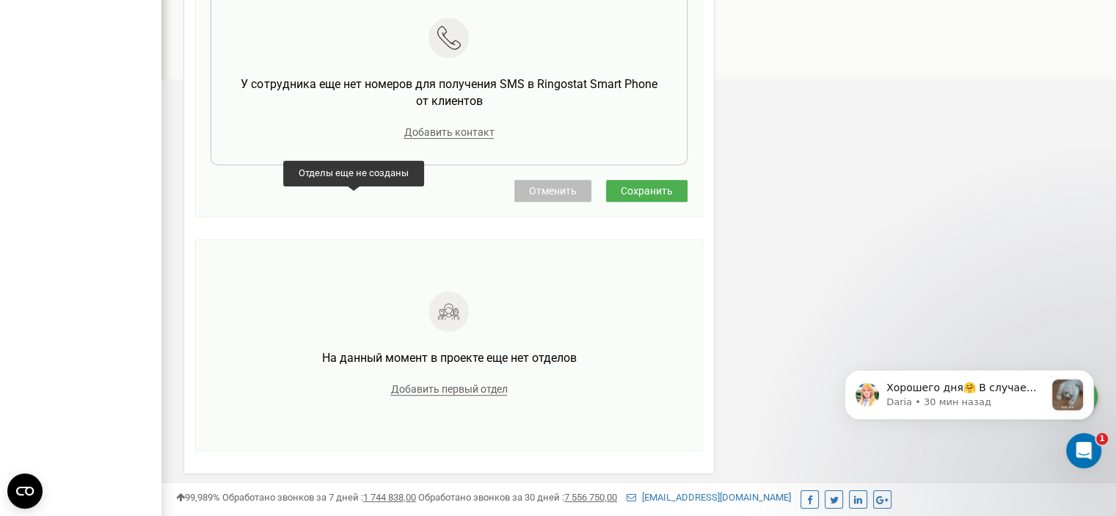
scroll to position [807, 0]
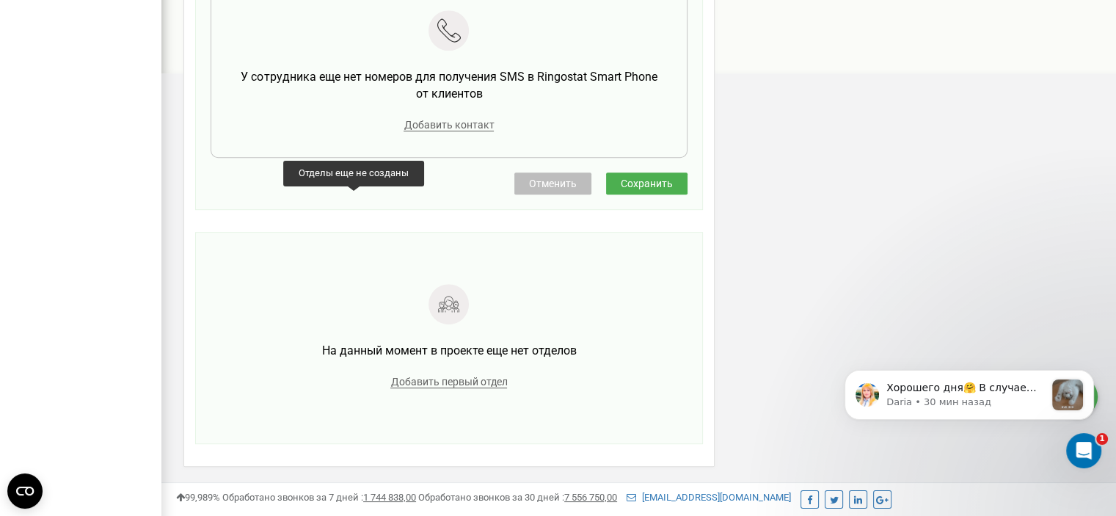
click at [560, 185] on span "Отменить" at bounding box center [553, 184] width 48 height 12
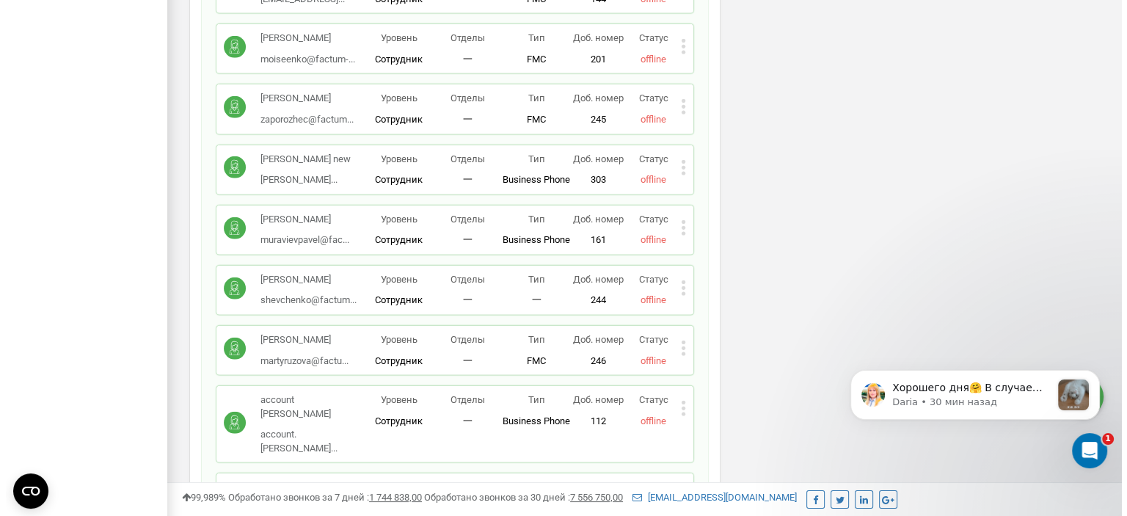
scroll to position [4472, 0]
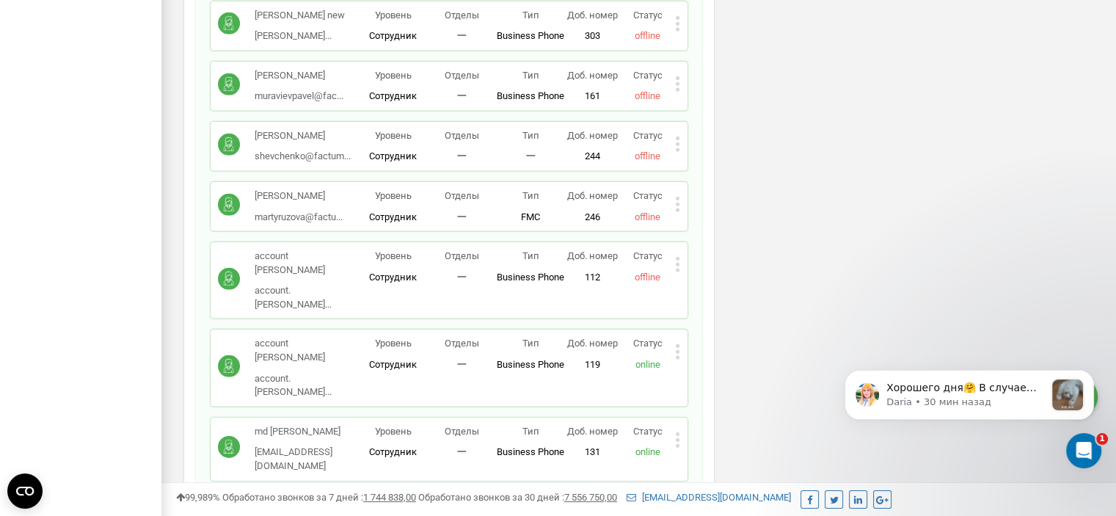
click at [679, 263] on icon at bounding box center [678, 265] width 4 height 4
click at [701, 306] on span "Удалить сотрудника" at bounding box center [744, 311] width 99 height 10
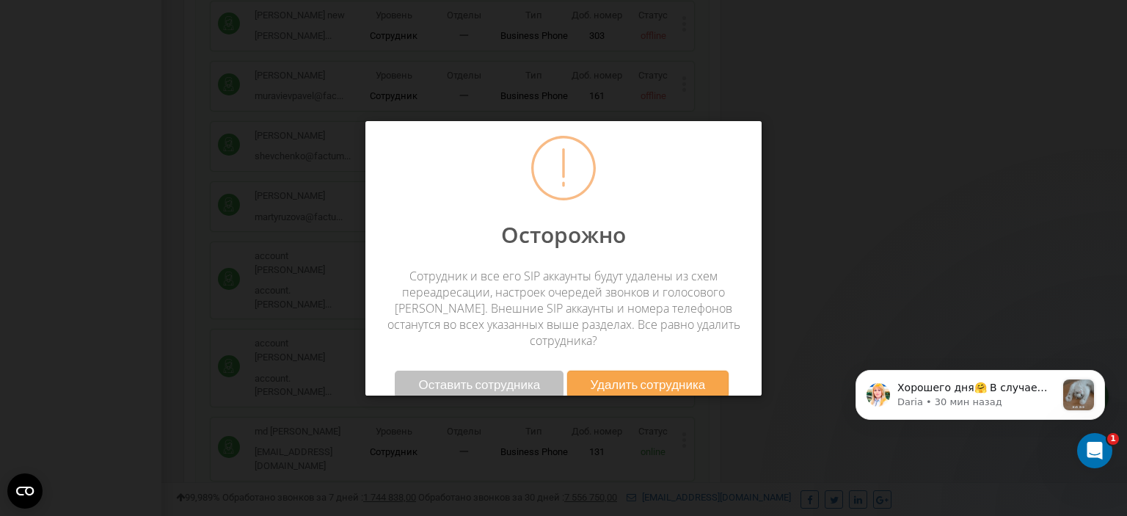
click at [672, 376] on span "Удалить сотрудника" at bounding box center [647, 383] width 115 height 15
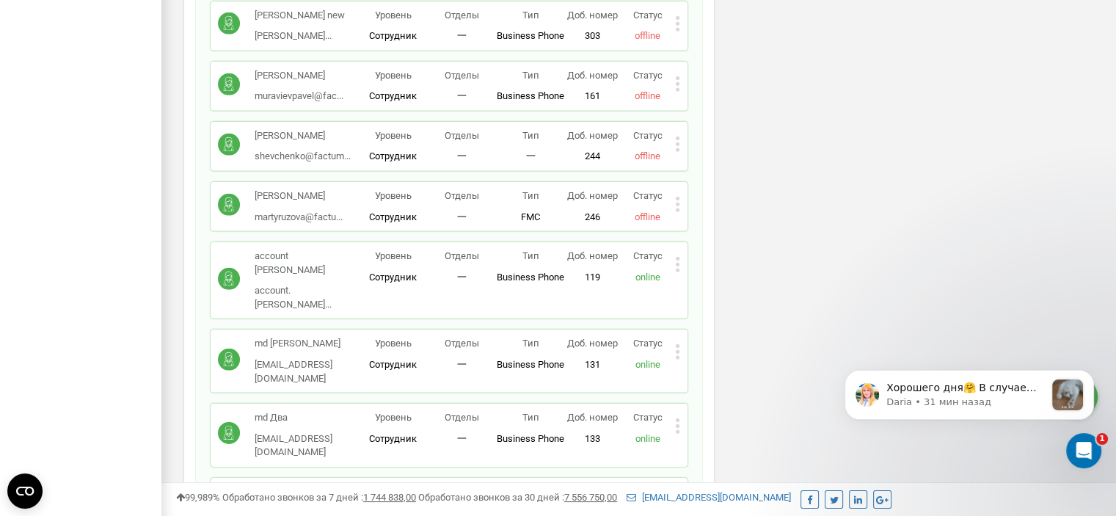
click at [675, 257] on icon at bounding box center [677, 264] width 5 height 15
click at [730, 284] on span "Редактировать" at bounding box center [732, 289] width 75 height 10
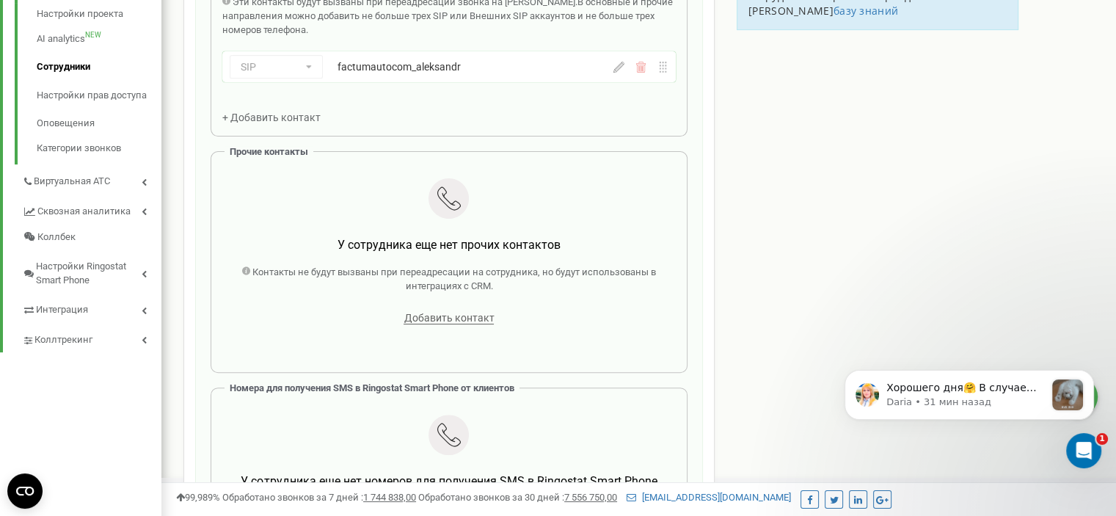
scroll to position [440, 0]
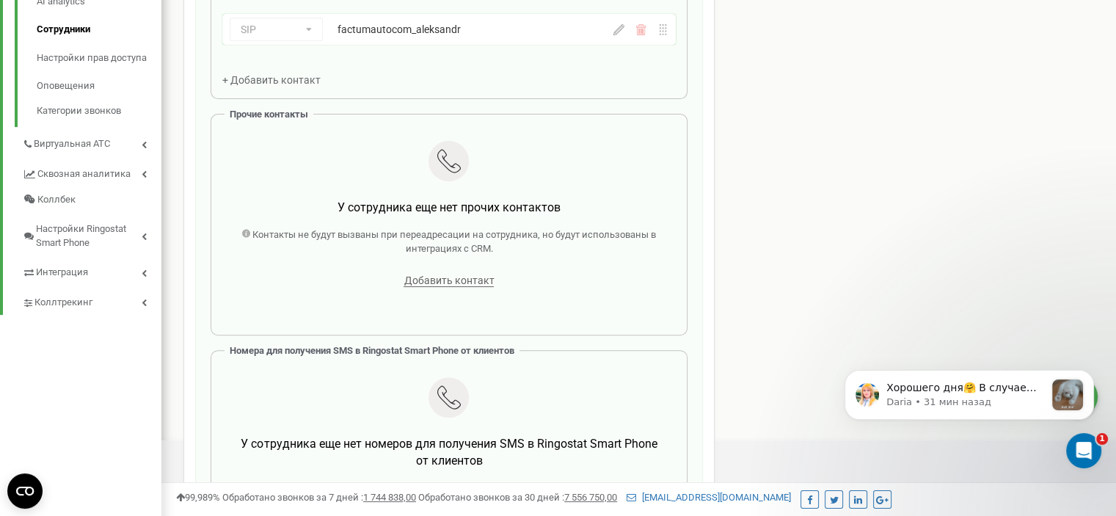
click at [446, 19] on div "SIP Номер телефона SIP Внешний SIP factumautocom_aleksandr" at bounding box center [416, 29] width 373 height 23
click at [621, 32] on icon at bounding box center [618, 29] width 11 height 11
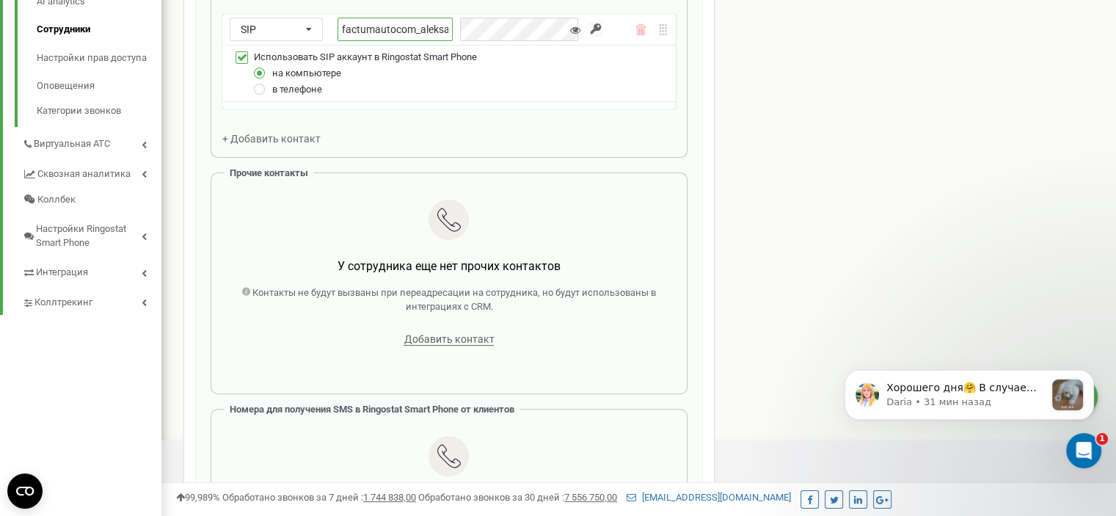
click at [437, 33] on input "factumautocom_aleksandr" at bounding box center [394, 29] width 115 height 23
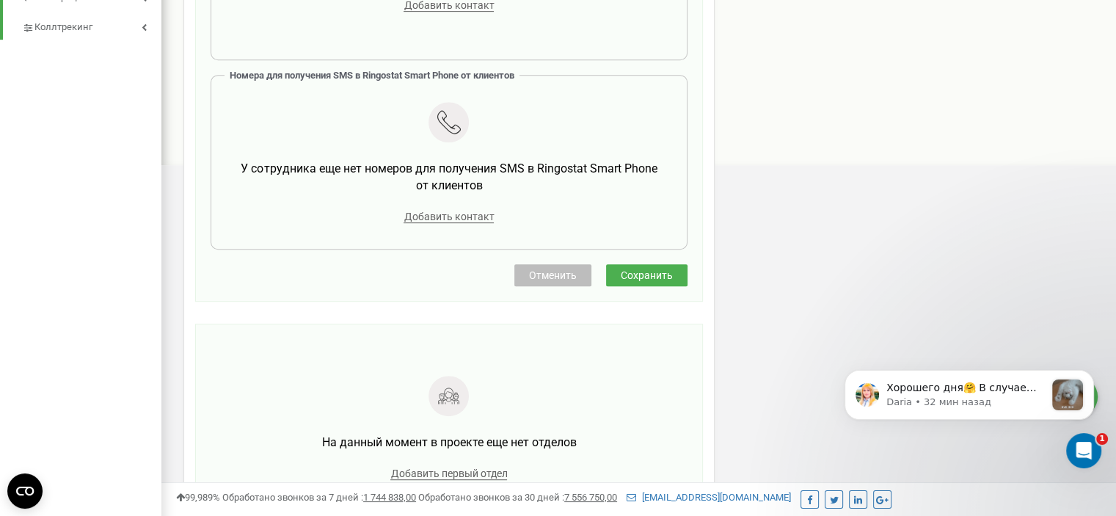
scroll to position [807, 0]
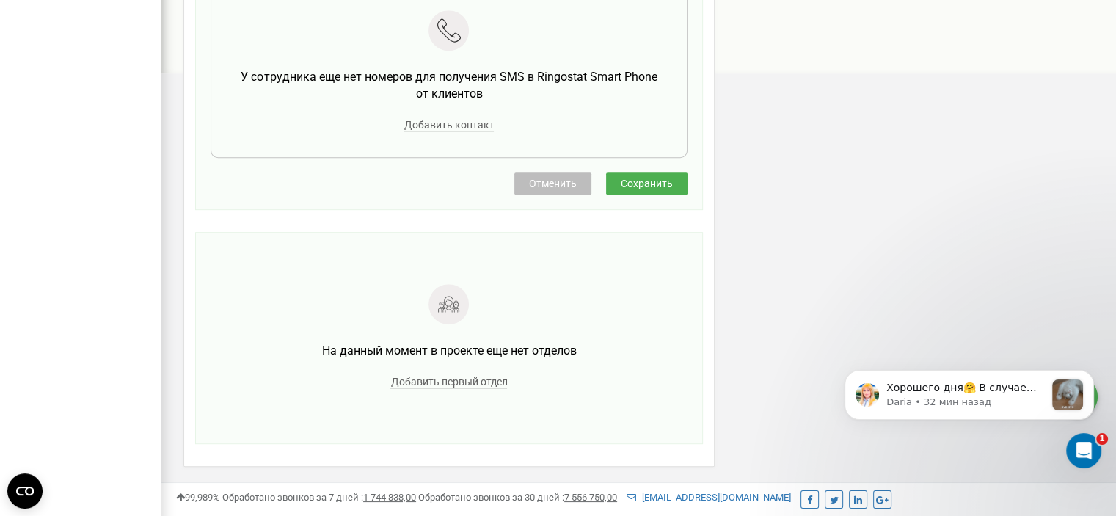
click at [559, 183] on span "Отменить" at bounding box center [553, 184] width 48 height 12
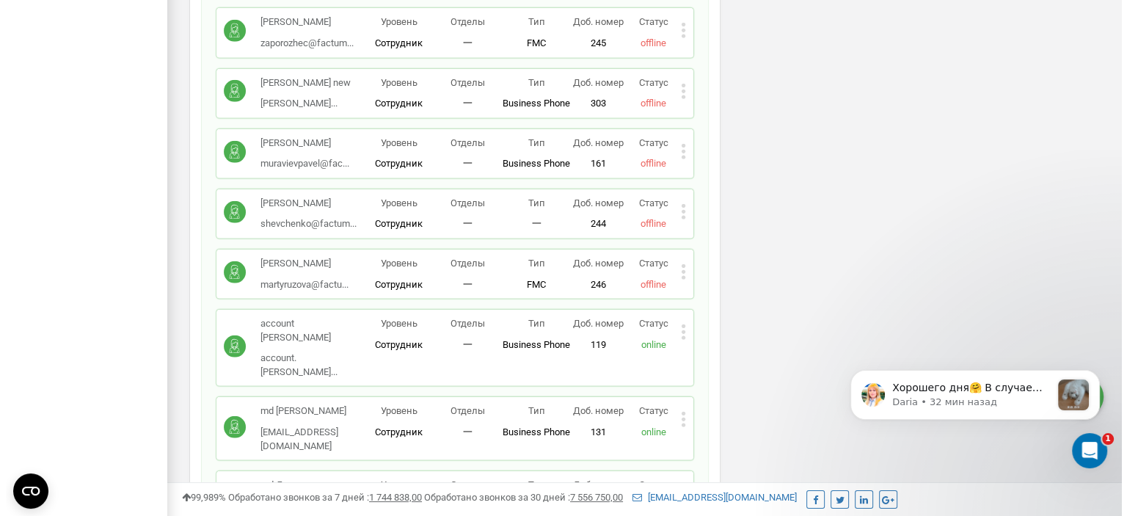
scroll to position [4515, 0]
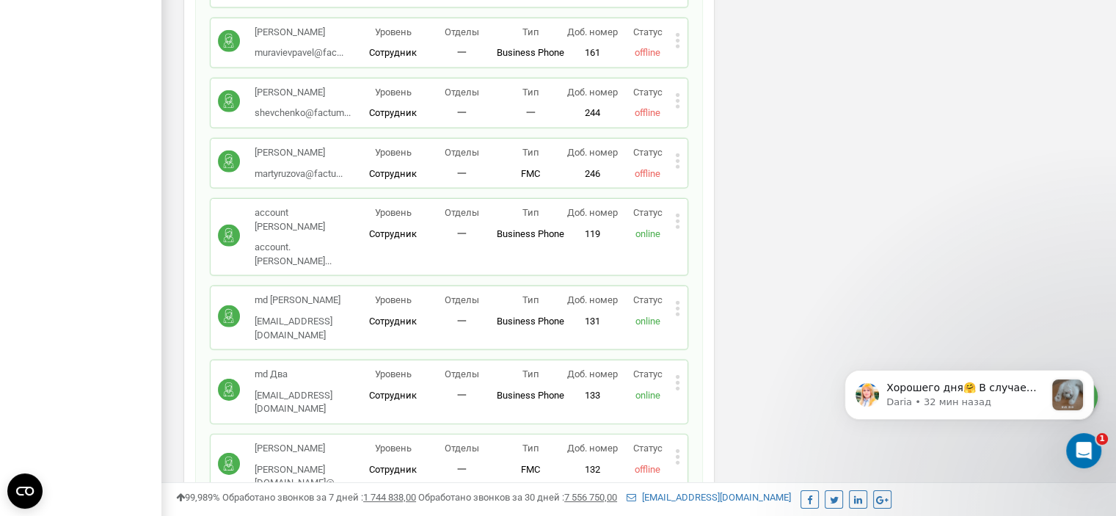
click at [678, 213] on icon at bounding box center [677, 220] width 5 height 15
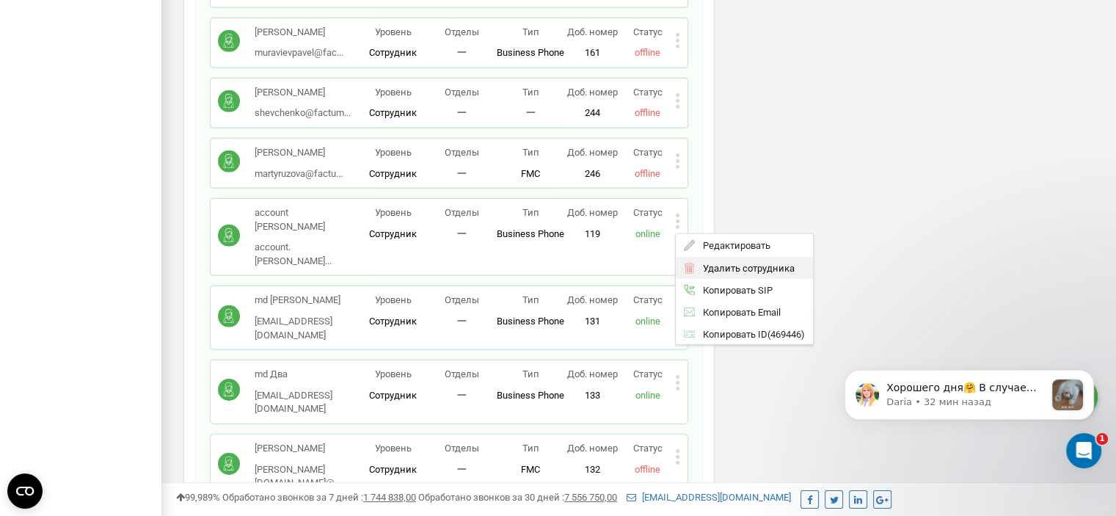
click at [695, 263] on span "Удалить сотрудника" at bounding box center [744, 268] width 99 height 10
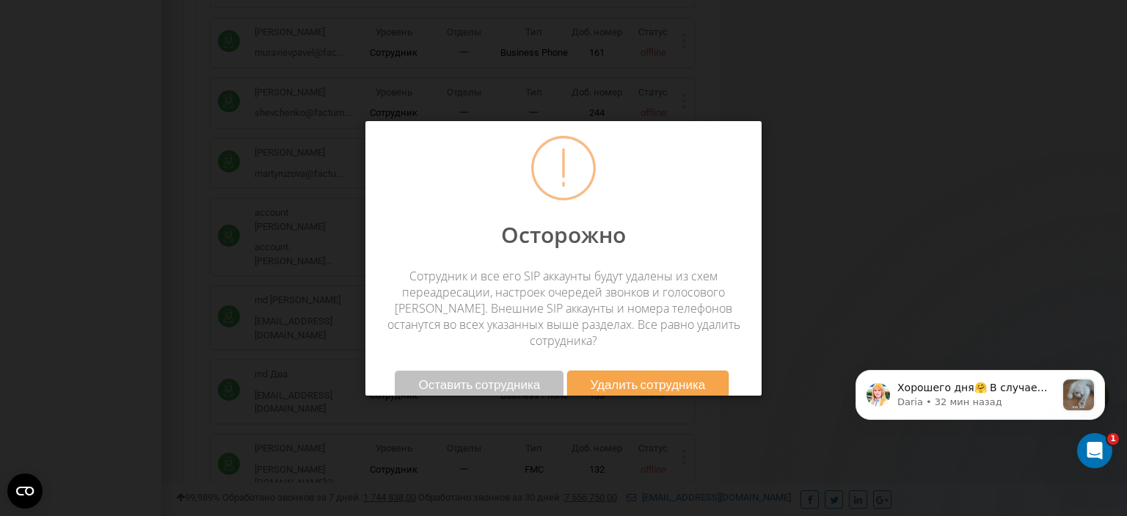
click at [599, 370] on button "Удалить сотрудника" at bounding box center [648, 383] width 162 height 27
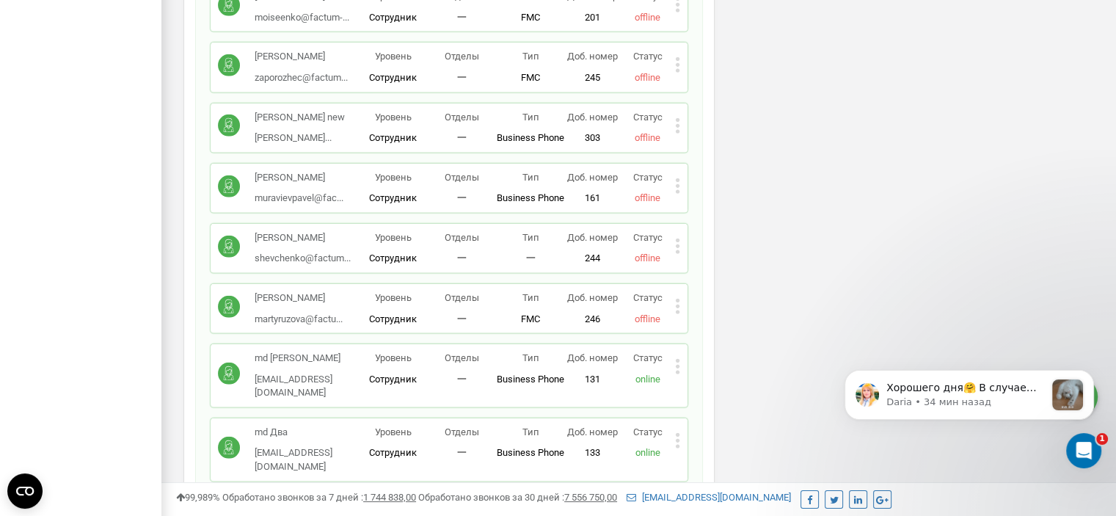
scroll to position [4368, 0]
click at [679, 120] on icon at bounding box center [677, 127] width 5 height 15
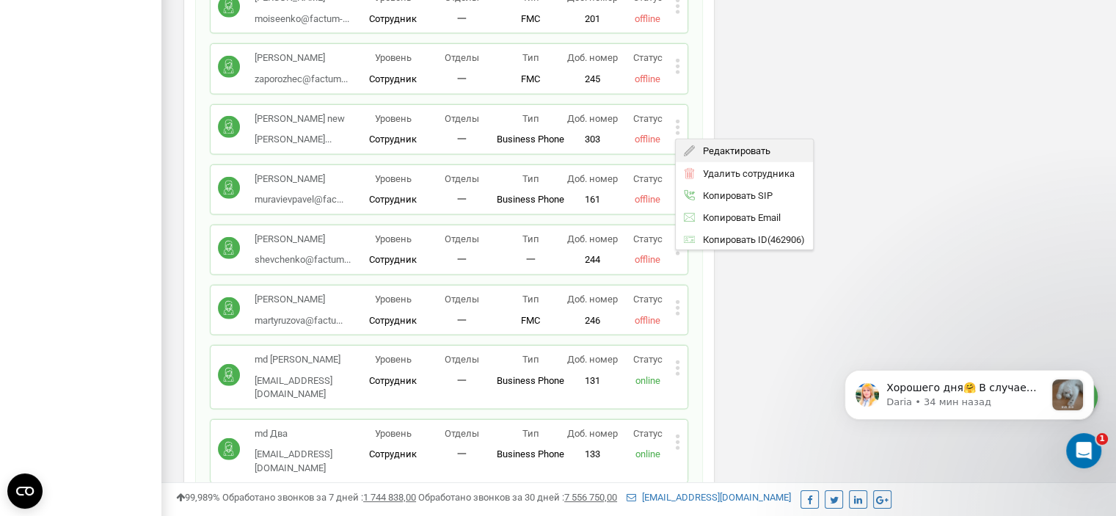
click at [721, 146] on span "Редактировать" at bounding box center [732, 151] width 75 height 10
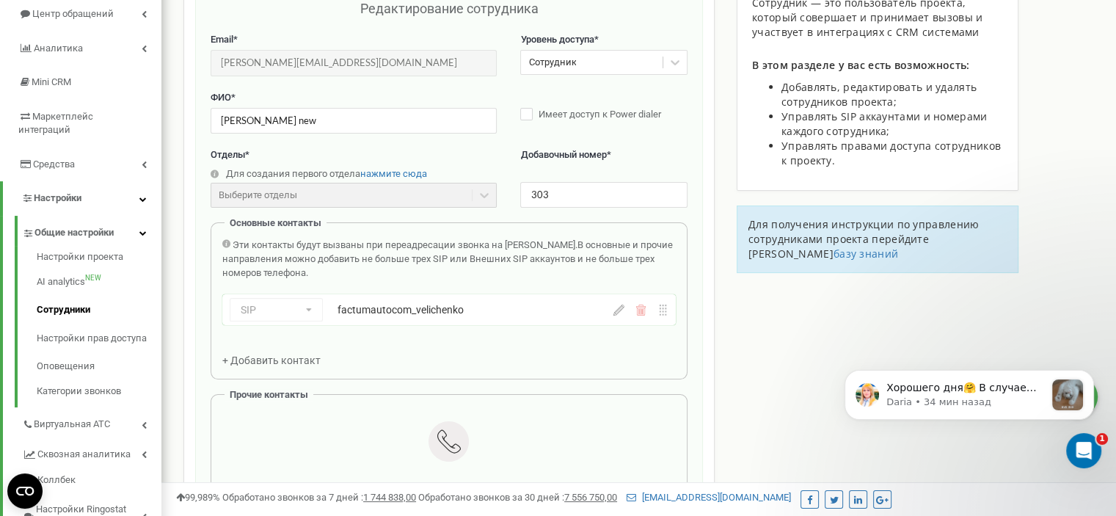
scroll to position [147, 0]
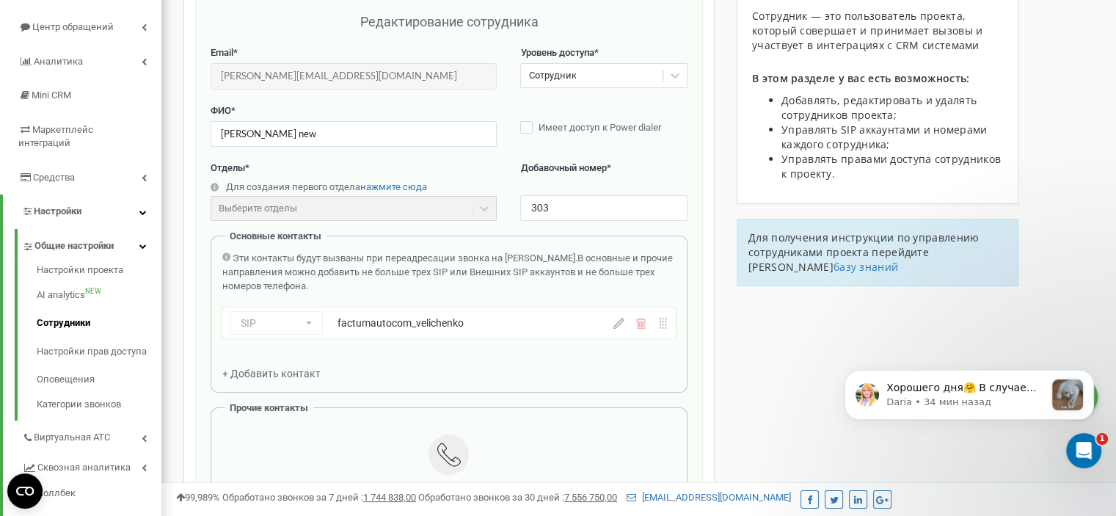
click at [622, 325] on icon at bounding box center [618, 323] width 11 height 11
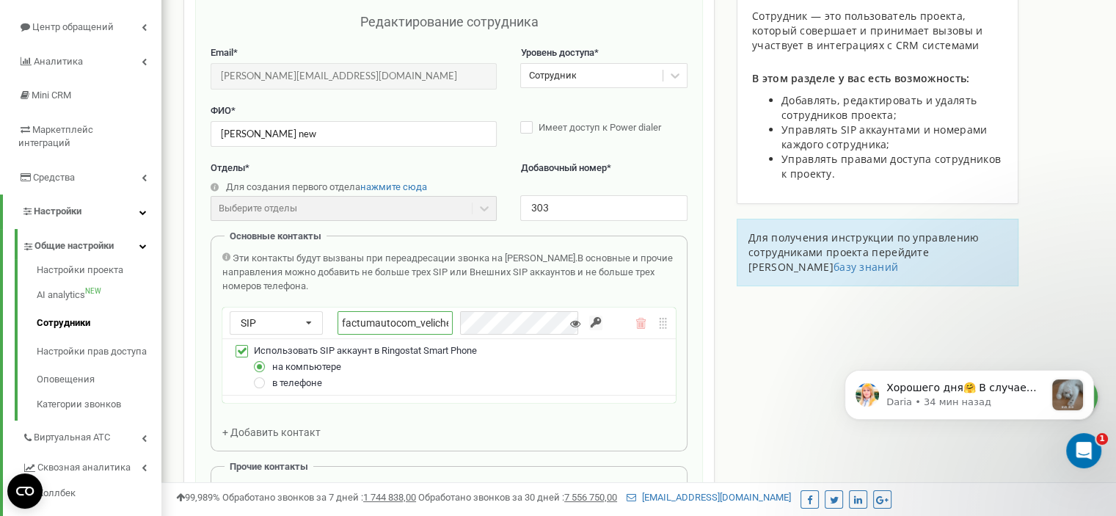
click at [428, 326] on input "factumautocom_velichenko" at bounding box center [394, 322] width 115 height 23
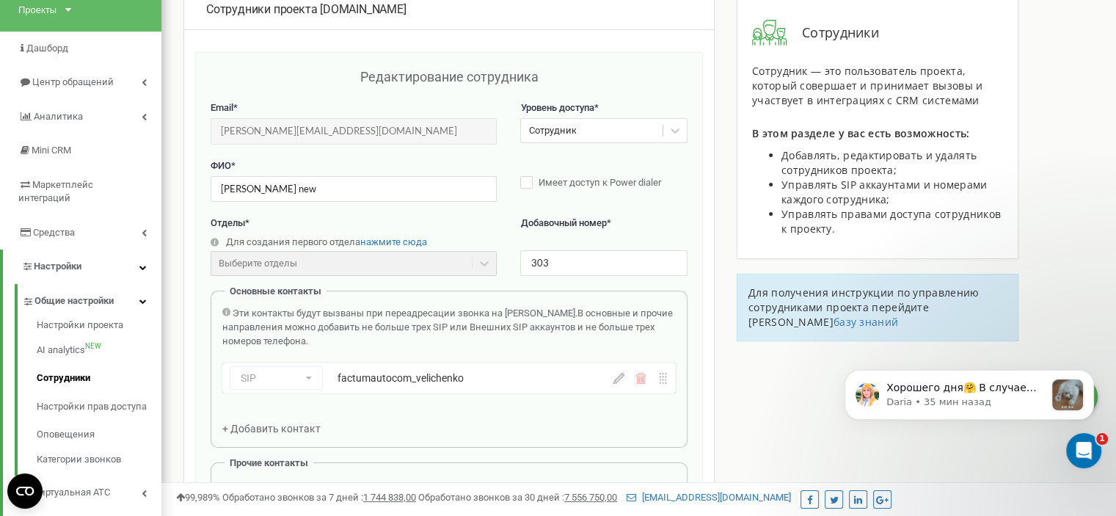
scroll to position [0, 0]
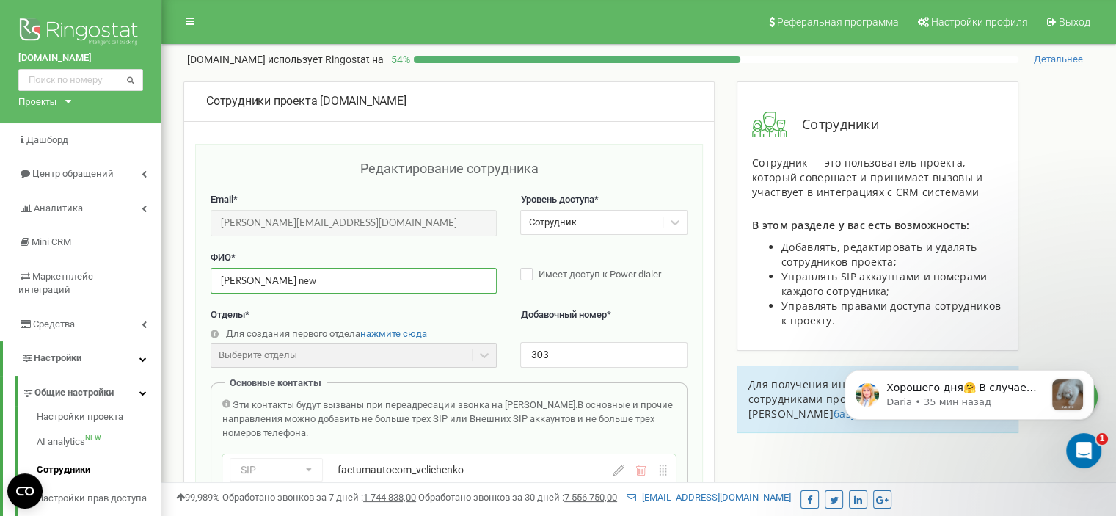
click at [367, 282] on input "Данил Величенко new" at bounding box center [354, 281] width 286 height 26
click at [311, 277] on input "Данил Величенко new" at bounding box center [354, 281] width 286 height 26
type input "[PERSON_NAME] СИП"
click at [725, 291] on div "Сотрудники Сотрудник — это пользователь проекта, который совершает и принимает …" at bounding box center [877, 264] width 304 height 366
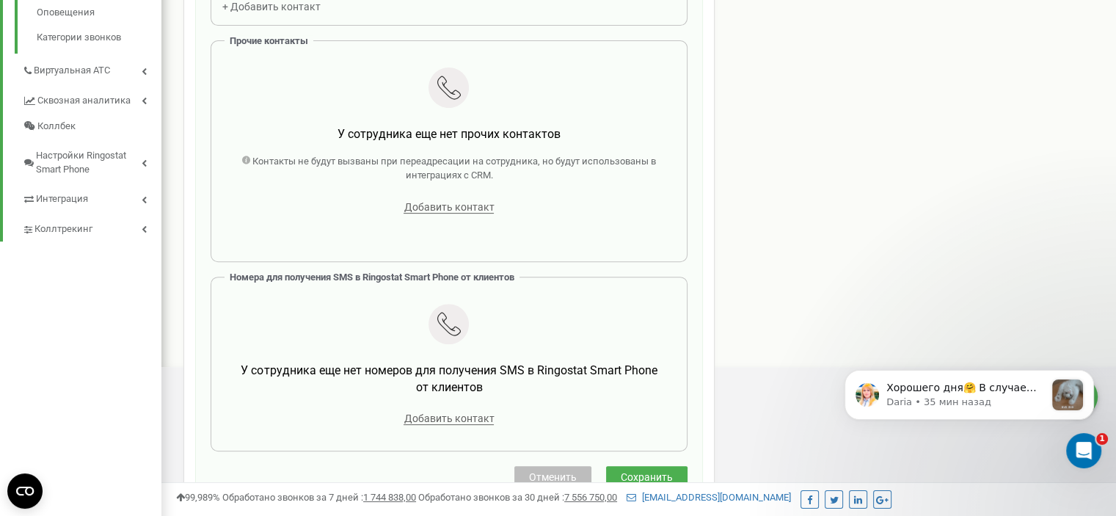
click at [626, 472] on span "Сохранить" at bounding box center [647, 477] width 52 height 12
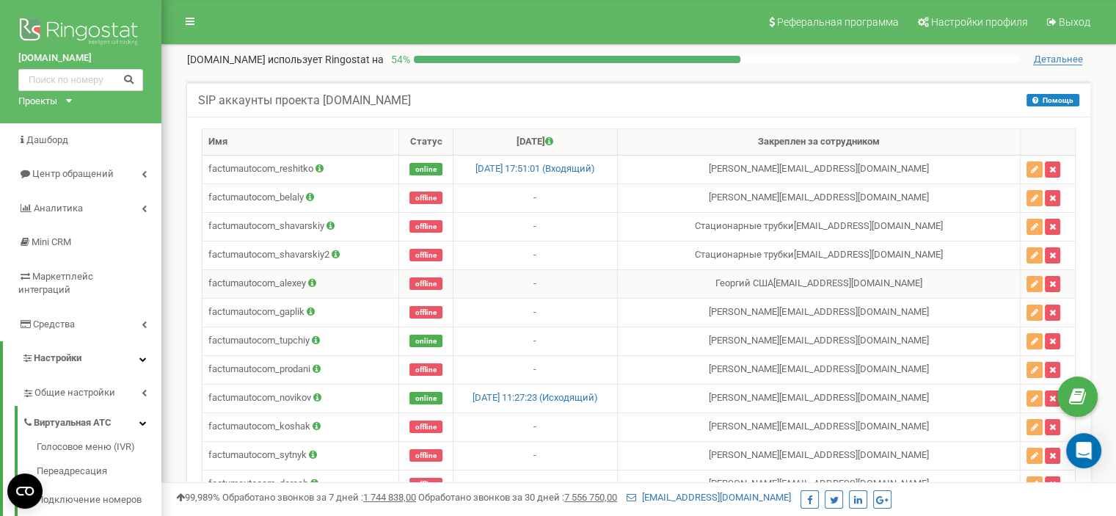
scroll to position [417, 0]
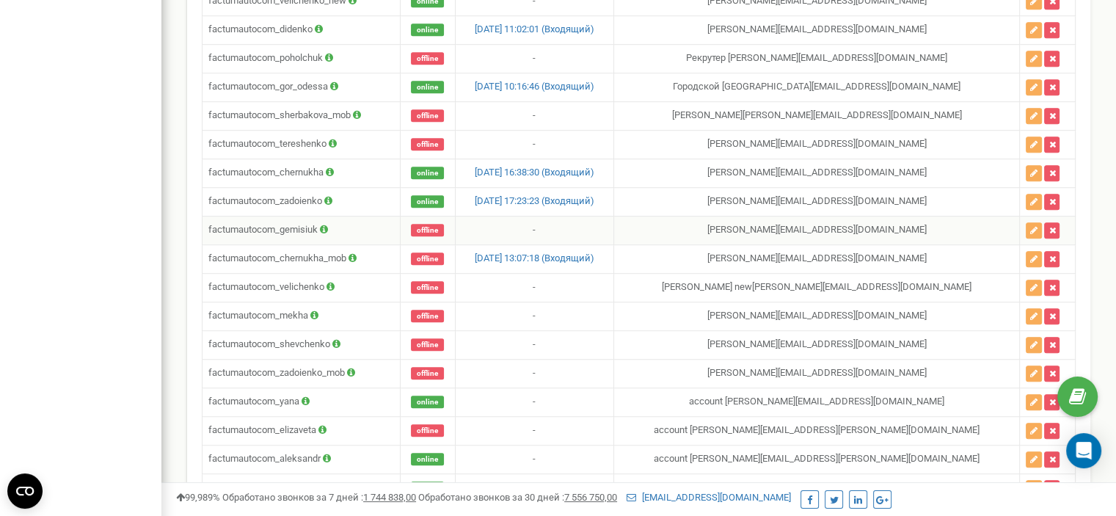
scroll to position [1004, 0]
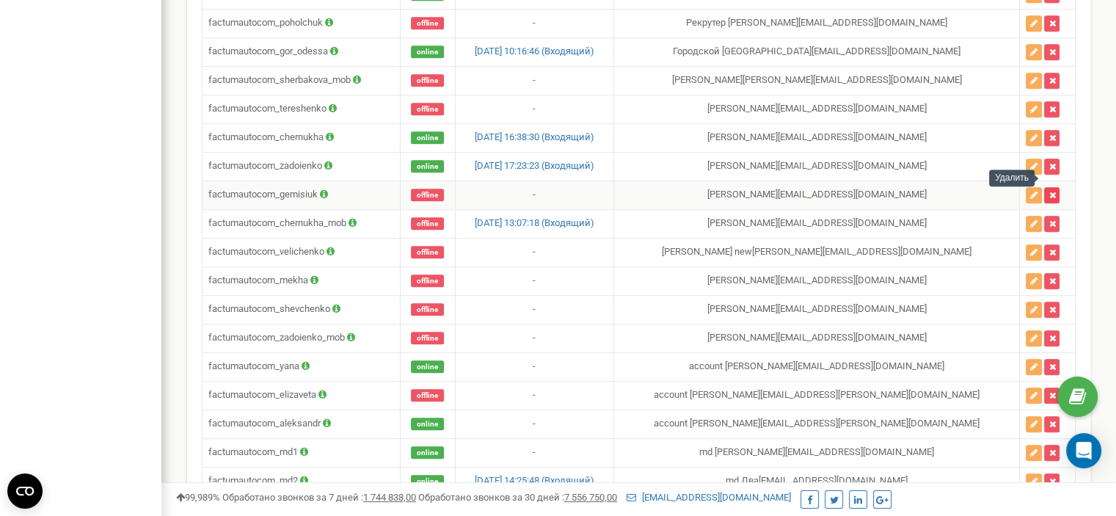
click at [1052, 187] on button "button" at bounding box center [1051, 195] width 15 height 16
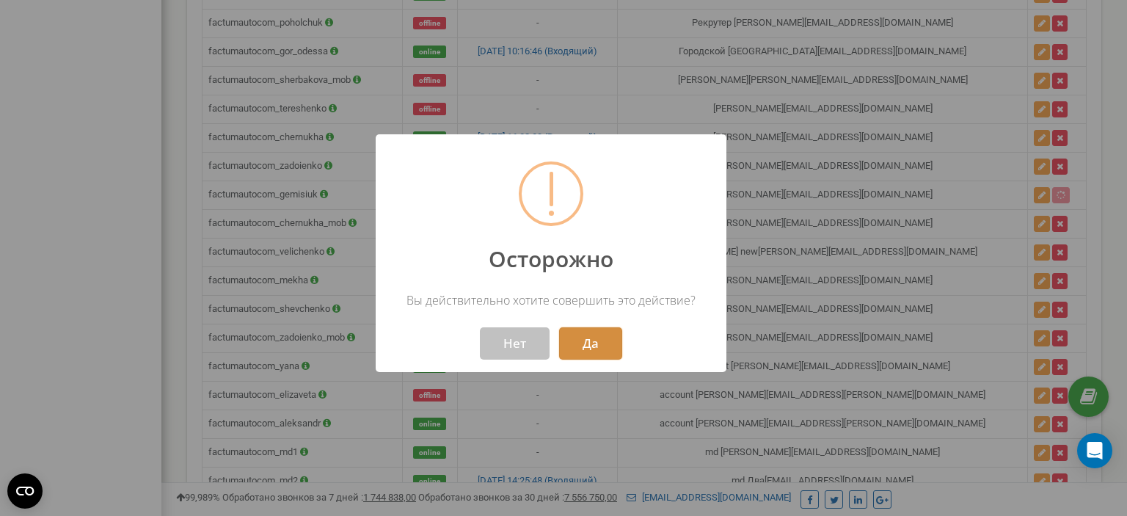
click at [584, 351] on button "Да" at bounding box center [590, 343] width 63 height 32
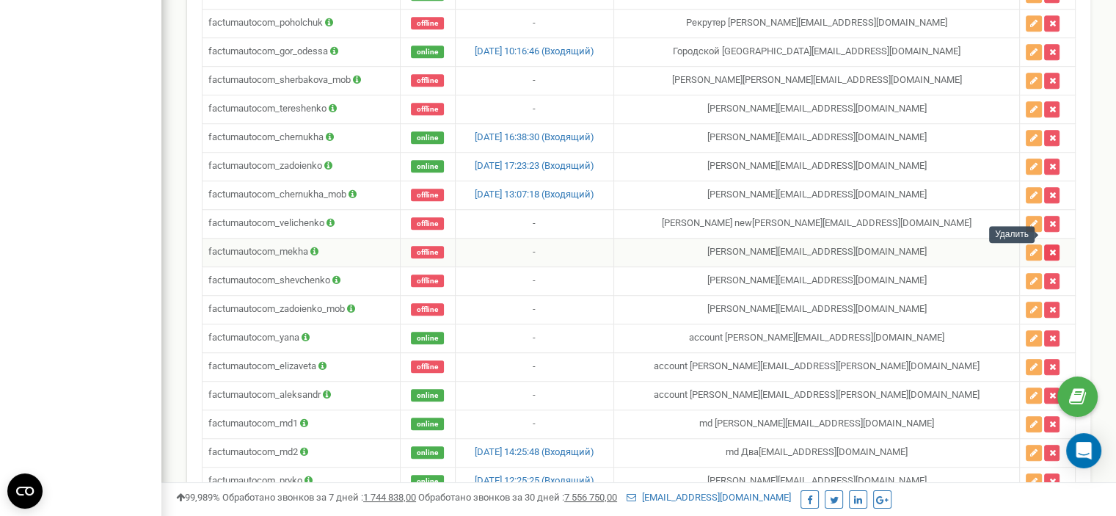
click at [1048, 248] on icon "button" at bounding box center [1051, 252] width 7 height 9
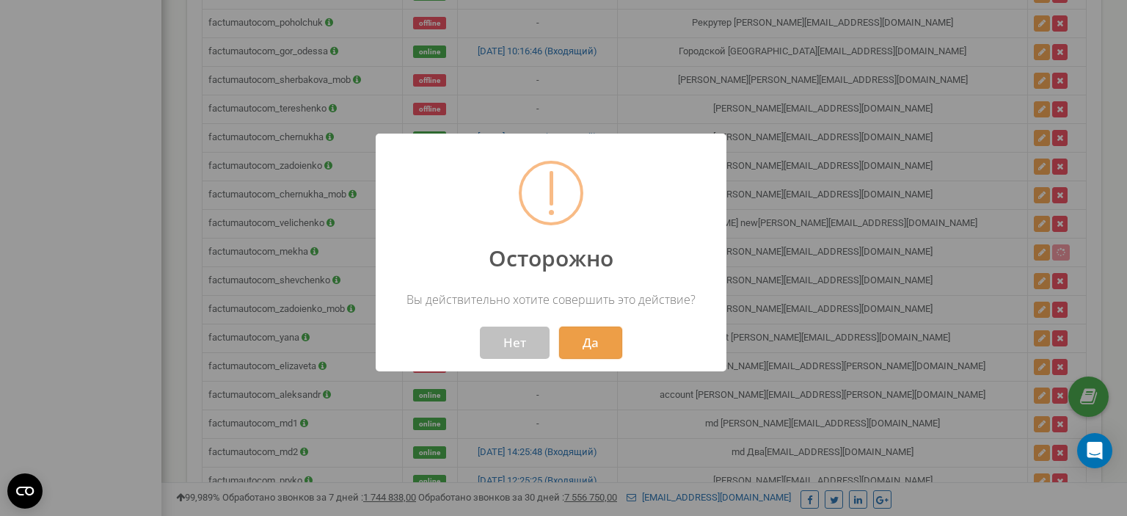
click at [589, 342] on button "Да" at bounding box center [590, 342] width 63 height 32
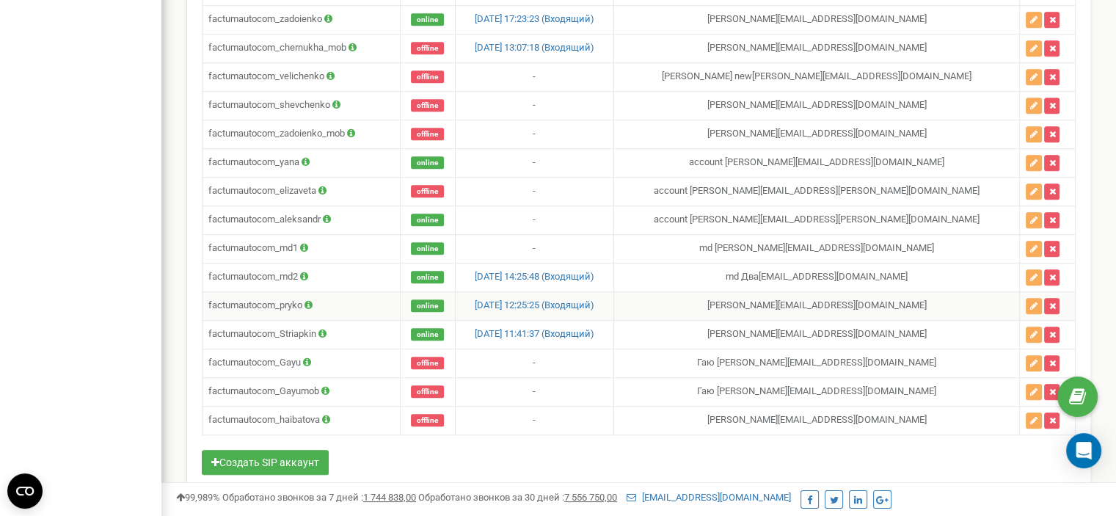
scroll to position [1152, 0]
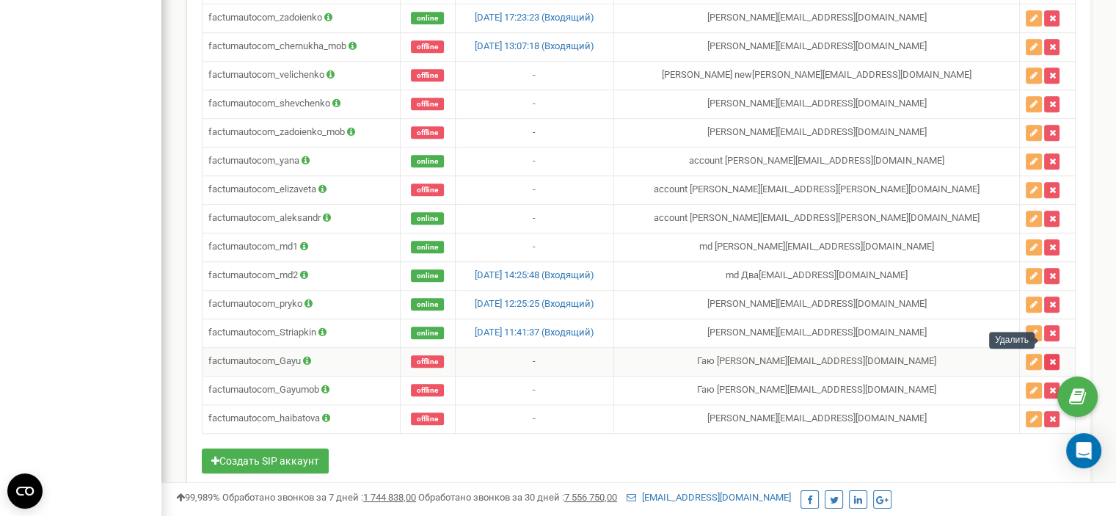
click at [1052, 354] on button "button" at bounding box center [1051, 362] width 15 height 16
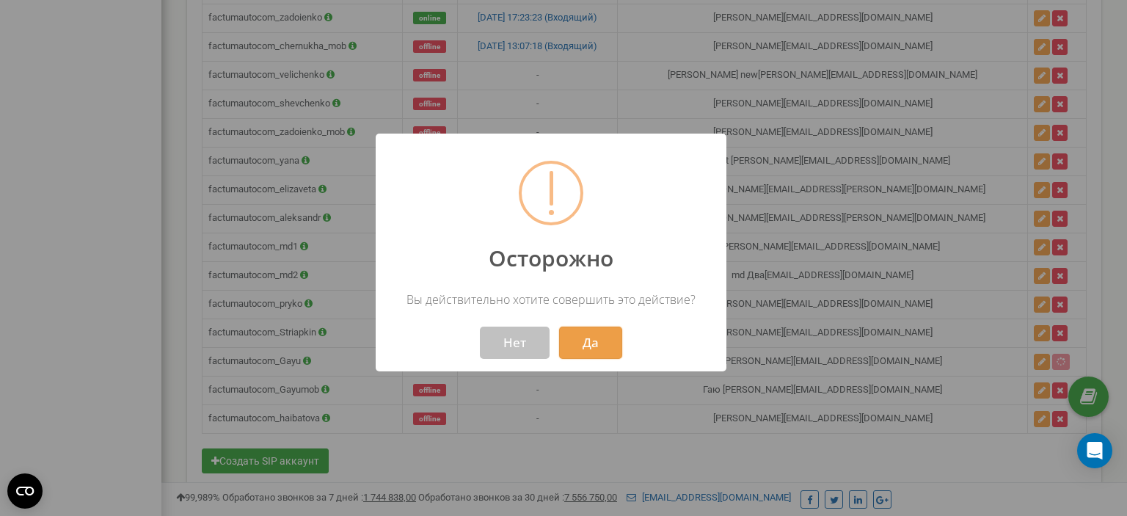
click at [607, 343] on button "Да" at bounding box center [590, 342] width 63 height 32
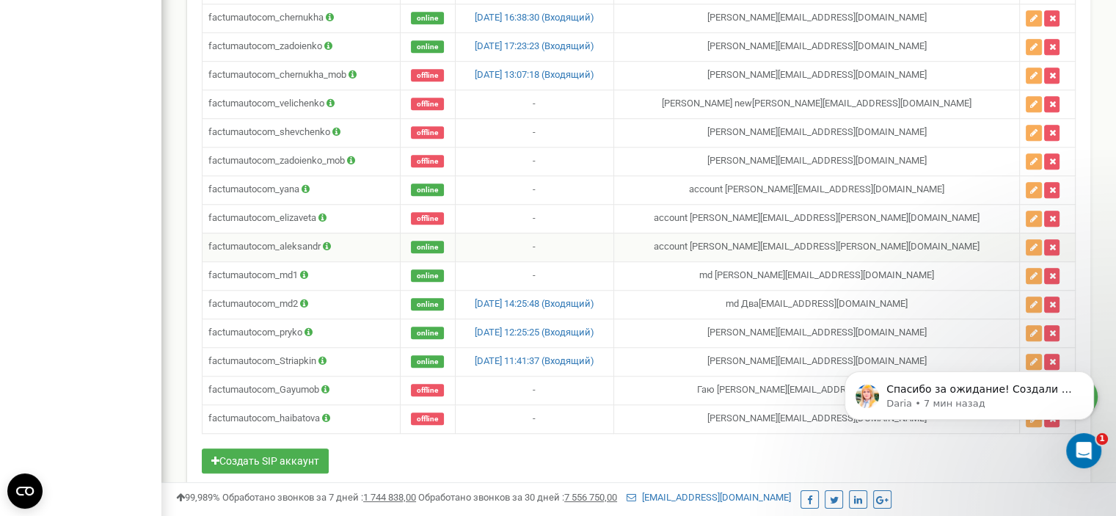
scroll to position [502, 0]
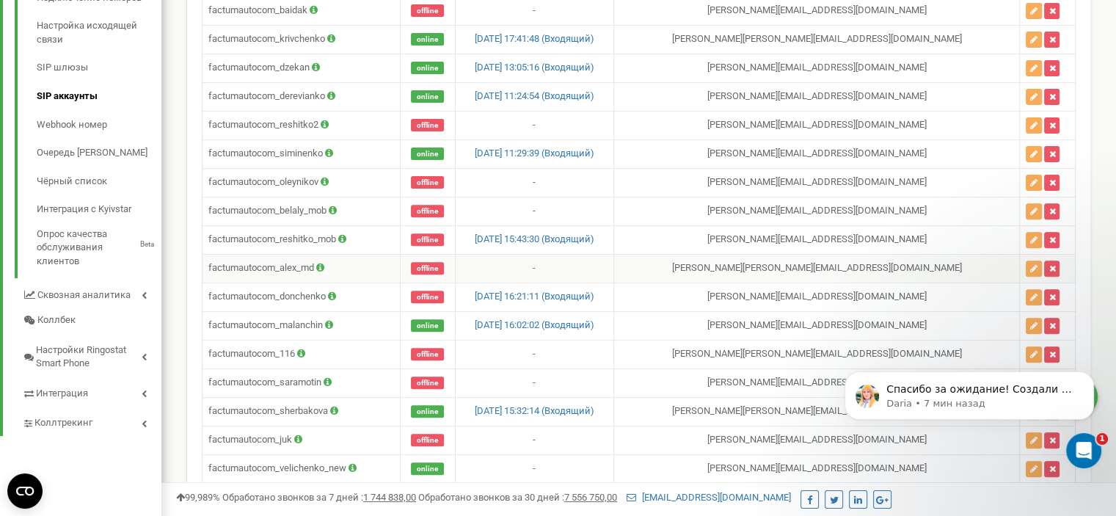
click at [267, 260] on td "factumautocom_alex_md" at bounding box center [301, 268] width 198 height 29
copy td "factumautocom_alex_md"
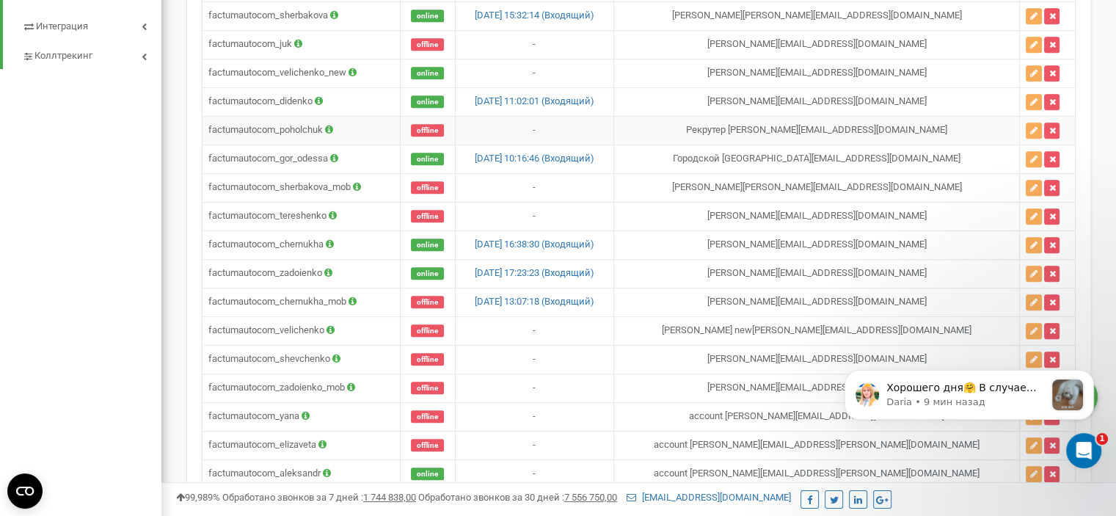
scroll to position [942, 0]
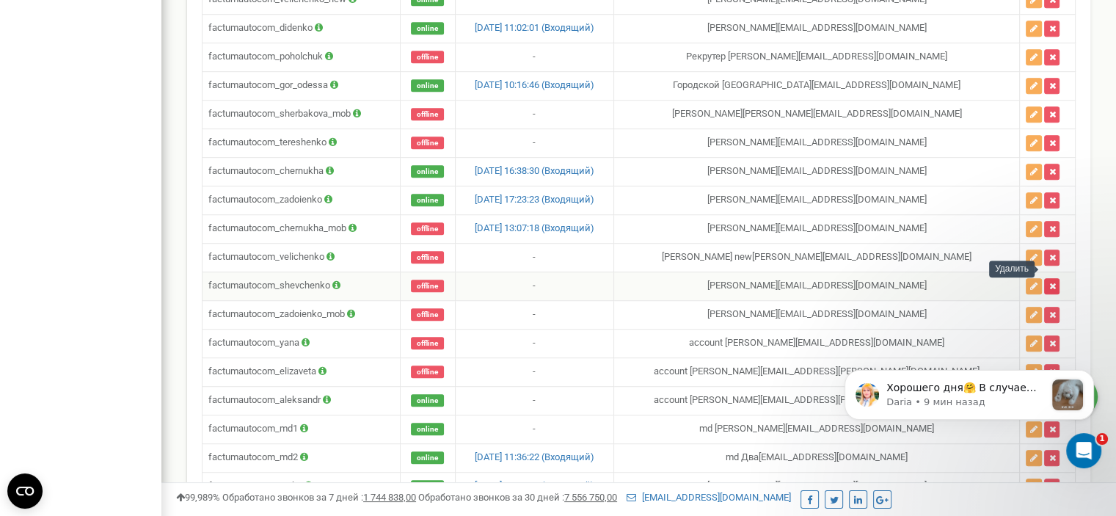
click at [1051, 278] on button "button" at bounding box center [1051, 286] width 15 height 16
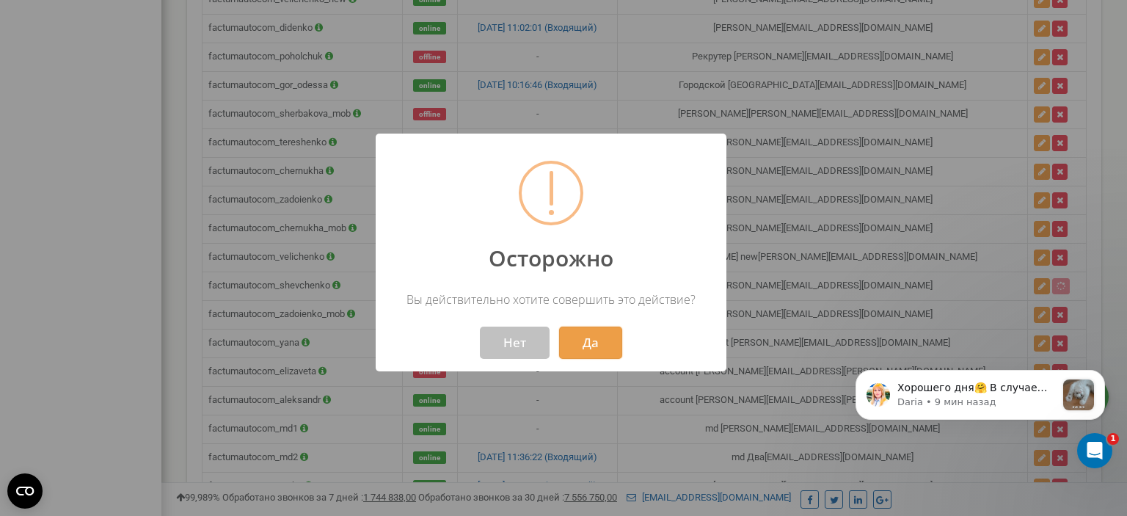
click at [603, 332] on button "Да" at bounding box center [590, 342] width 63 height 32
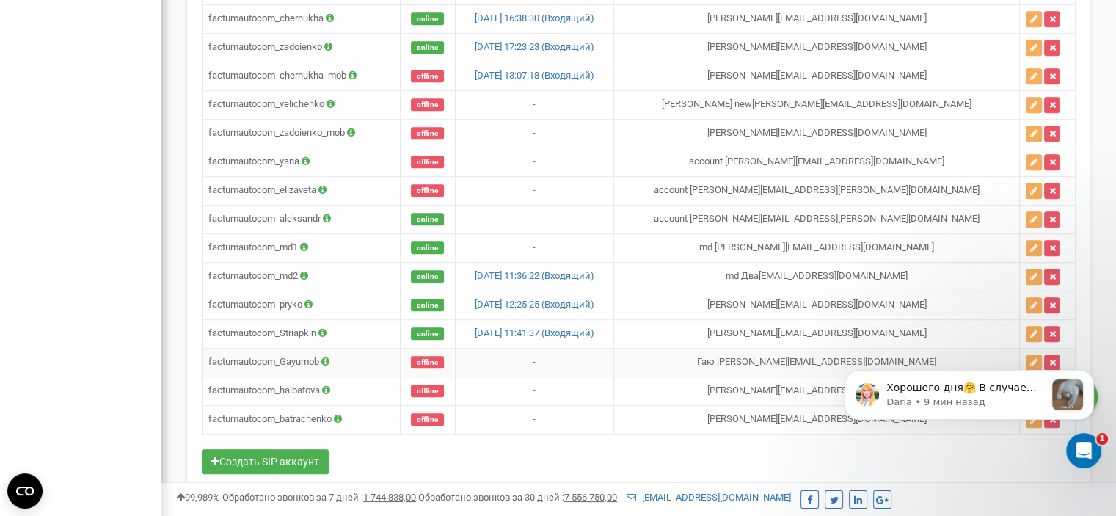
scroll to position [1096, 0]
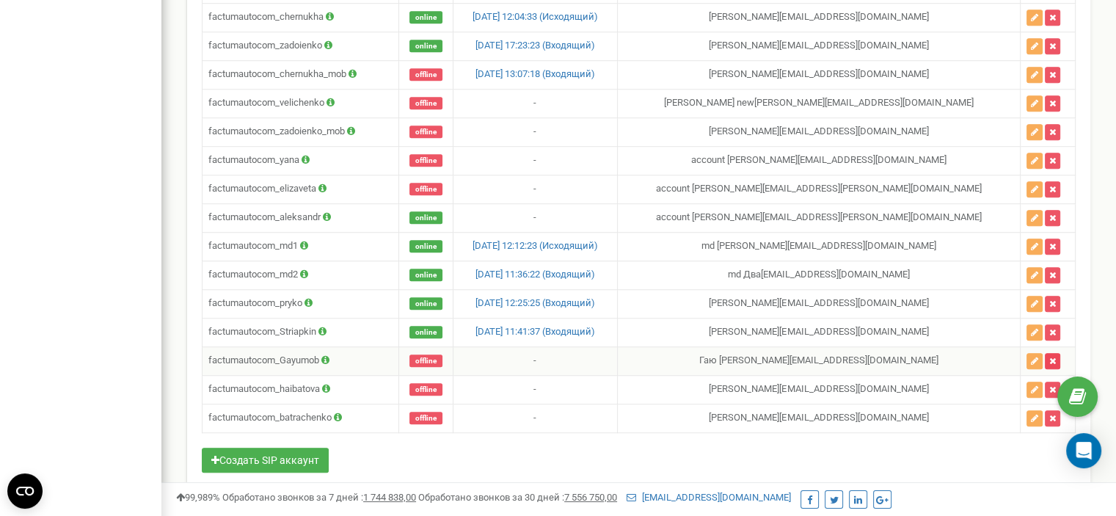
click at [1053, 353] on button "button" at bounding box center [1052, 361] width 15 height 16
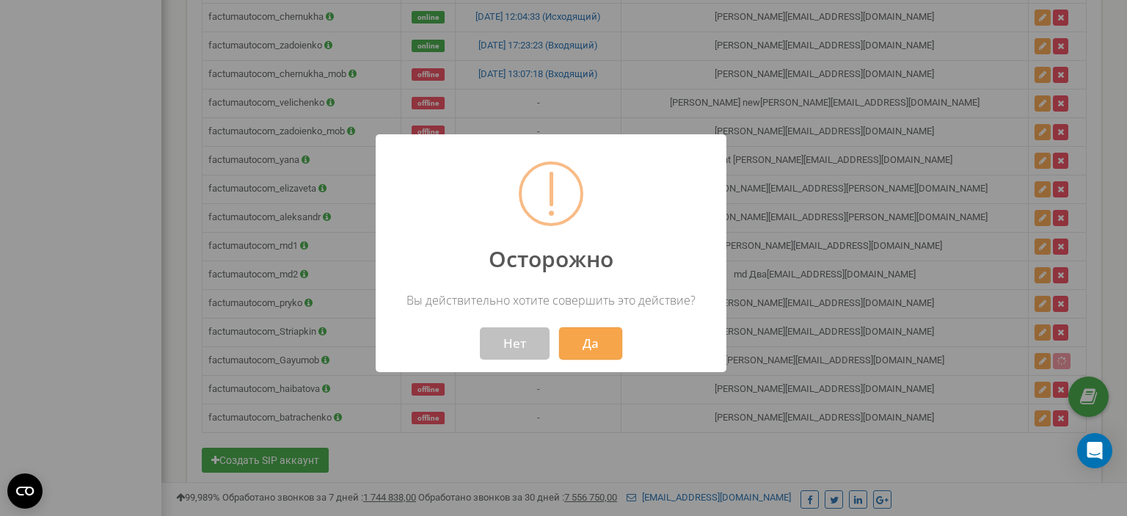
click at [582, 344] on button "Да" at bounding box center [590, 343] width 63 height 32
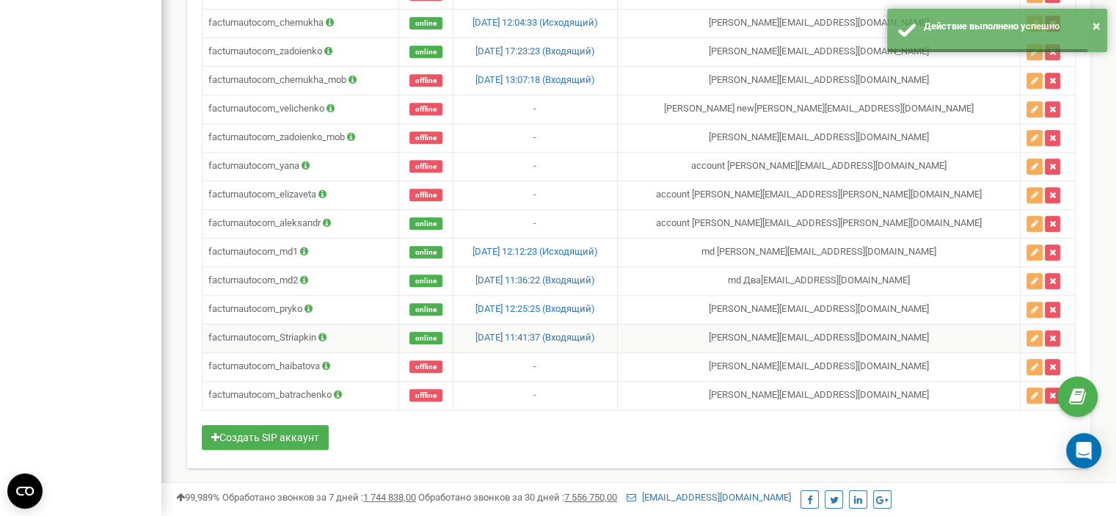
scroll to position [1068, 0]
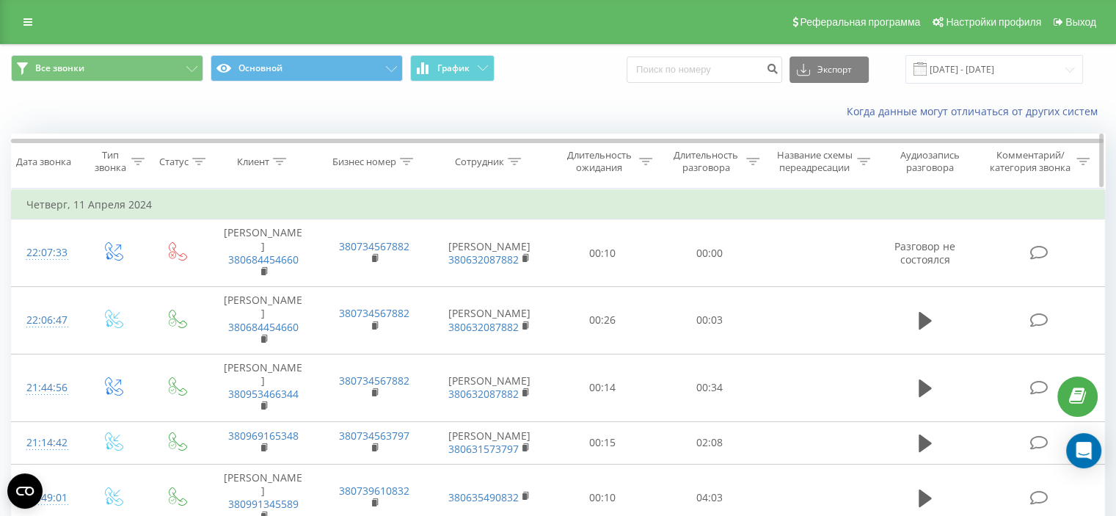
click at [513, 158] on icon at bounding box center [514, 161] width 13 height 7
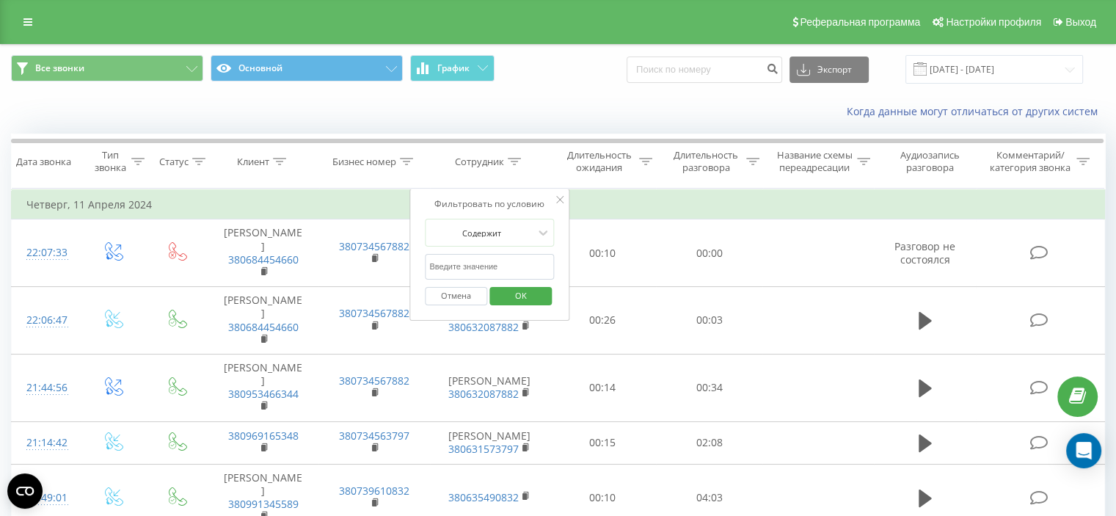
click at [478, 263] on input "text" at bounding box center [489, 267] width 129 height 26
paste input "+380 63 208 79 89"
click at [532, 291] on span "OK" at bounding box center [520, 295] width 41 height 23
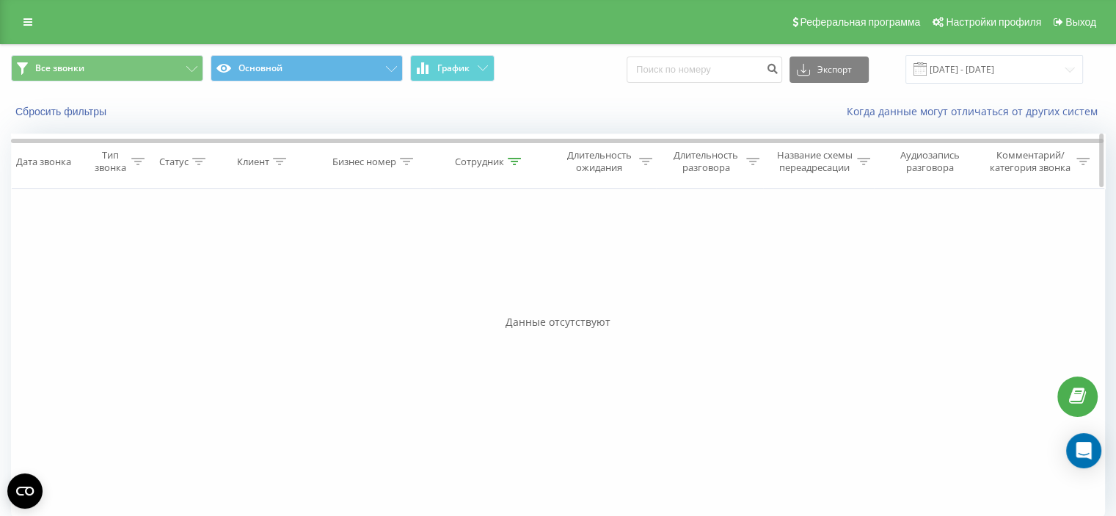
click at [512, 160] on icon at bounding box center [514, 161] width 13 height 7
click at [434, 264] on input "+380632087989" at bounding box center [489, 267] width 129 height 26
type input "380632087989"
click at [514, 293] on span "OK" at bounding box center [520, 295] width 41 height 23
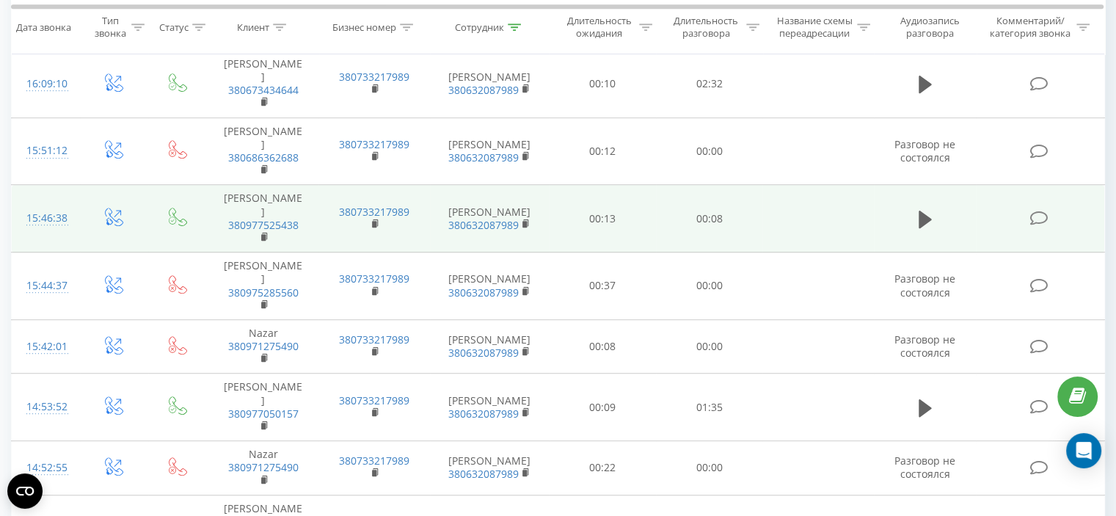
scroll to position [697, 0]
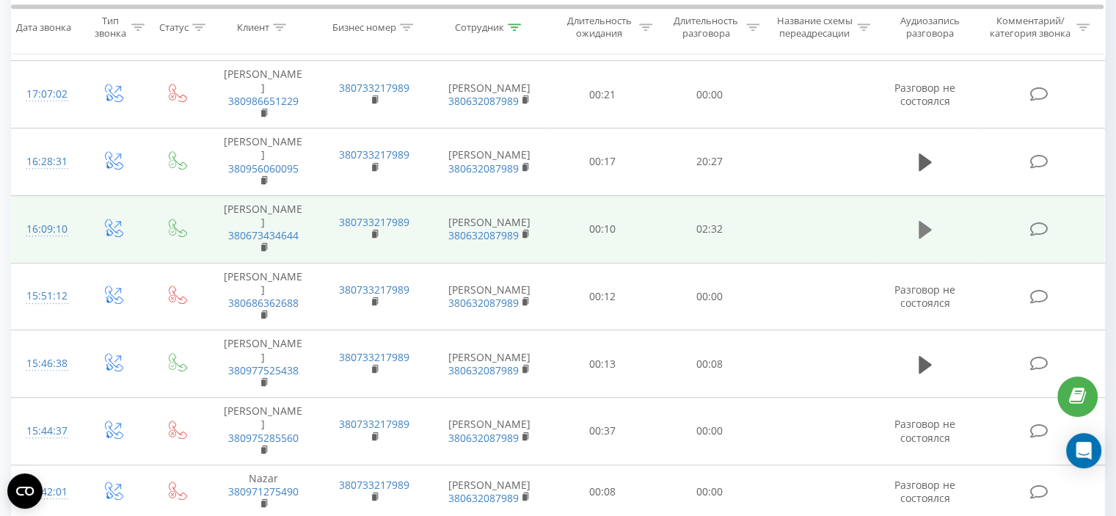
click at [930, 219] on icon at bounding box center [924, 229] width 13 height 21
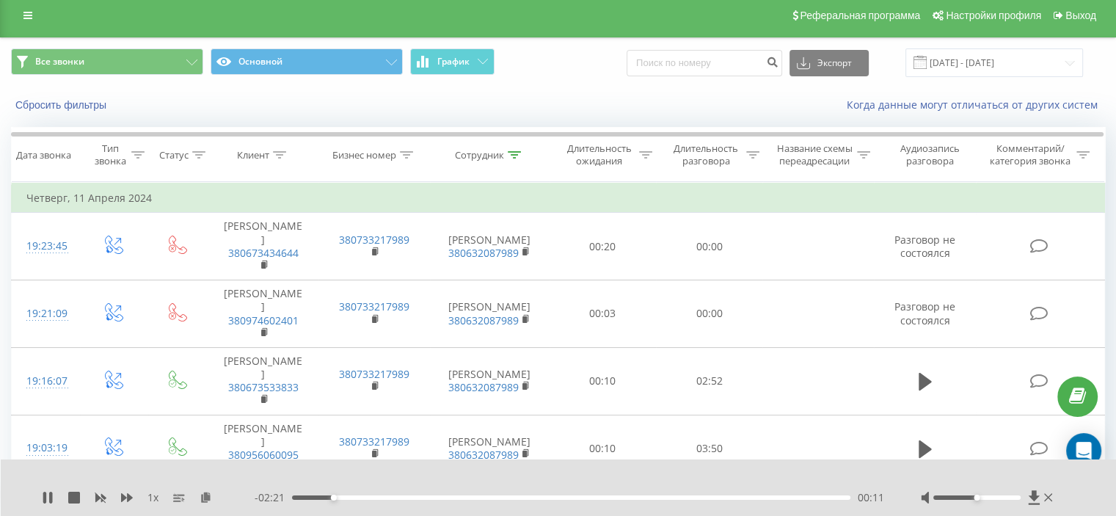
scroll to position [0, 0]
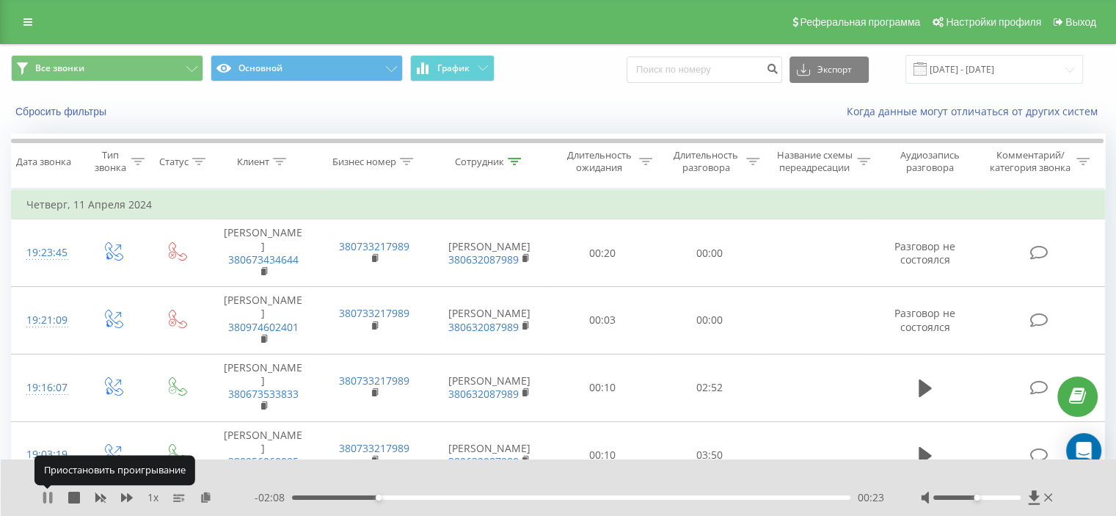
click at [47, 498] on icon at bounding box center [48, 497] width 12 height 12
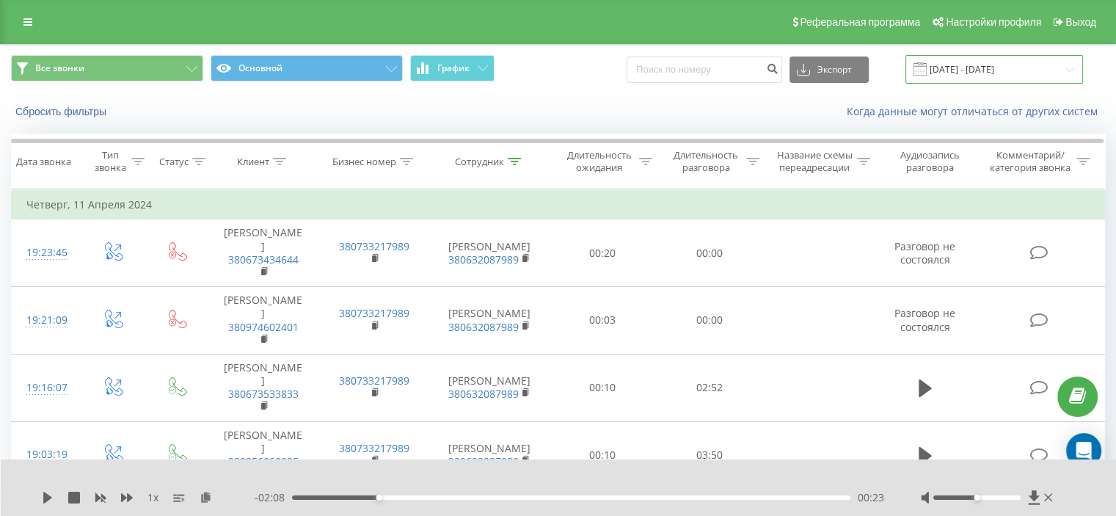
click at [1028, 65] on input "11.03.2024 - 11.04.2024" at bounding box center [994, 69] width 178 height 29
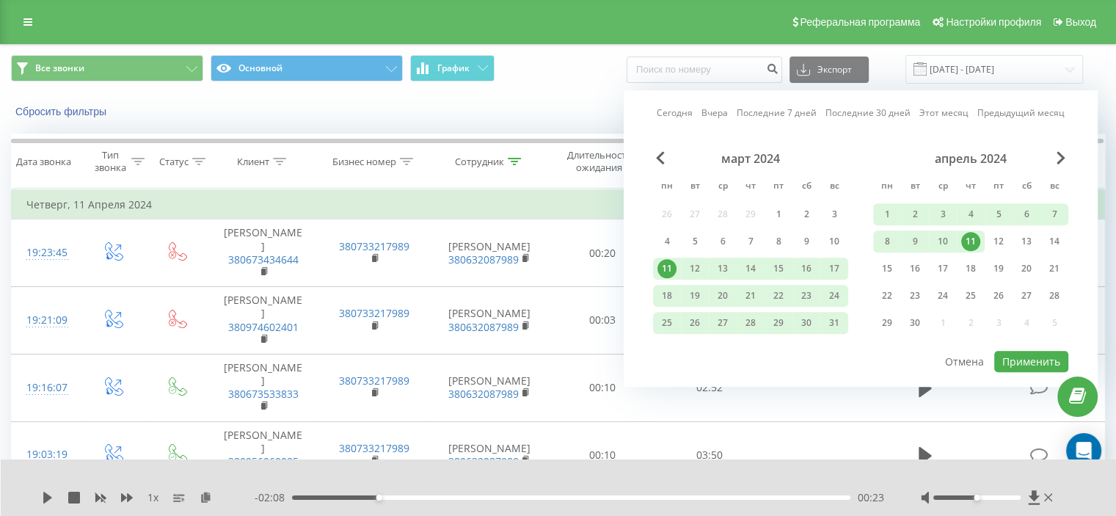
click at [687, 110] on link "Сегодня" at bounding box center [674, 113] width 36 height 14
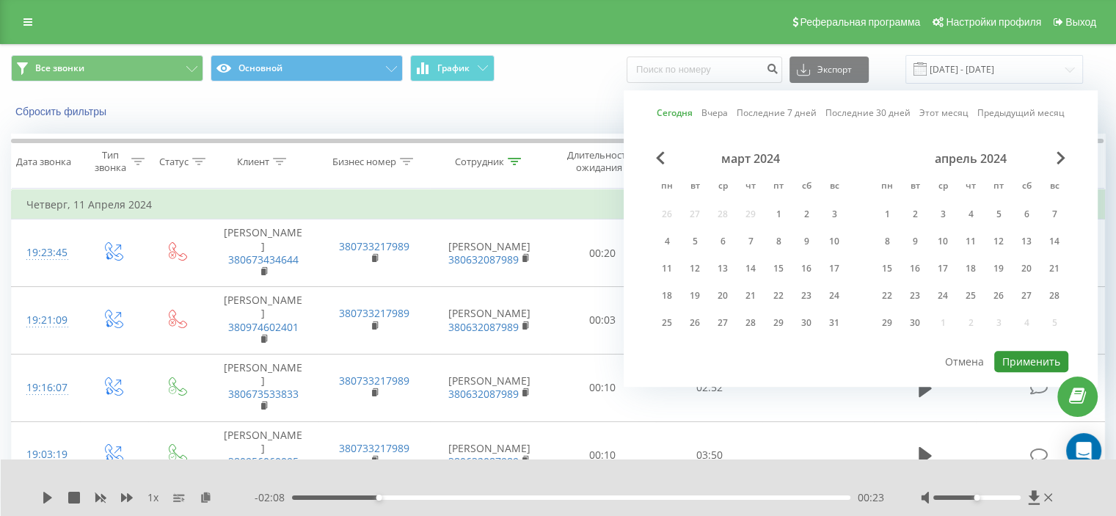
click at [1053, 359] on button "Применить" at bounding box center [1031, 361] width 74 height 21
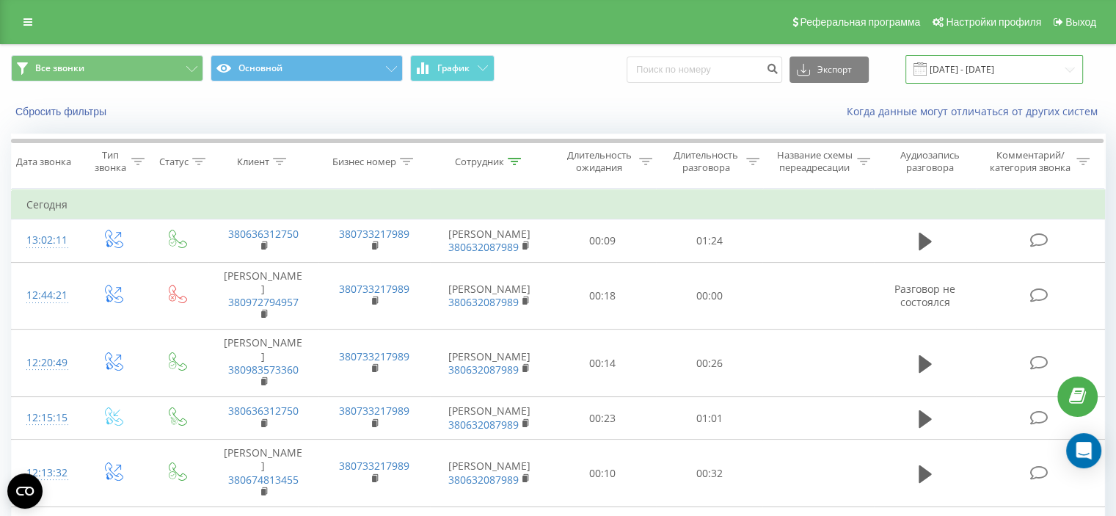
click at [1009, 73] on input "20.08.2025 - 20.08.2025" at bounding box center [994, 69] width 178 height 29
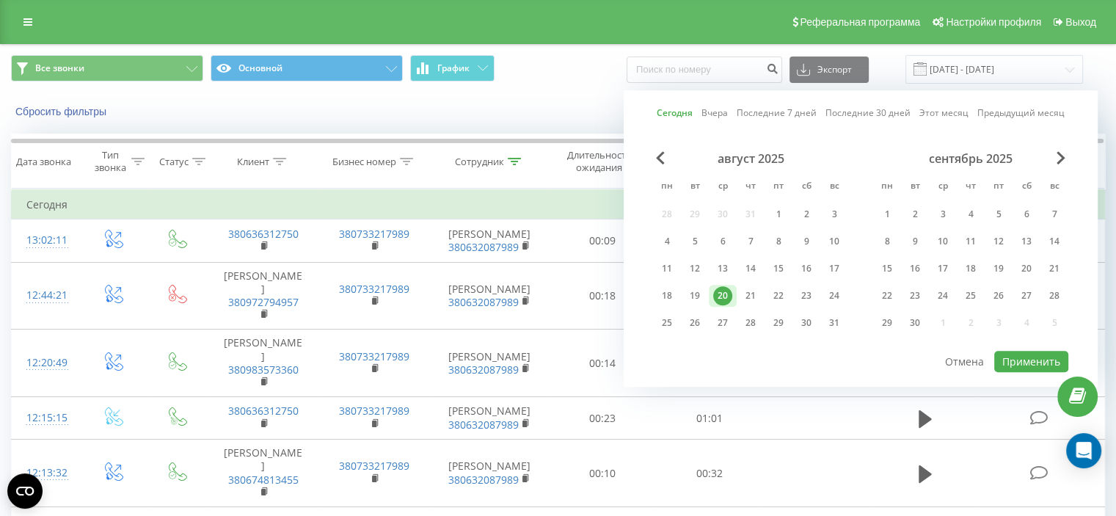
click at [871, 114] on link "Последние 30 дней" at bounding box center [867, 113] width 85 height 14
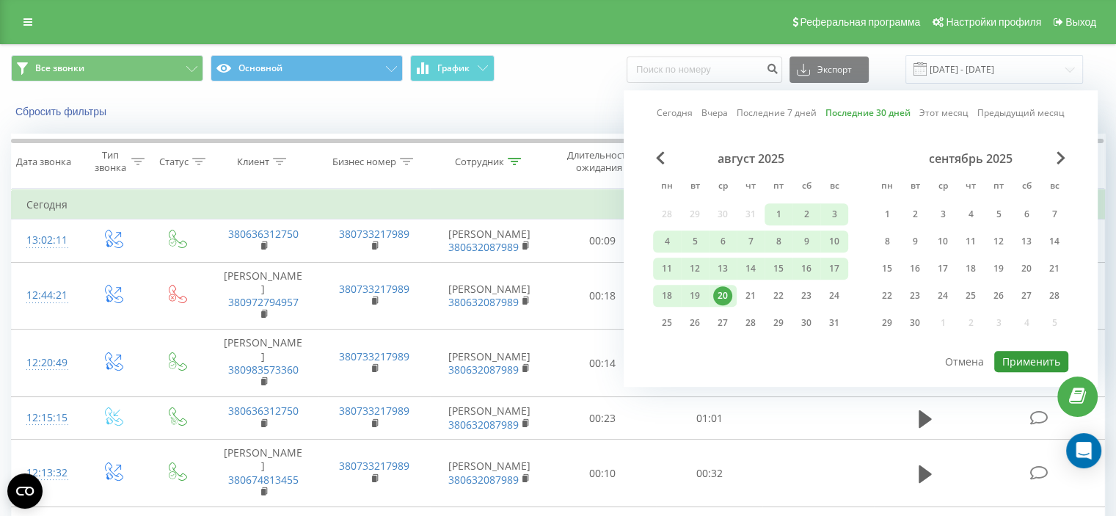
click at [1050, 351] on button "Применить" at bounding box center [1031, 361] width 74 height 21
type input "22.07.2025 - 20.08.2025"
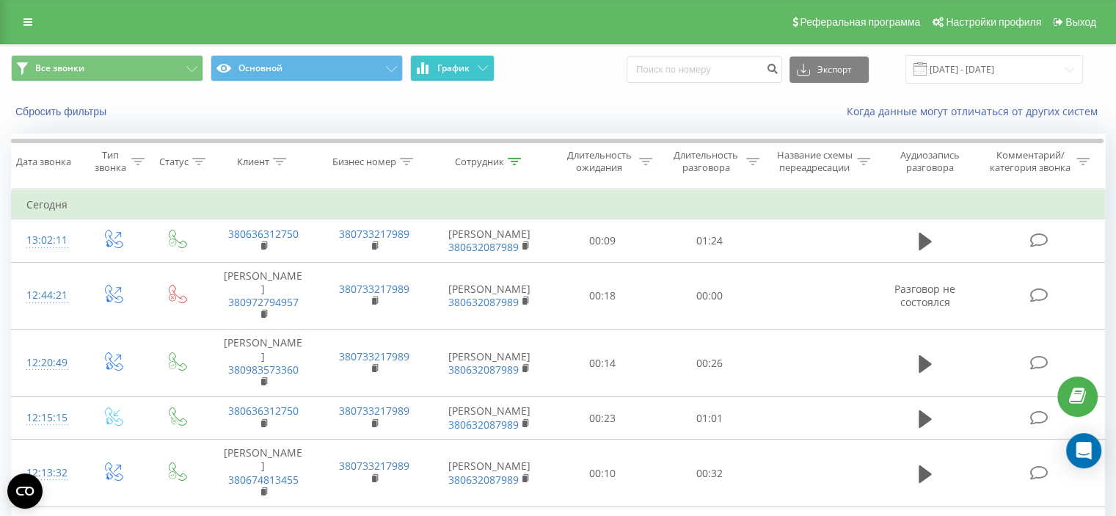
click at [480, 70] on icon at bounding box center [483, 67] width 10 height 5
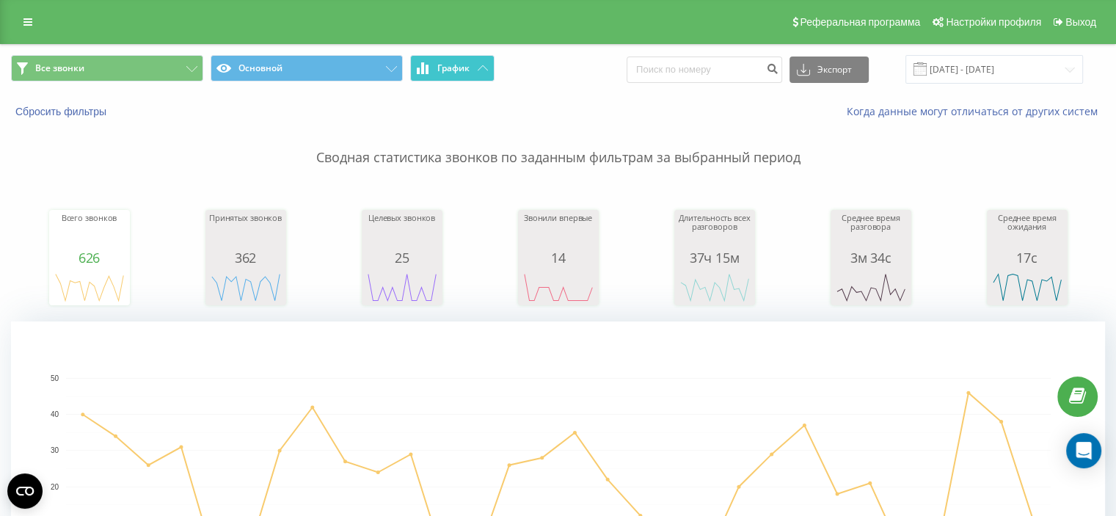
click at [480, 111] on div "Когда данные могут отличаться от других систем" at bounding box center [767, 111] width 696 height 15
click at [480, 72] on button "График" at bounding box center [452, 68] width 84 height 26
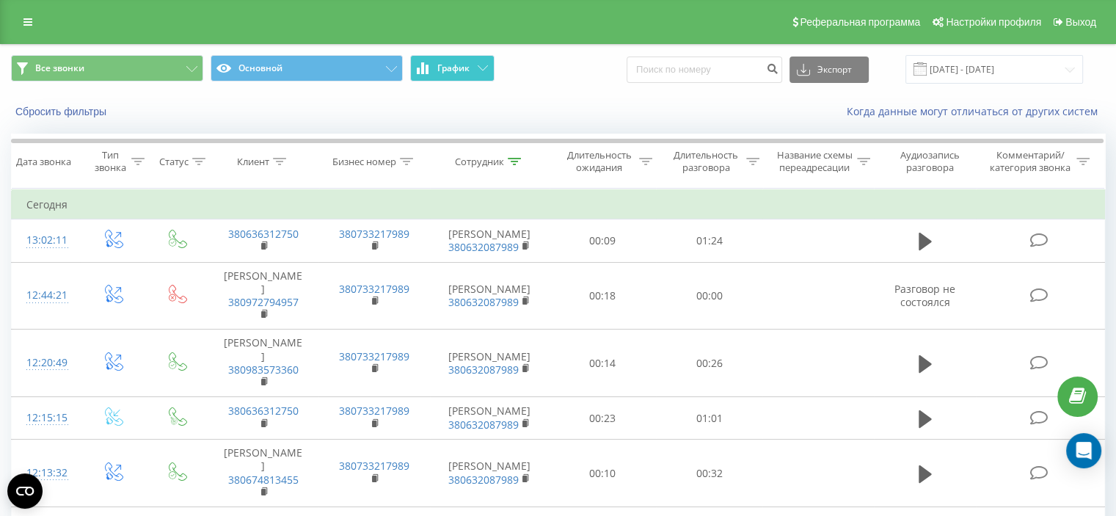
click at [477, 72] on button "График" at bounding box center [452, 68] width 84 height 26
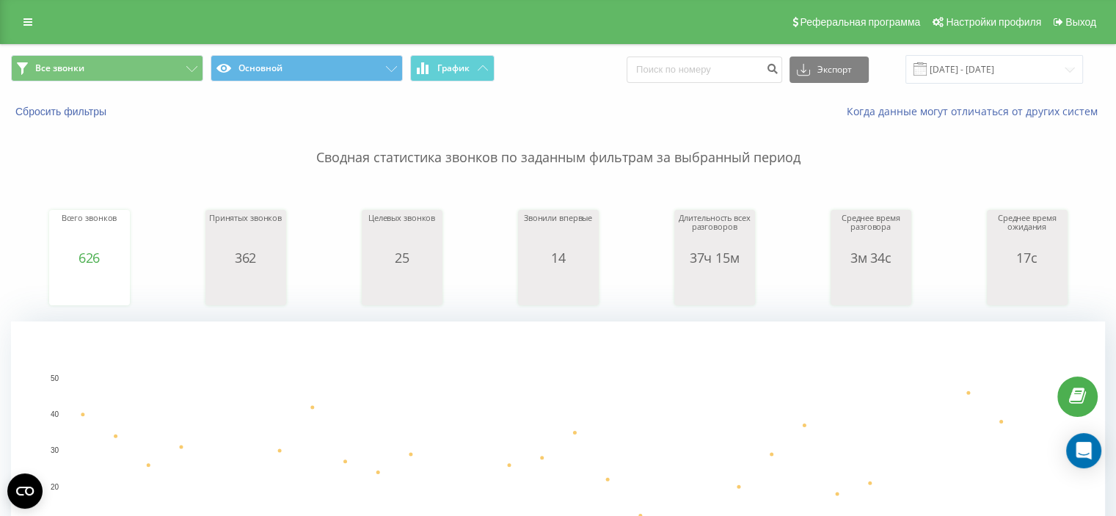
click at [518, 174] on div "Сводная статистика звонков по заданным фильтрам за выбранный период Всего звонк…" at bounding box center [558, 367] width 1094 height 496
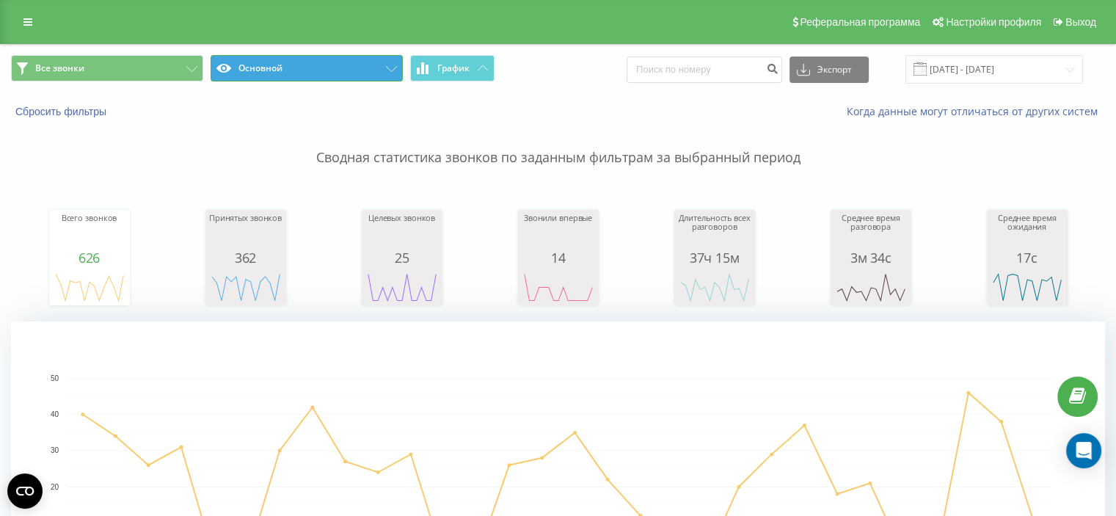
click at [390, 67] on icon at bounding box center [391, 69] width 11 height 6
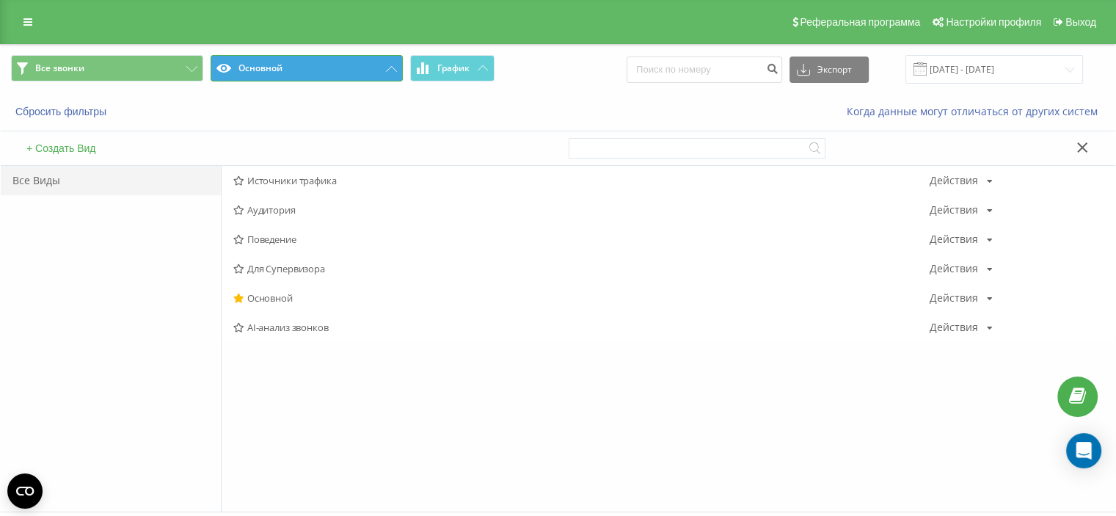
click at [390, 67] on icon at bounding box center [391, 69] width 11 height 6
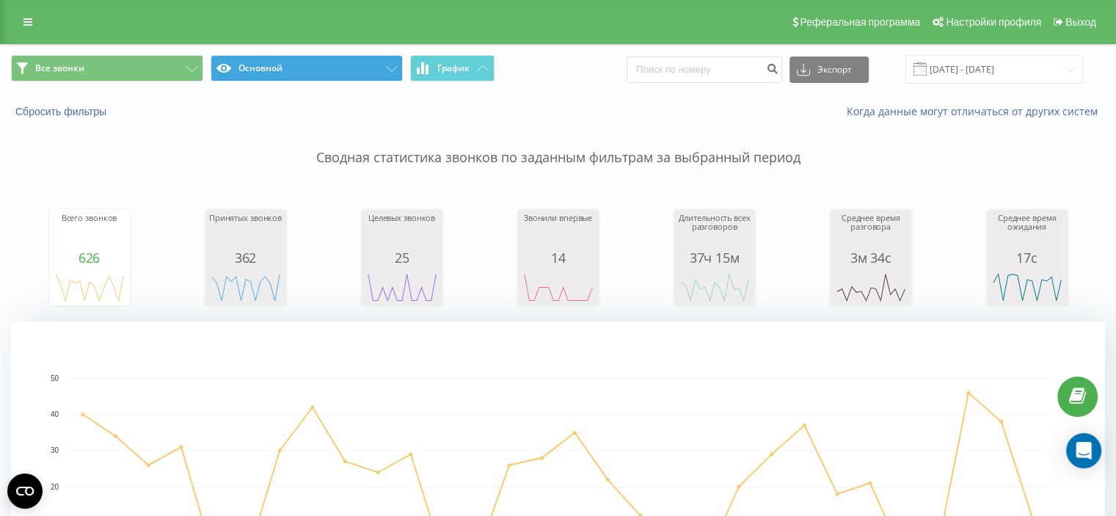
click at [639, 254] on div "Всего звонков 626 date totalCalls 22.07.25 40 24.07.25 26 26.07.25 0 28.07.25 3…" at bounding box center [558, 243] width 1094 height 126
click at [645, 252] on div "Всего звонков 626 date totalCalls 22.07.25 40 24.07.25 26 26.07.25 0 28.07.25 3…" at bounding box center [558, 243] width 1094 height 126
click at [527, 171] on div "Сводная статистика звонков по заданным фильтрам за выбранный период Всего звонк…" at bounding box center [558, 367] width 1094 height 496
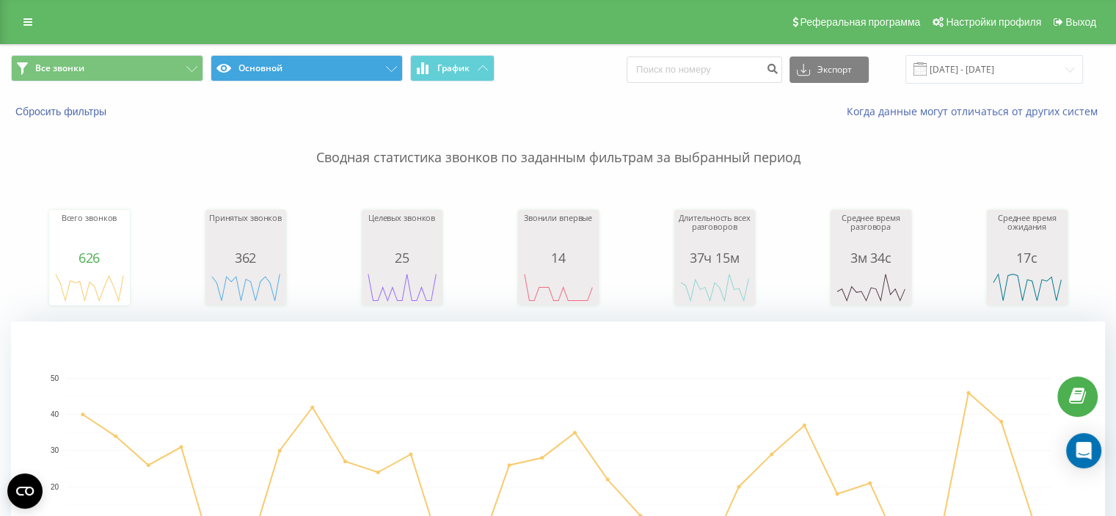
click at [527, 171] on div "Сводная статистика звонков по заданным фильтрам за выбранный период Всего звонк…" at bounding box center [558, 367] width 1094 height 496
click at [490, 213] on div "Всего звонков 626 date totalCalls 22.07.25 40 24.07.25 26 26.07.25 0 28.07.25 3…" at bounding box center [558, 243] width 1094 height 126
click at [522, 191] on div "Всего звонков 626 date totalCalls 22.07.25 40 24.07.25 26 26.07.25 0 28.07.25 3…" at bounding box center [558, 243] width 1094 height 126
click at [534, 188] on div "Всего звонков 626 date totalCalls 22.07.25 40 24.07.25 26 26.07.25 0 28.07.25 3…" at bounding box center [558, 243] width 1094 height 126
click at [534, 190] on div "Всего звонков 626 date totalCalls 22.07.25 40 24.07.25 26 26.07.25 0 28.07.25 3…" at bounding box center [558, 243] width 1094 height 126
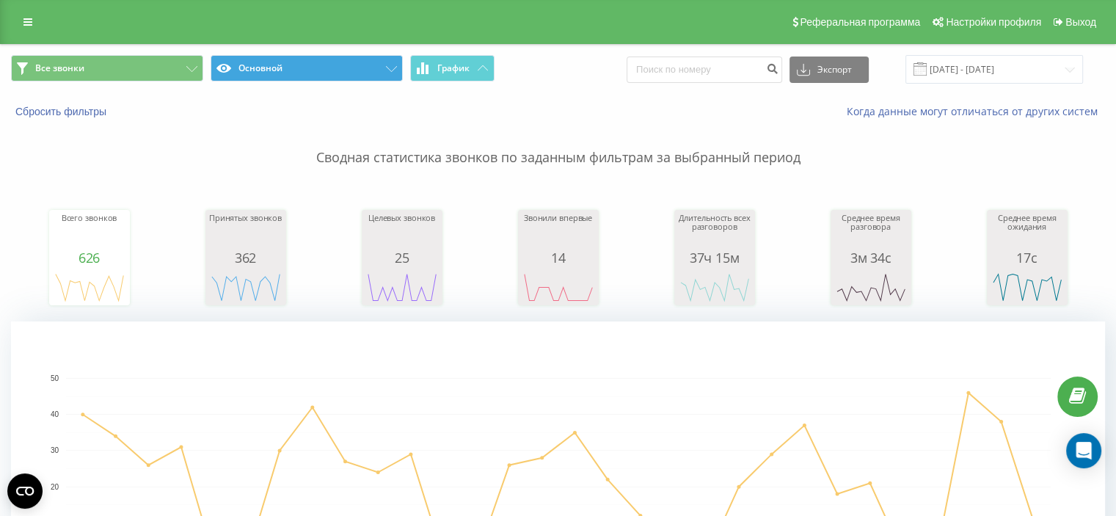
click at [534, 190] on div "Всего звонков 626 date totalCalls 22.07.25 40 24.07.25 26 26.07.25 0 28.07.25 3…" at bounding box center [558, 243] width 1094 height 126
click at [540, 187] on div "Всего звонков 626 date totalCalls 22.07.25 40 24.07.25 26 26.07.25 0 28.07.25 3…" at bounding box center [558, 243] width 1094 height 126
click at [541, 189] on div "Всего звонков 626 date totalCalls 22.07.25 40 24.07.25 26 26.07.25 0 28.07.25 3…" at bounding box center [558, 243] width 1094 height 126
click at [528, 180] on div "Всего звонков 626 date totalCalls 22.07.25 40 24.07.25 26 26.07.25 0 28.07.25 3…" at bounding box center [558, 243] width 1094 height 126
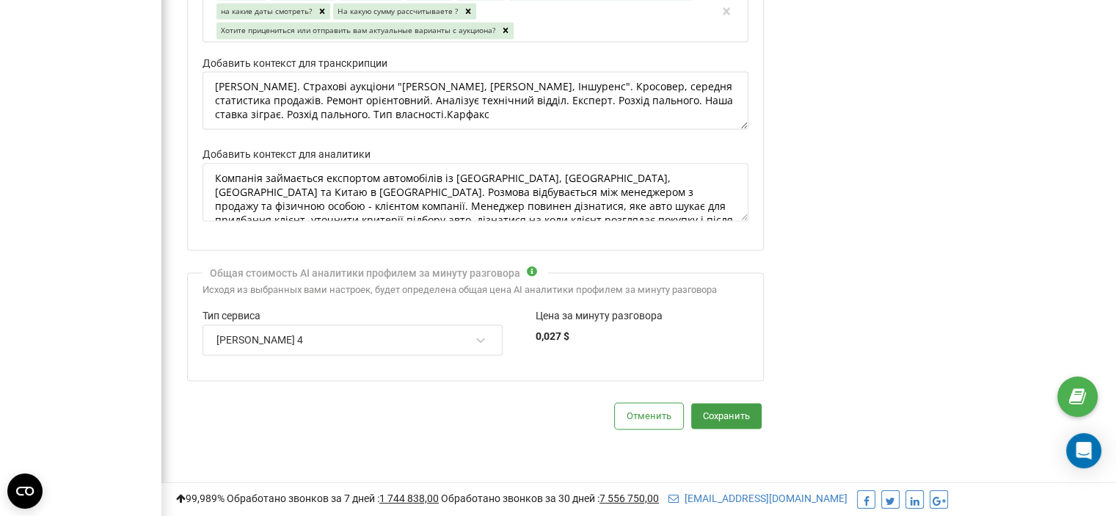
scroll to position [2155, 0]
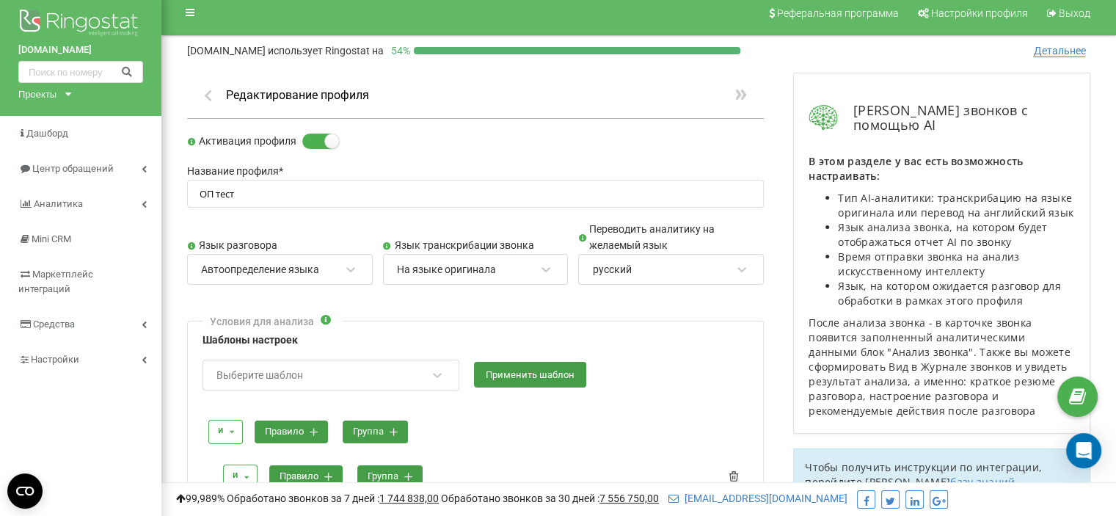
scroll to position [0, 0]
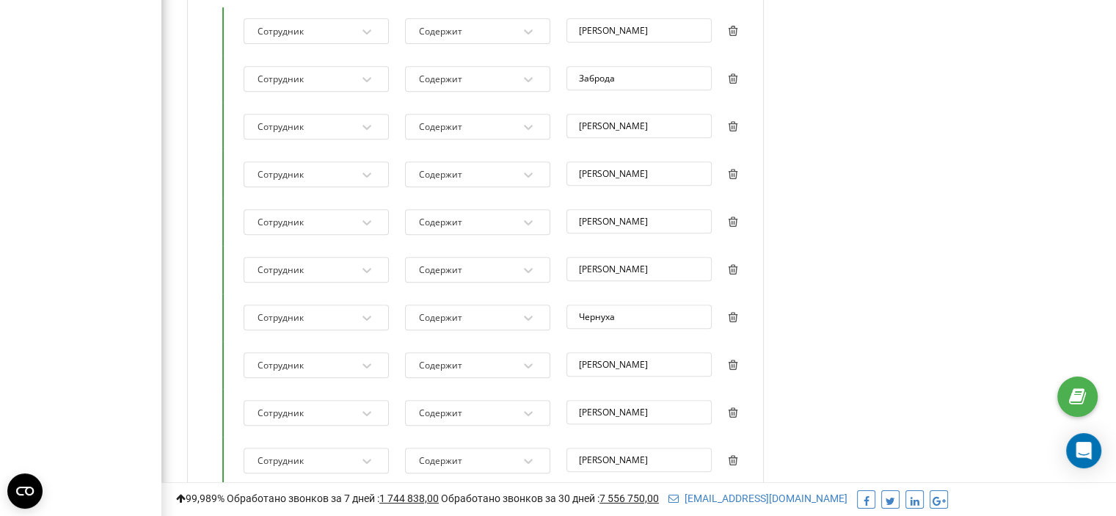
scroll to position [660, 0]
